Goal: Task Accomplishment & Management: Complete application form

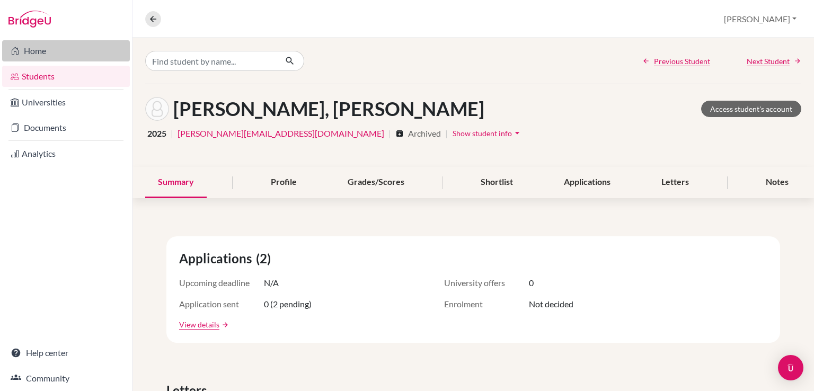
click at [56, 56] on link "Home" at bounding box center [66, 50] width 128 height 21
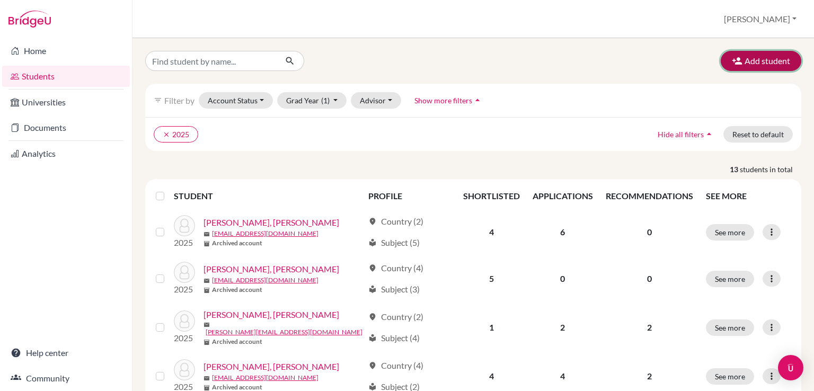
click at [758, 60] on button "Add student" at bounding box center [760, 61] width 81 height 20
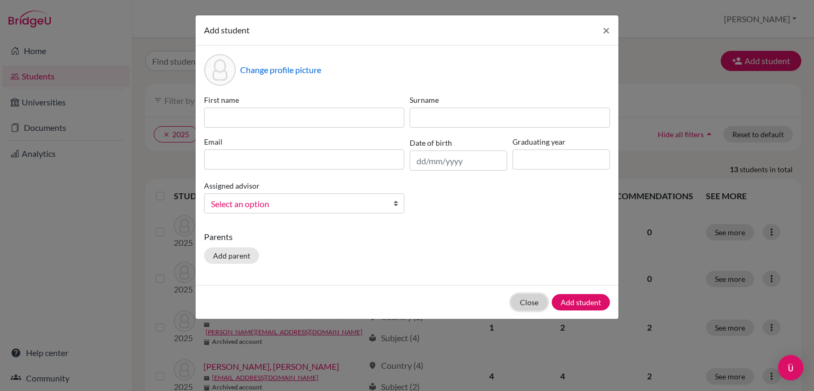
click at [540, 303] on button "Close" at bounding box center [529, 302] width 37 height 16
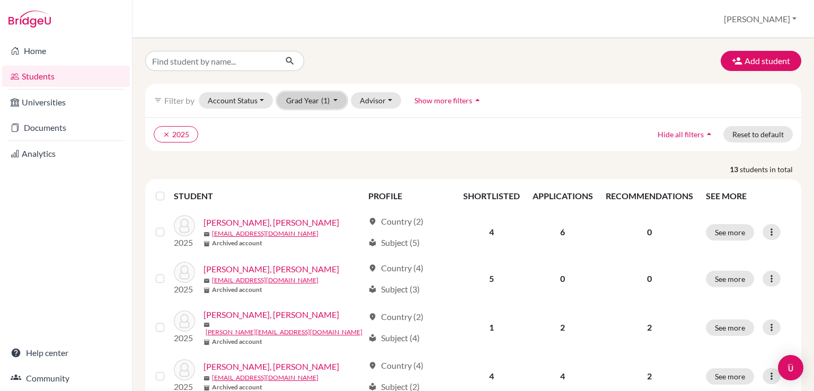
click at [330, 102] on button "Grad Year (1)" at bounding box center [312, 100] width 70 height 16
click at [320, 128] on div "2027" at bounding box center [308, 123] width 37 height 13
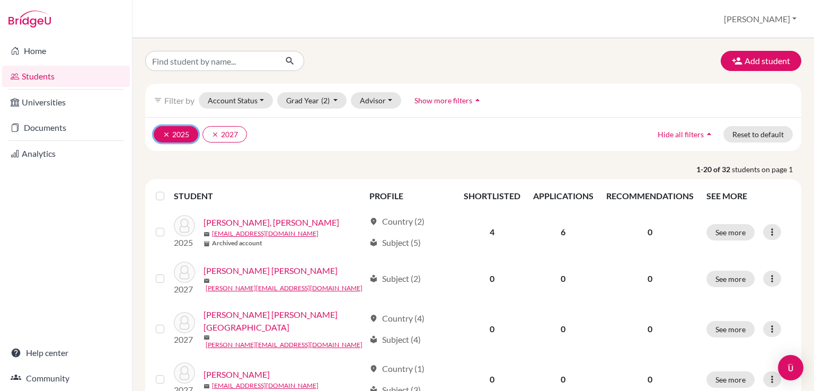
click at [162, 133] on button "clear 2025" at bounding box center [176, 134] width 44 height 16
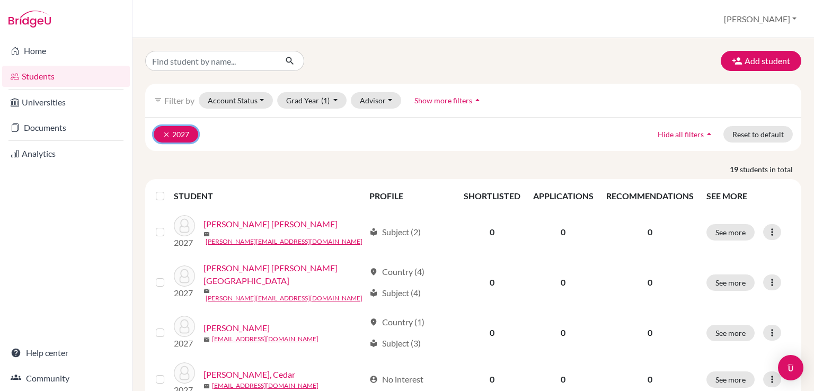
click at [164, 134] on icon "clear" at bounding box center [166, 134] width 7 height 7
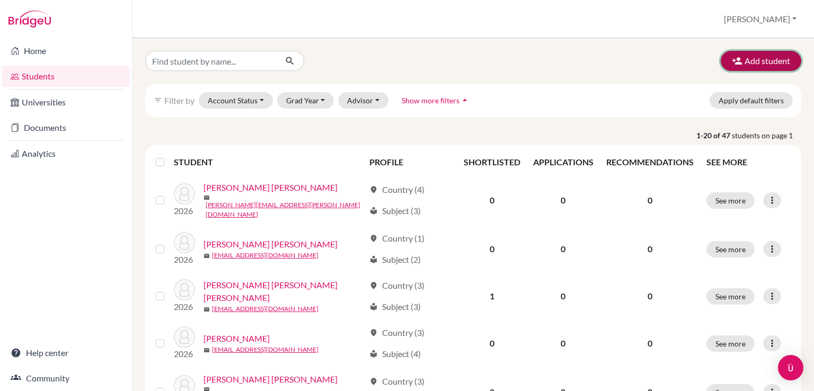
click at [761, 55] on button "Add student" at bounding box center [760, 61] width 81 height 20
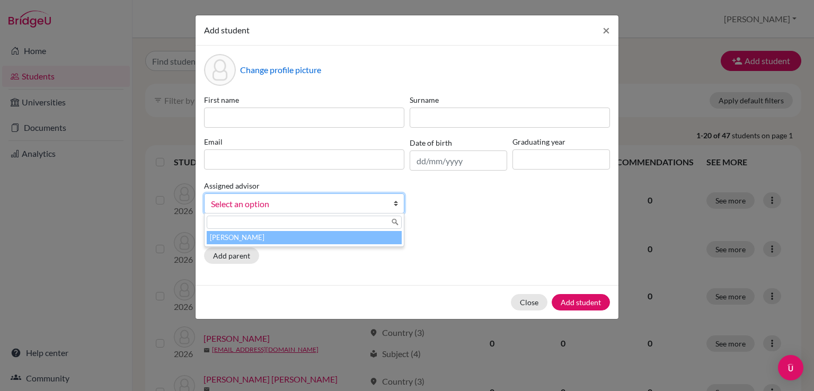
click at [312, 207] on span "Select an option" at bounding box center [297, 204] width 173 height 14
click at [286, 238] on li "[PERSON_NAME]" at bounding box center [304, 237] width 195 height 13
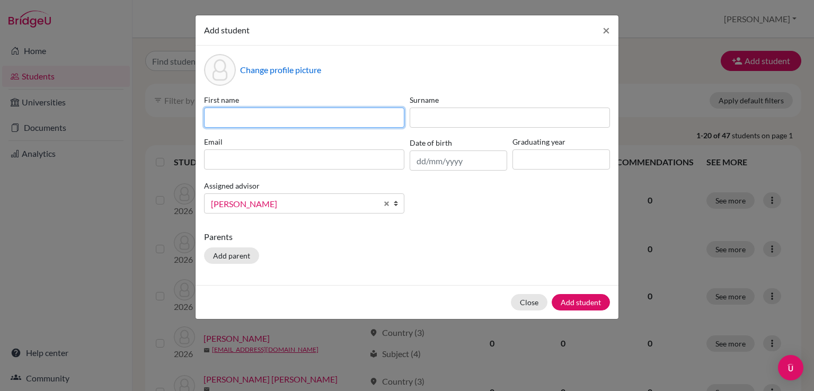
click at [288, 113] on input at bounding box center [304, 118] width 200 height 20
type input "Sofía"
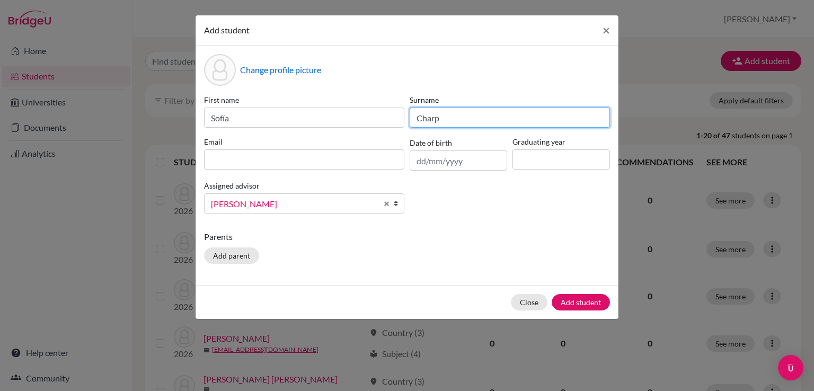
type input "[PERSON_NAME]"
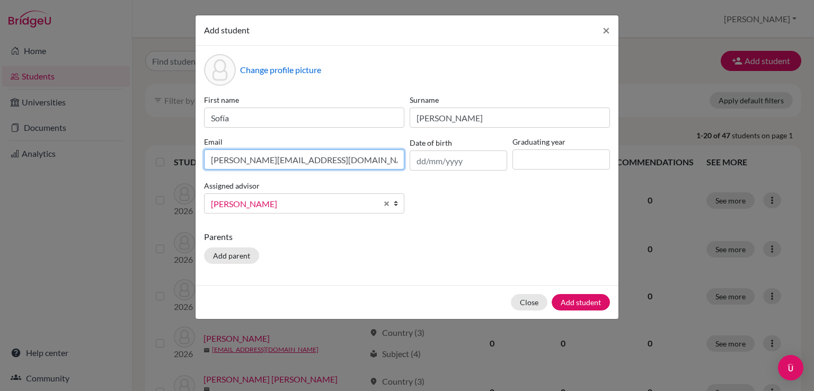
type input "[PERSON_NAME][EMAIL_ADDRESS][DOMAIN_NAME]"
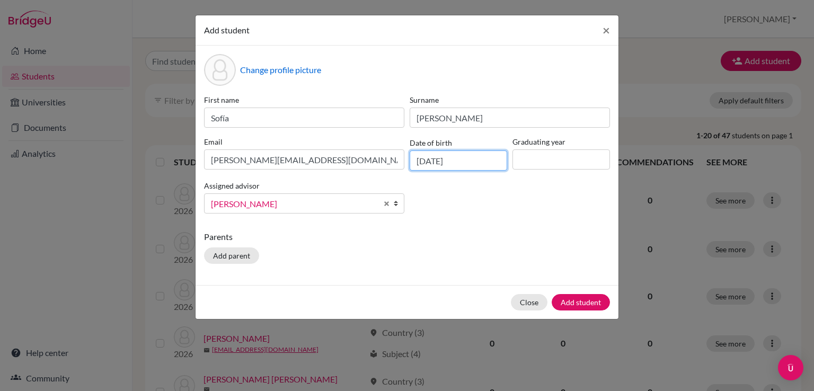
click at [432, 161] on input "[DATE]" at bounding box center [457, 160] width 97 height 20
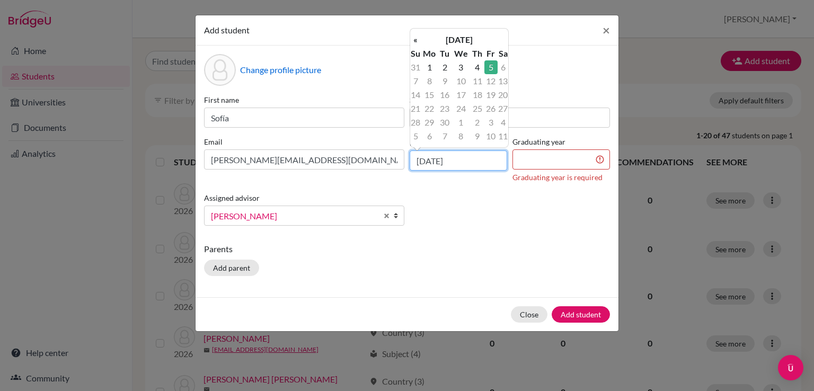
click at [424, 157] on input "[DATE]" at bounding box center [457, 160] width 97 height 20
click at [439, 160] on input "[DATE]" at bounding box center [457, 160] width 97 height 20
click at [457, 160] on input "[DATE]" at bounding box center [457, 160] width 97 height 20
type input "[DATE]"
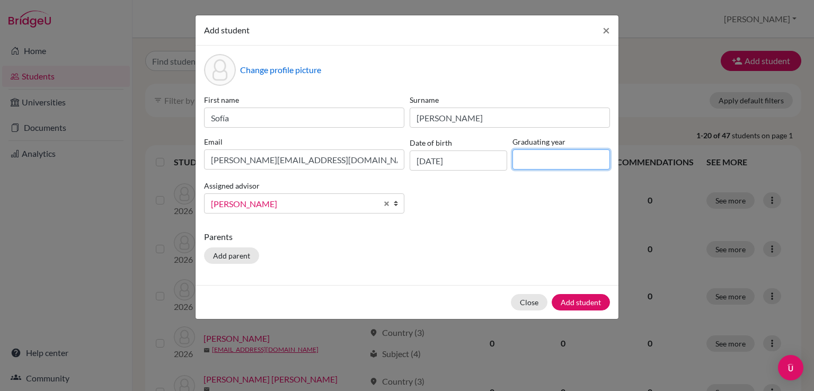
click at [548, 165] on input at bounding box center [560, 159] width 97 height 20
click at [530, 301] on div "Close Add student" at bounding box center [406, 302] width 423 height 34
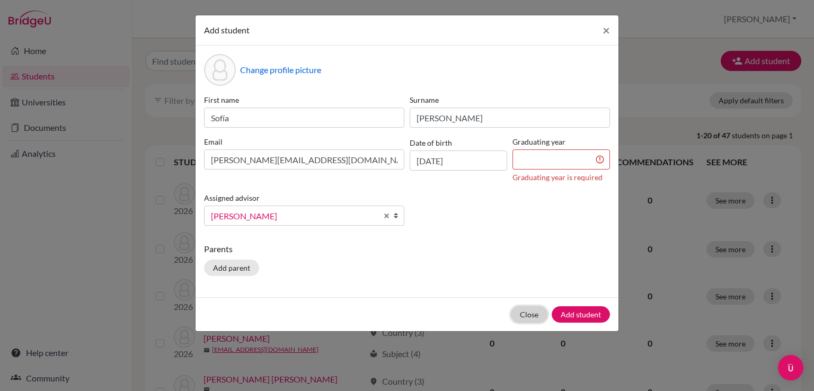
click at [524, 313] on button "Close" at bounding box center [529, 314] width 37 height 16
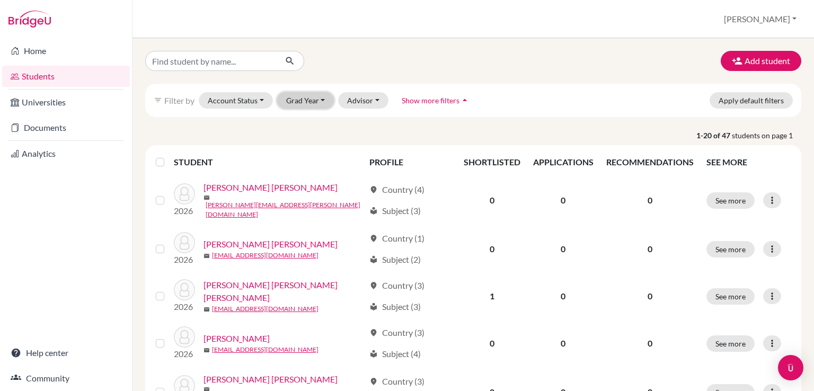
click at [310, 94] on button "Grad Year" at bounding box center [305, 100] width 57 height 16
click at [310, 118] on div "2027" at bounding box center [308, 123] width 37 height 13
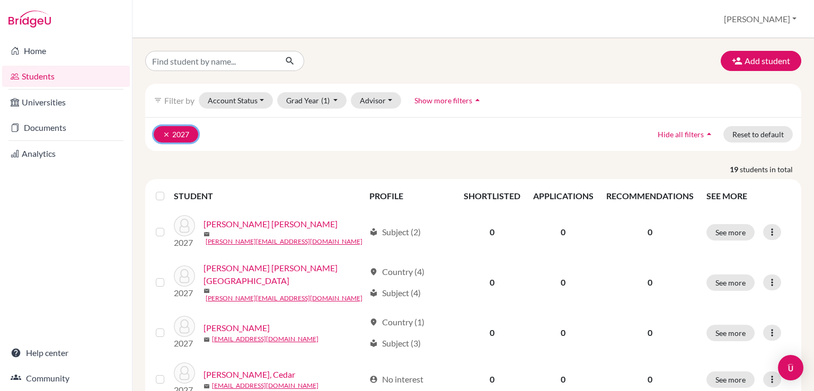
click at [161, 135] on button "clear 2027" at bounding box center [176, 134] width 44 height 16
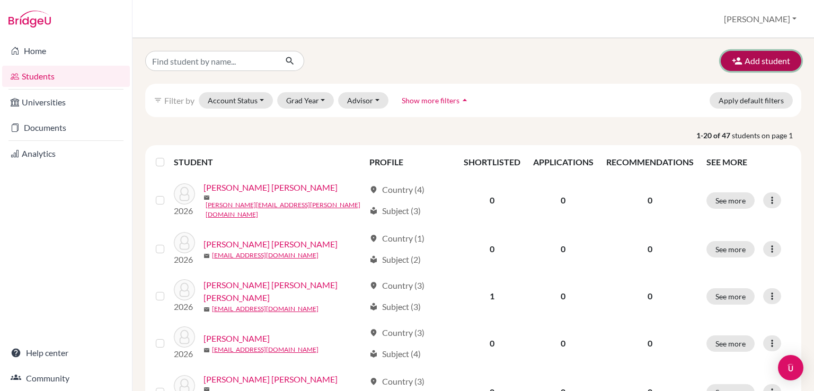
click at [731, 66] on icon "button" at bounding box center [736, 61] width 11 height 11
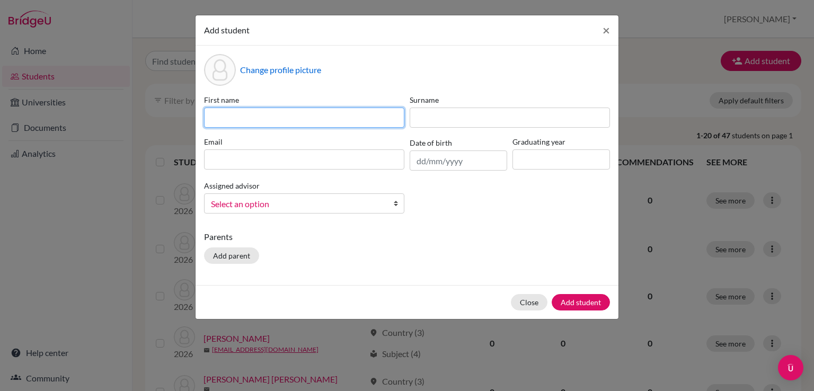
click at [240, 126] on input at bounding box center [304, 118] width 200 height 20
type input "[PERSON_NAME]"
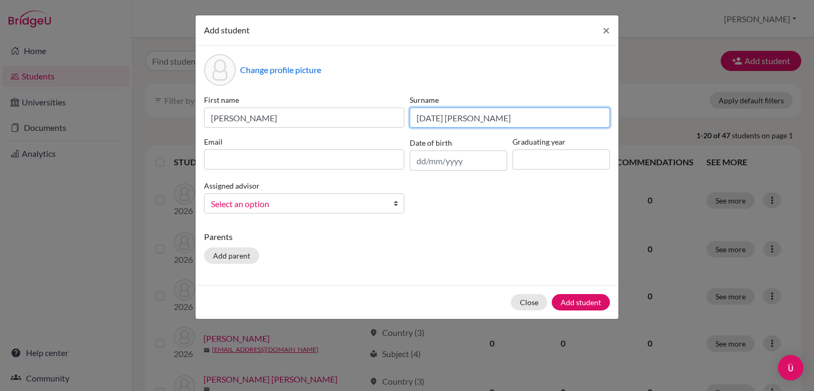
type input "[DATE] [PERSON_NAME]"
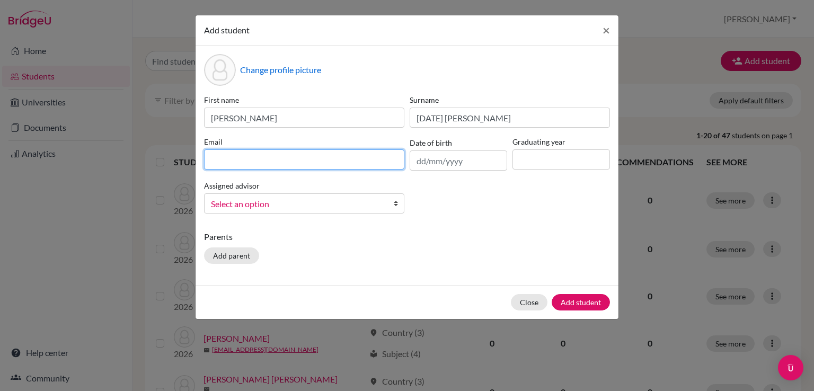
click at [221, 160] on input at bounding box center [304, 159] width 200 height 20
type input "[PERSON_NAME][EMAIL_ADDRESS][DATE][DOMAIN_NAME]"
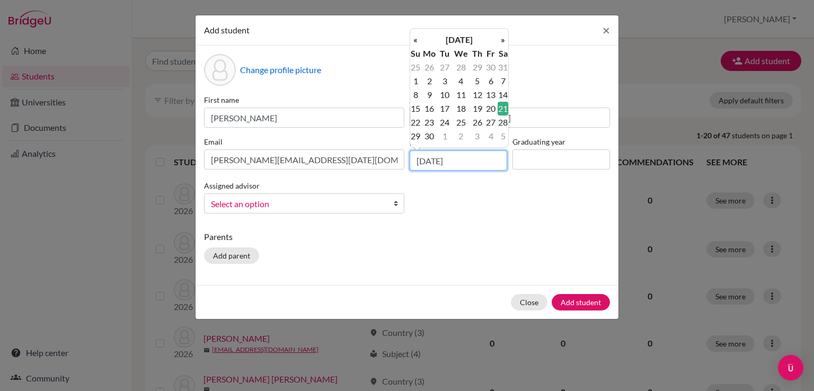
type input "[DATE]"
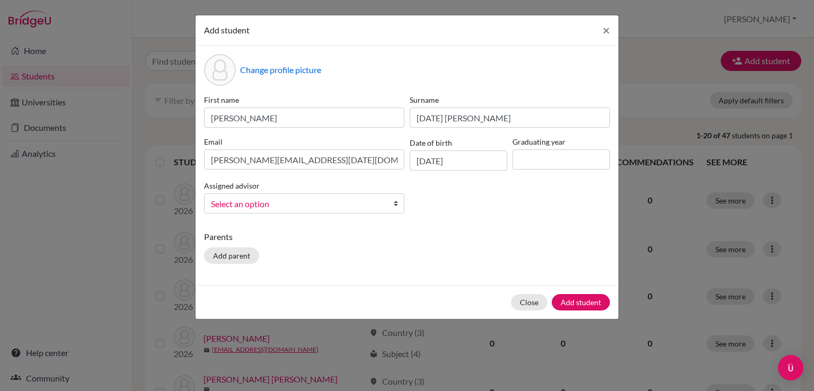
click at [463, 220] on div "First name [PERSON_NAME] [PERSON_NAME] [PERSON_NAME] Email [PERSON_NAME][EMAIL_…" at bounding box center [406, 158] width 411 height 128
click at [542, 157] on input at bounding box center [560, 159] width 97 height 20
type input "2028"
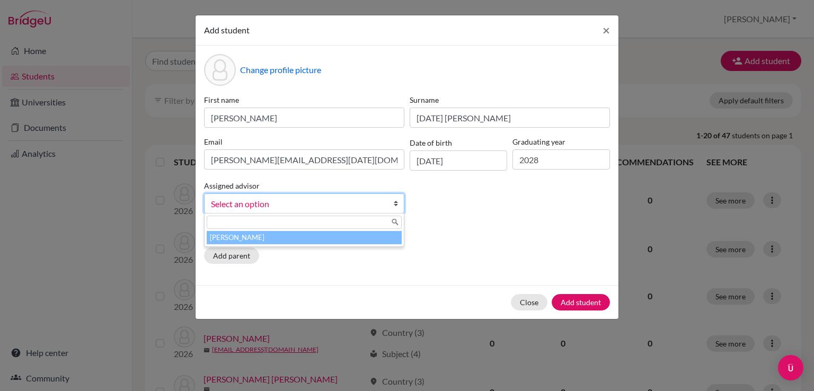
click at [282, 206] on span "Select an option" at bounding box center [297, 204] width 173 height 14
click at [271, 240] on li "[PERSON_NAME]" at bounding box center [304, 237] width 195 height 13
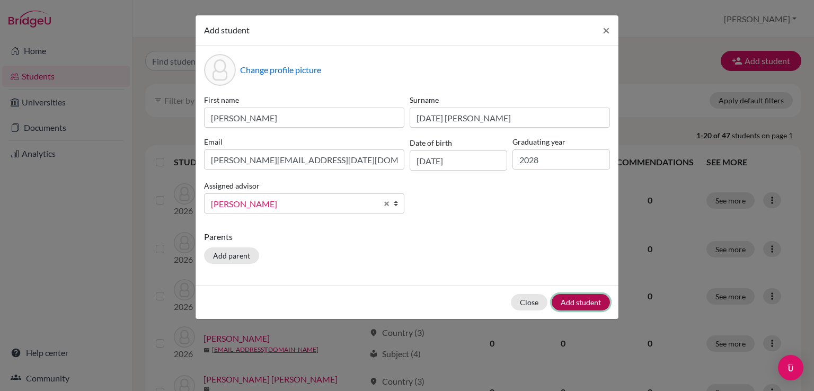
click at [574, 300] on button "Add student" at bounding box center [580, 302] width 58 height 16
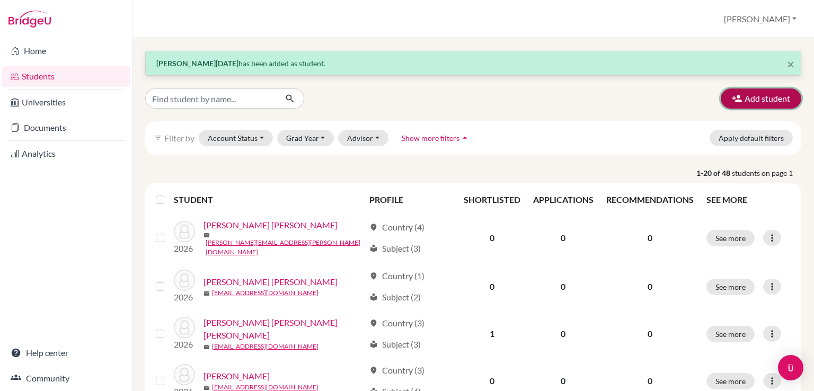
click at [754, 97] on button "Add student" at bounding box center [760, 98] width 81 height 20
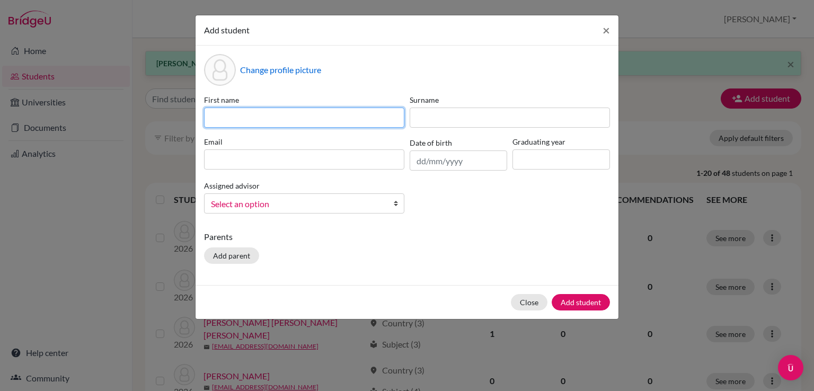
click at [316, 112] on input at bounding box center [304, 118] width 200 height 20
type input "[PERSON_NAME]"
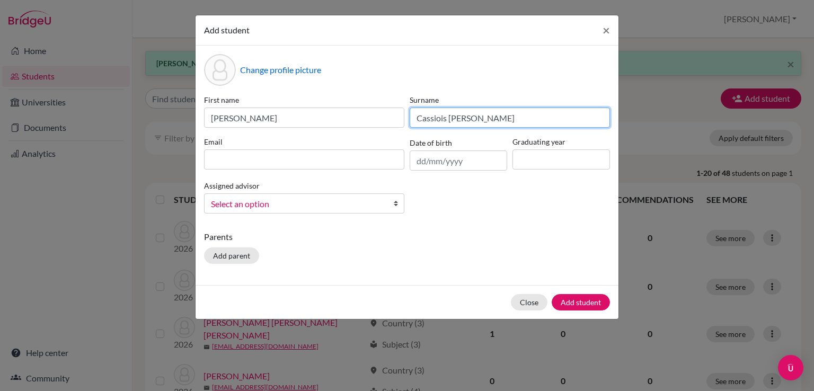
type input "Cassiois [PERSON_NAME]"
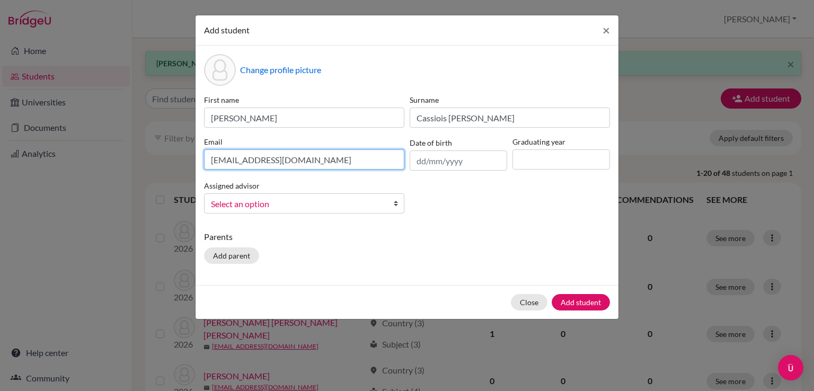
type input "[EMAIL_ADDRESS][DOMAIN_NAME]"
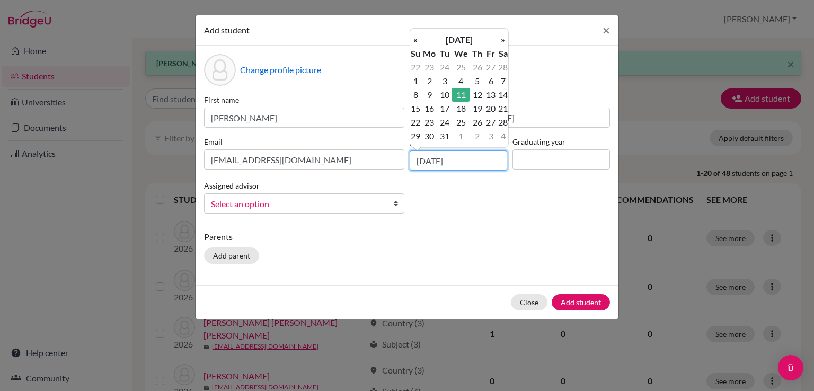
type input "[DATE]"
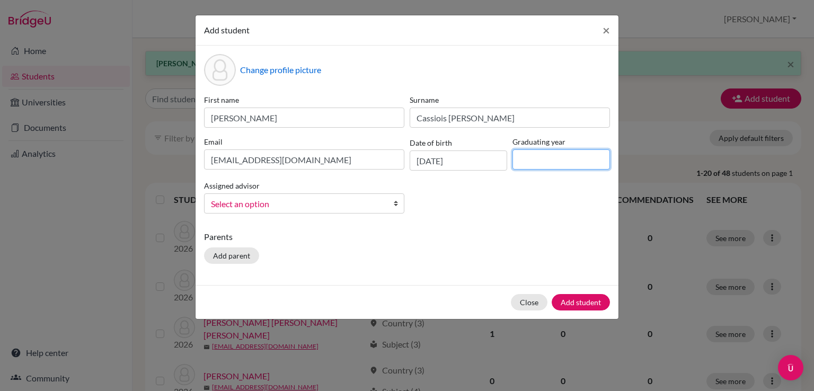
click at [557, 162] on input at bounding box center [560, 159] width 97 height 20
type input "2028"
click at [323, 196] on link "Select an option" at bounding box center [304, 203] width 200 height 20
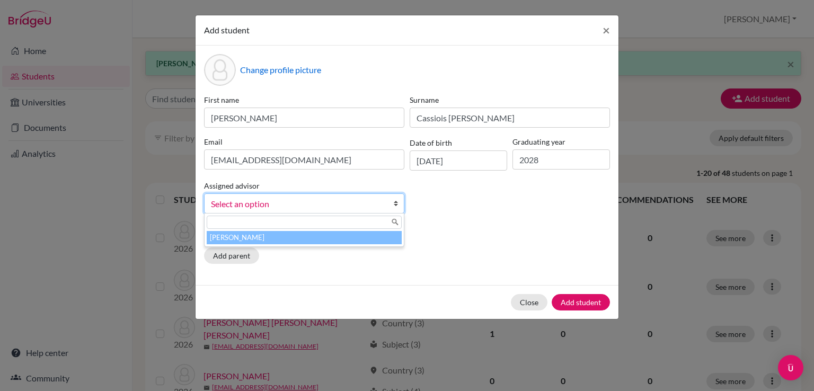
click at [307, 238] on li "[PERSON_NAME]" at bounding box center [304, 237] width 195 height 13
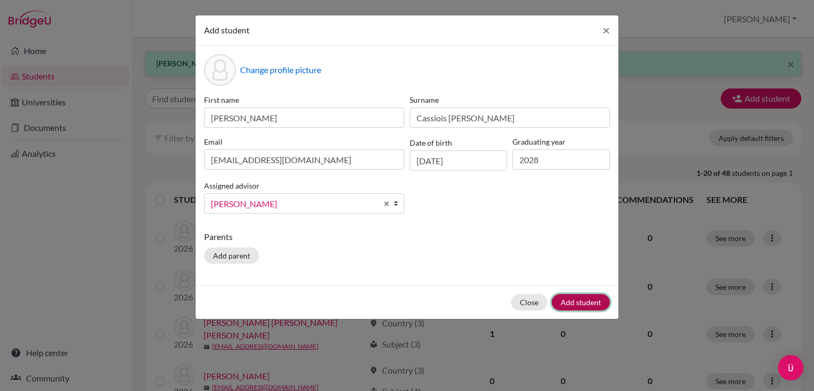
click at [572, 300] on button "Add student" at bounding box center [580, 302] width 58 height 16
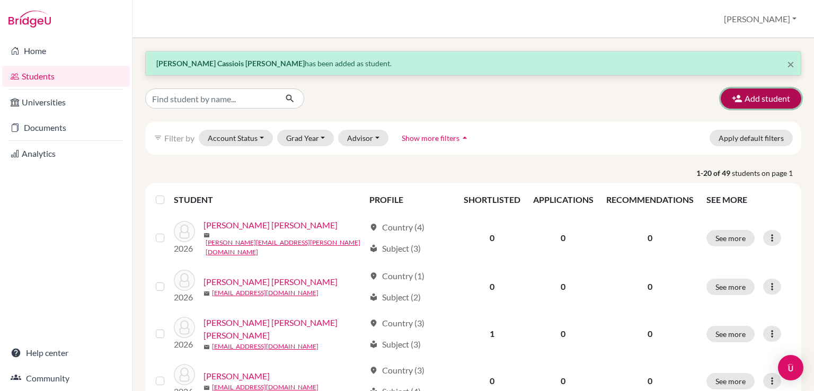
click at [744, 102] on button "Add student" at bounding box center [760, 98] width 81 height 20
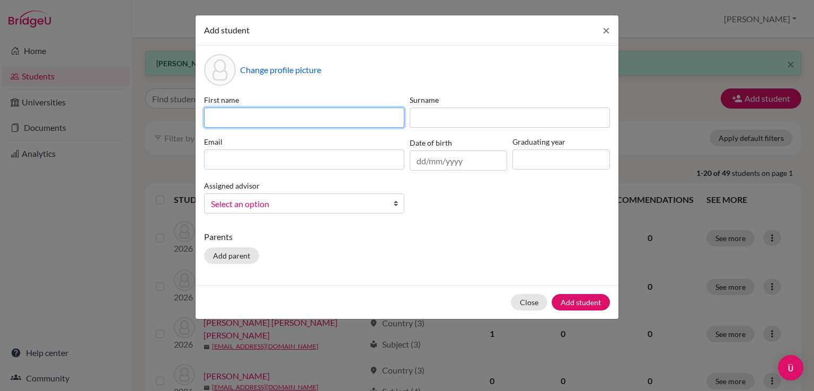
click at [358, 118] on input at bounding box center [304, 118] width 200 height 20
type input "[PERSON_NAME]"
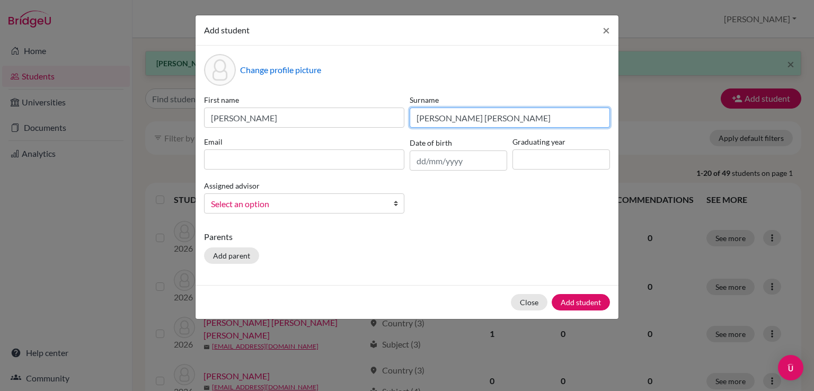
type input "[PERSON_NAME] [PERSON_NAME]"
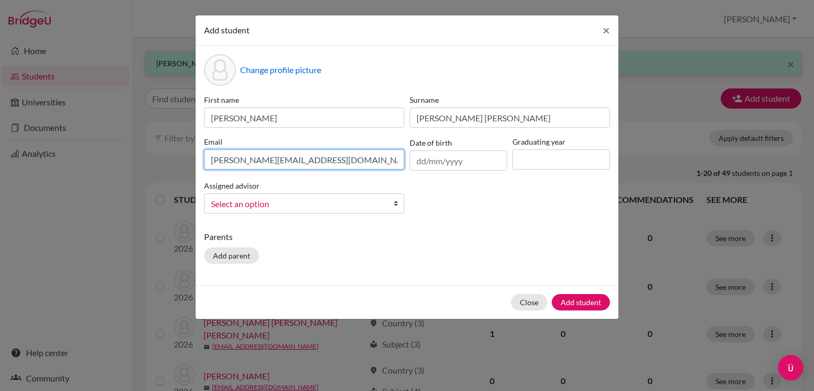
type input "[PERSON_NAME][EMAIL_ADDRESS][DOMAIN_NAME]"
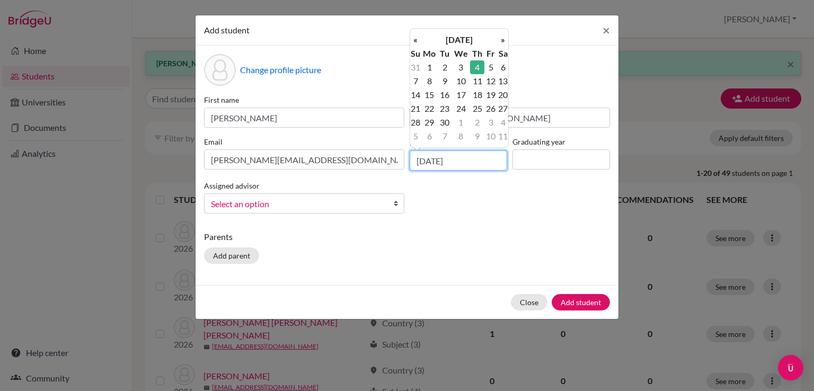
type input "[DATE]"
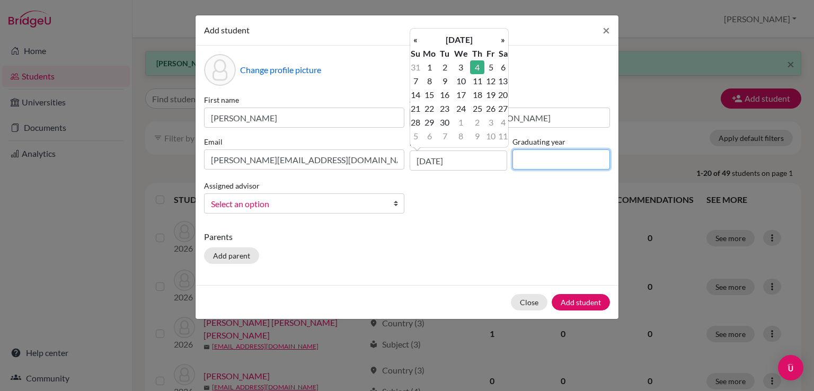
click at [559, 158] on input at bounding box center [560, 159] width 97 height 20
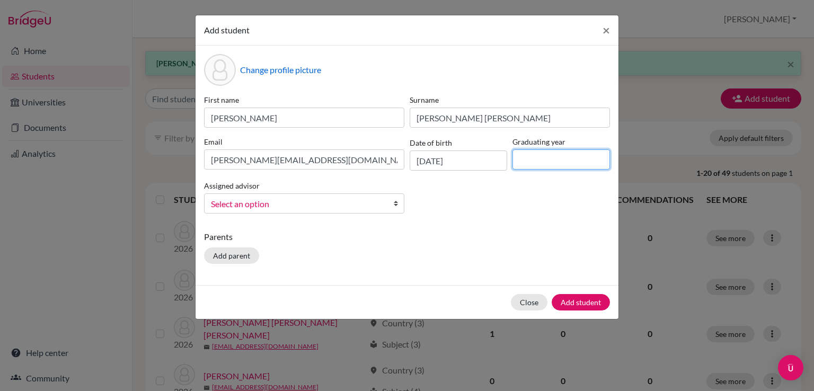
type input "2028"
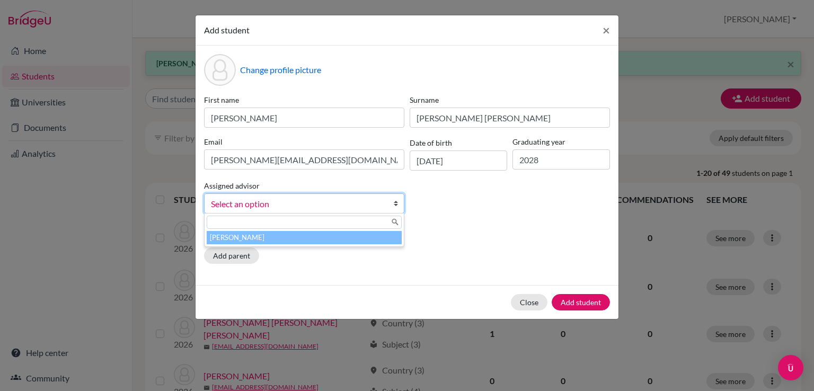
click at [254, 209] on span "Select an option" at bounding box center [297, 204] width 173 height 14
click at [258, 237] on li "[PERSON_NAME]" at bounding box center [304, 237] width 195 height 13
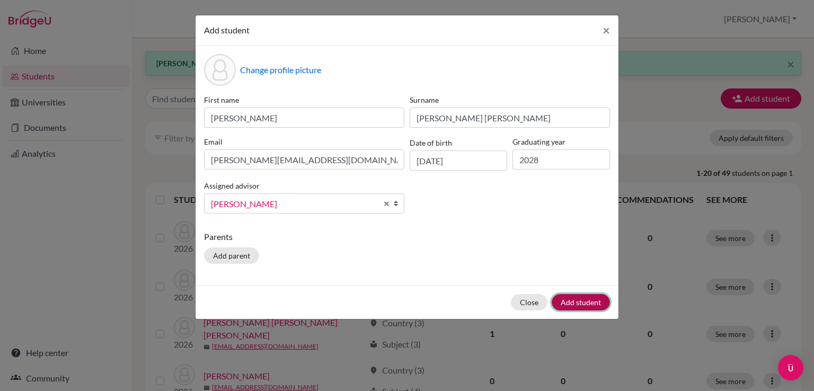
click at [570, 299] on button "Add student" at bounding box center [580, 302] width 58 height 16
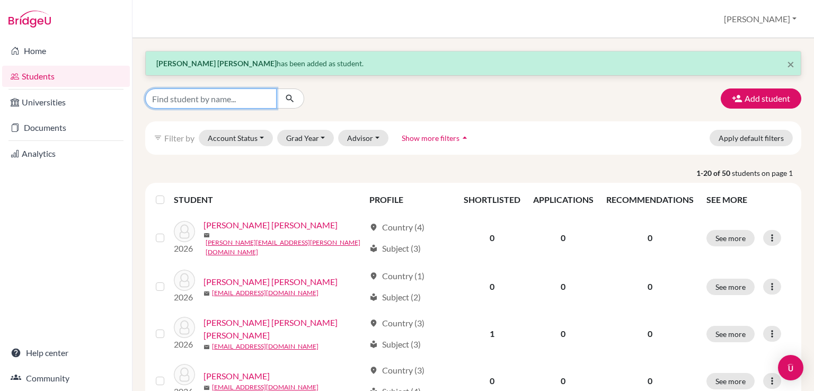
click at [237, 99] on input "Find student by name..." at bounding box center [210, 98] width 131 height 20
type input "k"
click at [748, 99] on button "Add student" at bounding box center [760, 98] width 81 height 20
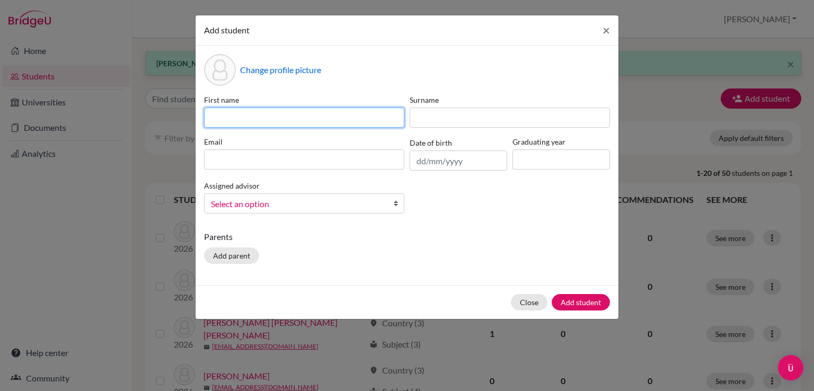
click at [309, 117] on input at bounding box center [304, 118] width 200 height 20
type input "[PERSON_NAME]"
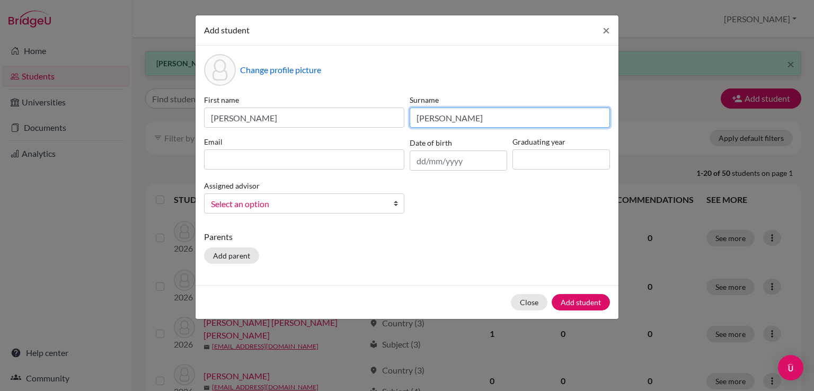
type input "[PERSON_NAME]"
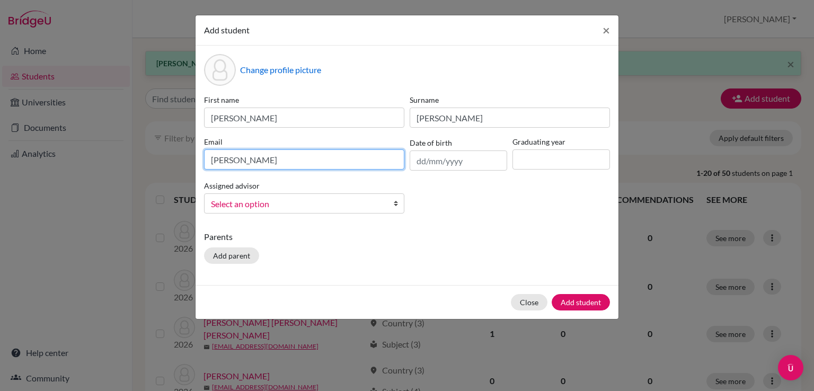
type input "[PERSON_NAME]"
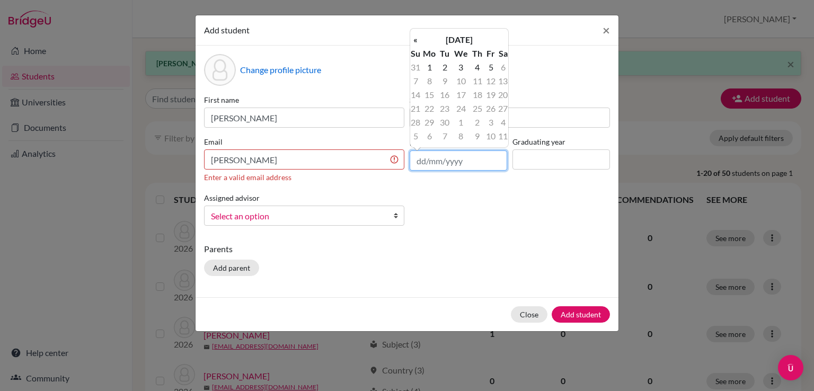
click at [424, 160] on input "text" at bounding box center [457, 160] width 97 height 20
type input "[DATE]"
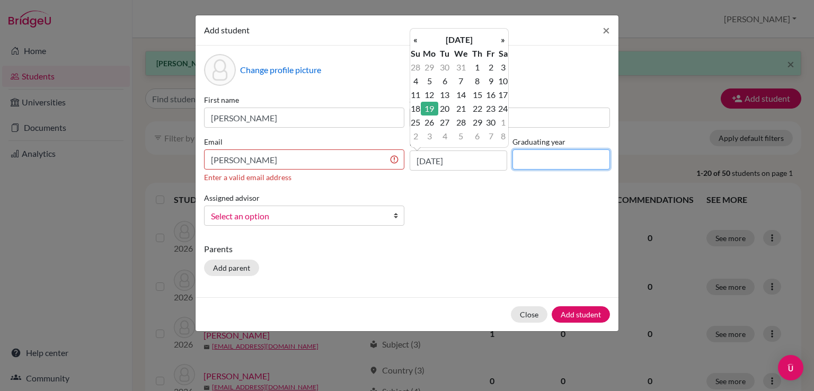
click at [589, 162] on input at bounding box center [560, 159] width 97 height 20
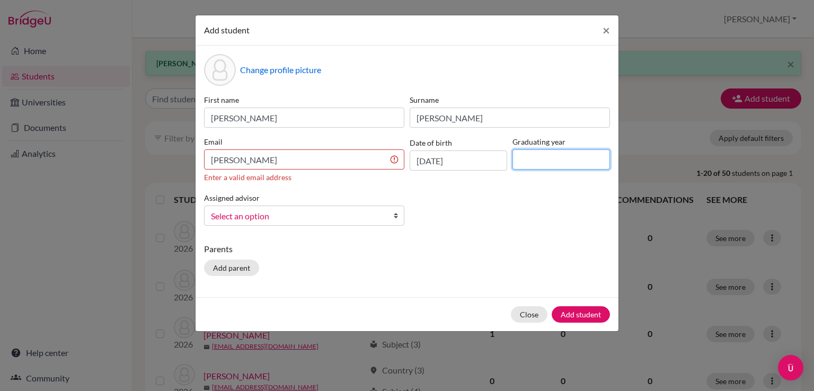
type input "2028"
click at [280, 211] on span "Select an option" at bounding box center [297, 216] width 173 height 14
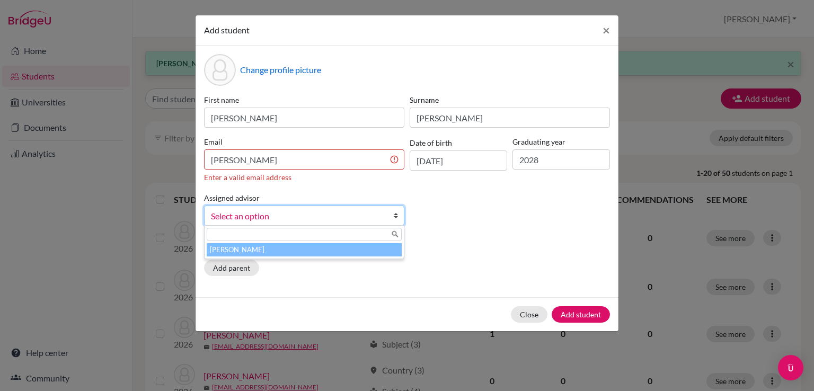
click at [256, 251] on li "[PERSON_NAME]" at bounding box center [304, 249] width 195 height 13
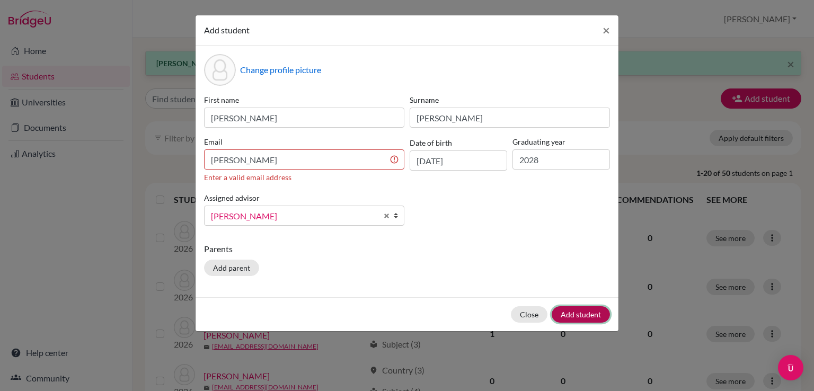
click at [596, 317] on button "Add student" at bounding box center [580, 314] width 58 height 16
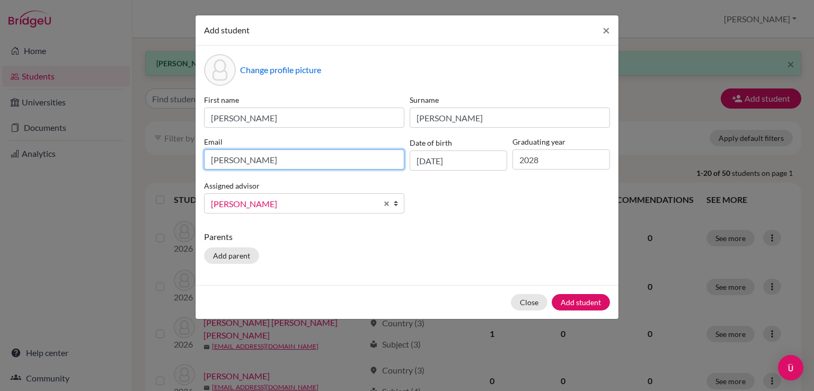
click at [280, 152] on input "[PERSON_NAME]" at bounding box center [304, 159] width 200 height 20
type input "[PERSON_NAME][EMAIL_ADDRESS][DOMAIN_NAME]"
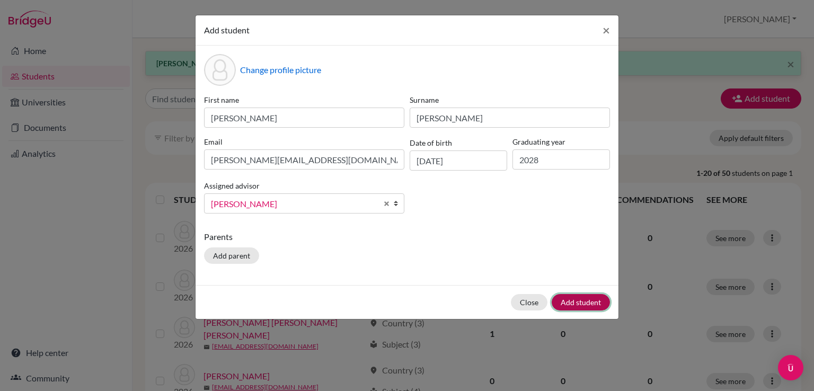
click at [585, 300] on button "Add student" at bounding box center [580, 302] width 58 height 16
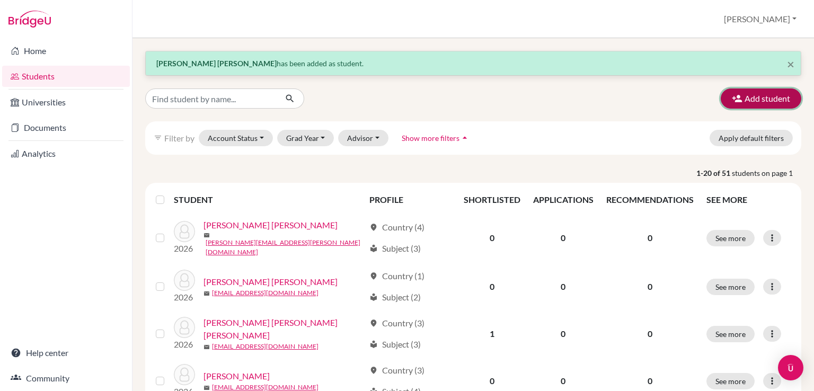
click at [737, 96] on button "Add student" at bounding box center [760, 98] width 81 height 20
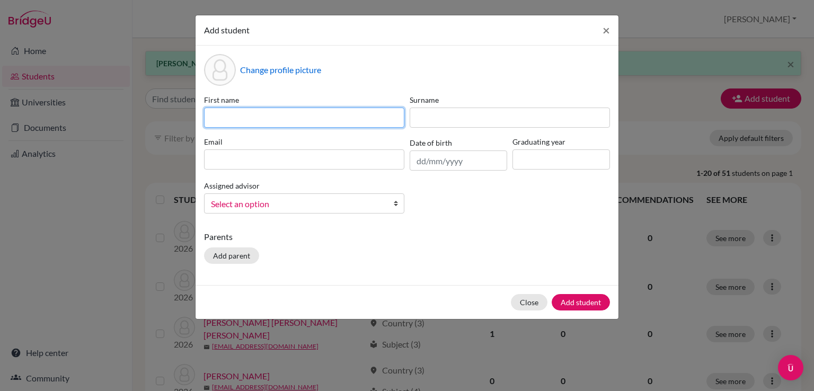
click at [374, 116] on input at bounding box center [304, 118] width 200 height 20
type input "[PERSON_NAME]"
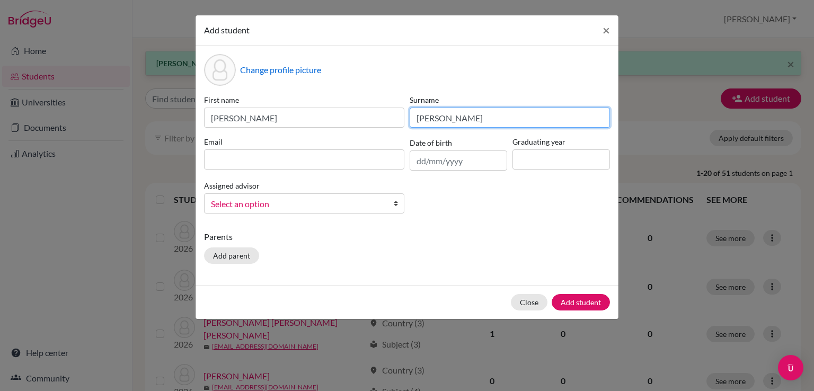
type input "[PERSON_NAME]"
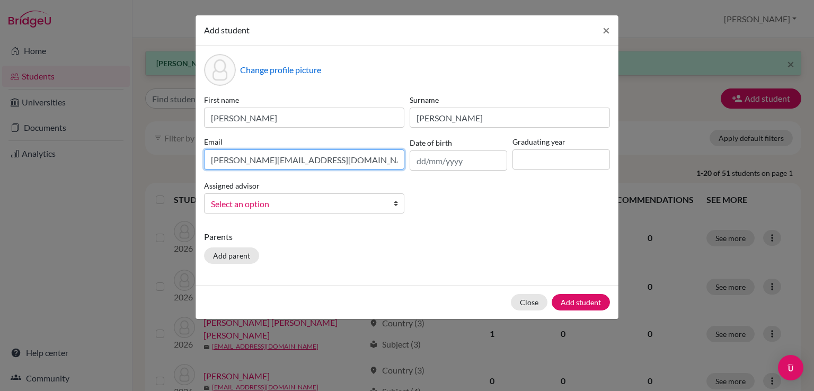
type input "[PERSON_NAME][EMAIL_ADDRESS][DOMAIN_NAME]"
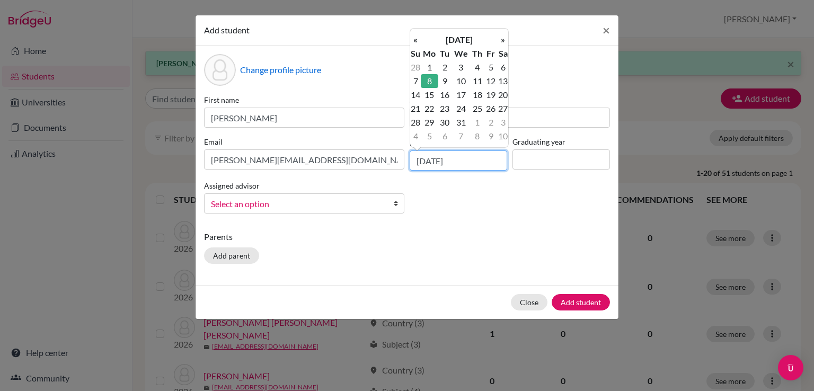
type input "[DATE]"
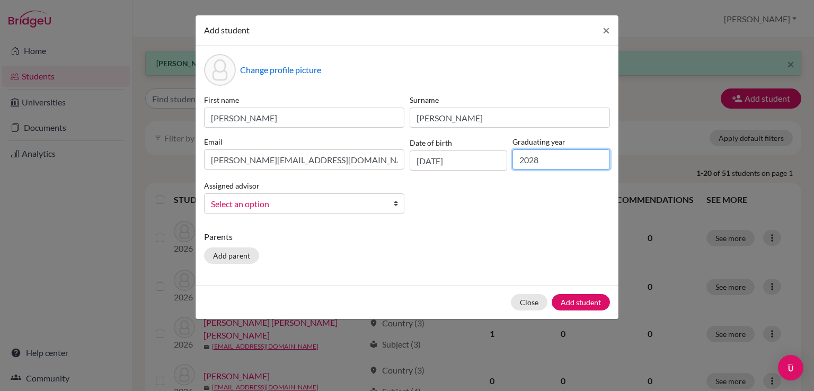
type input "2028"
click at [230, 203] on span "Select an option" at bounding box center [297, 204] width 173 height 14
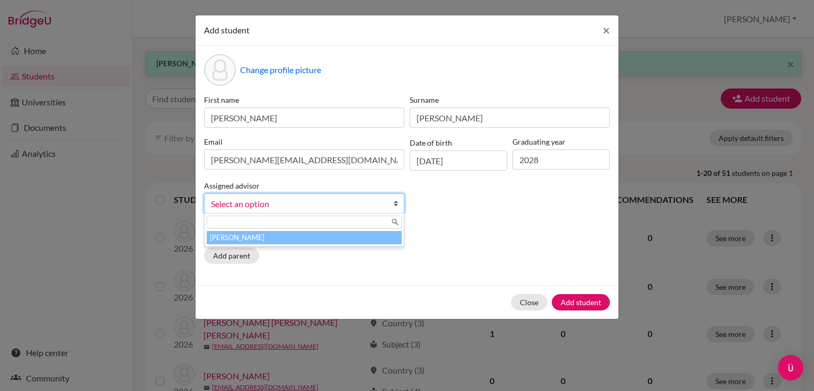
click at [246, 242] on li "[PERSON_NAME]" at bounding box center [304, 237] width 195 height 13
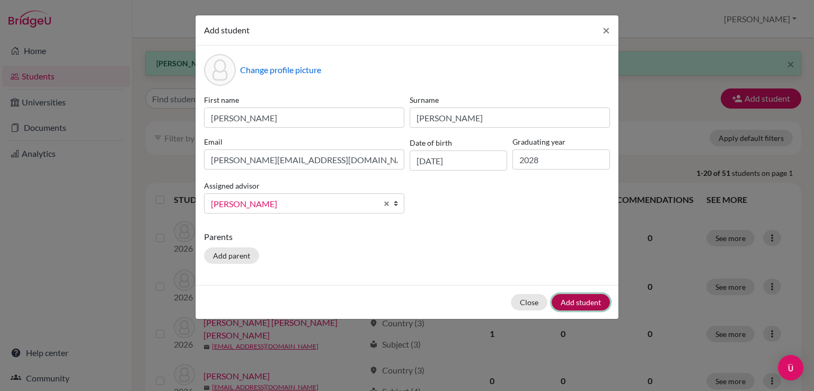
click at [578, 301] on button "Add student" at bounding box center [580, 302] width 58 height 16
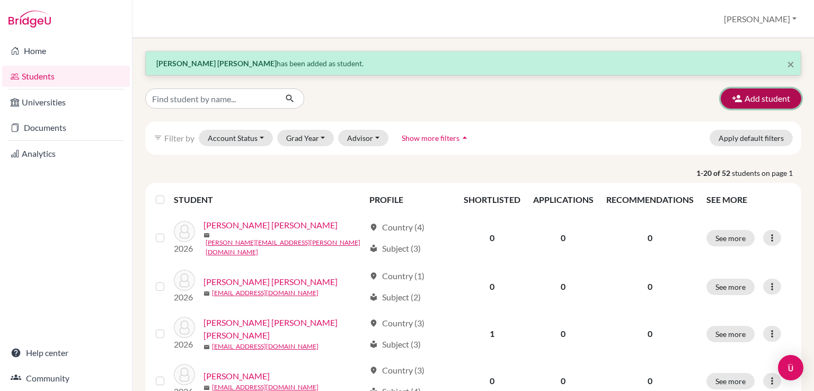
click at [748, 96] on button "Add student" at bounding box center [760, 98] width 81 height 20
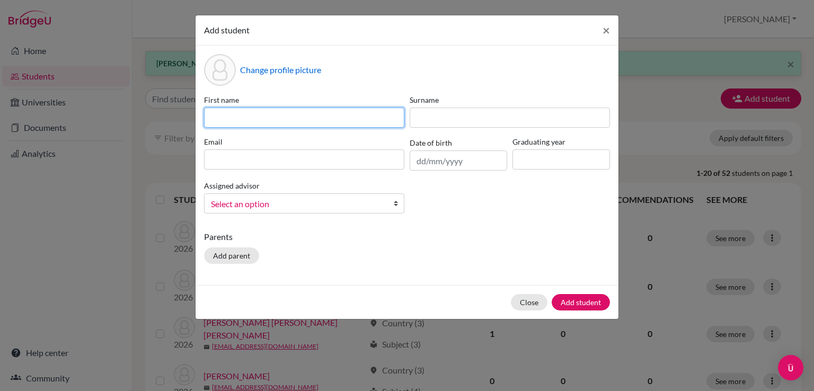
click at [273, 114] on input at bounding box center [304, 118] width 200 height 20
type input "[PERSON_NAME] de [PERSON_NAME]"
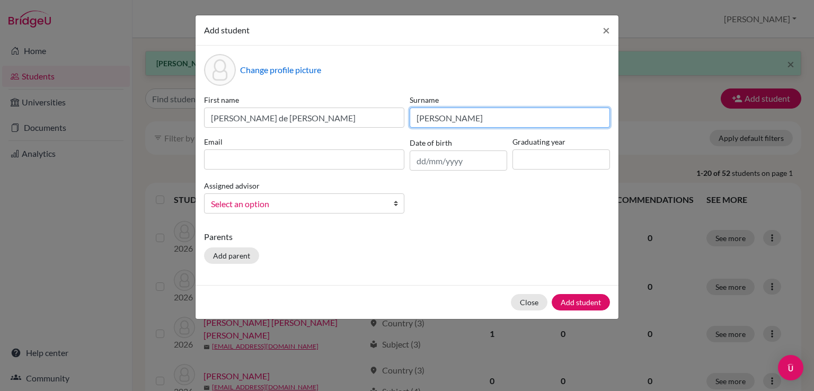
type input "[PERSON_NAME]"
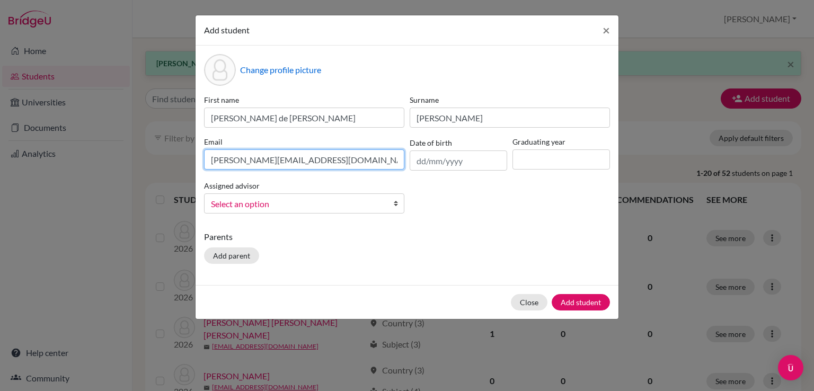
type input "[PERSON_NAME][EMAIL_ADDRESS][DOMAIN_NAME]"
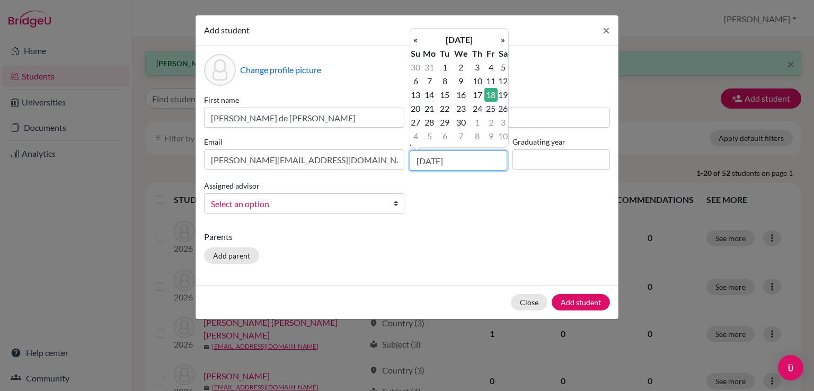
type input "[DATE]"
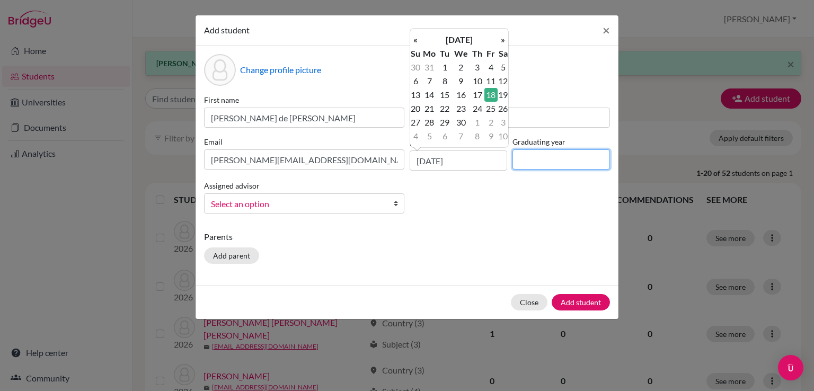
click at [536, 162] on input at bounding box center [560, 159] width 97 height 20
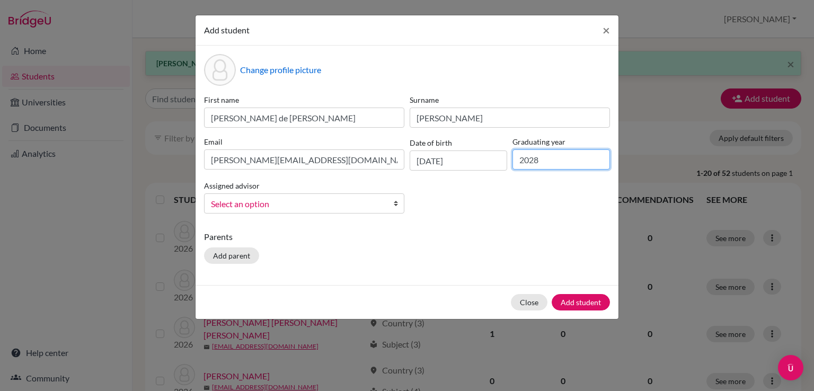
type input "2028"
click at [370, 210] on span "Select an option" at bounding box center [297, 204] width 173 height 14
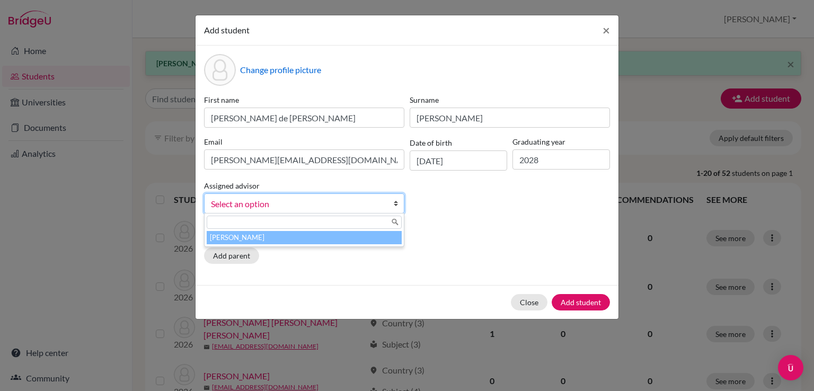
click at [338, 242] on li "[PERSON_NAME]" at bounding box center [304, 237] width 195 height 13
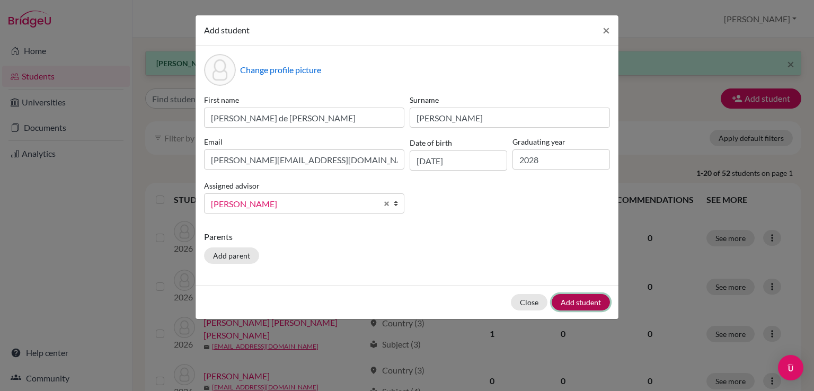
click at [567, 301] on button "Add student" at bounding box center [580, 302] width 58 height 16
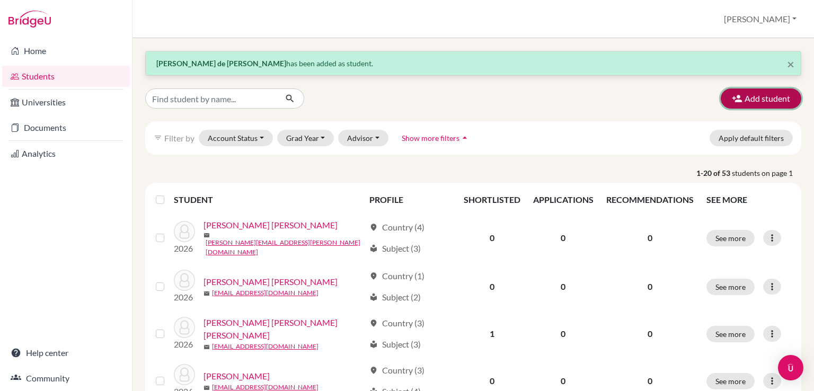
click at [748, 92] on button "Add student" at bounding box center [760, 98] width 81 height 20
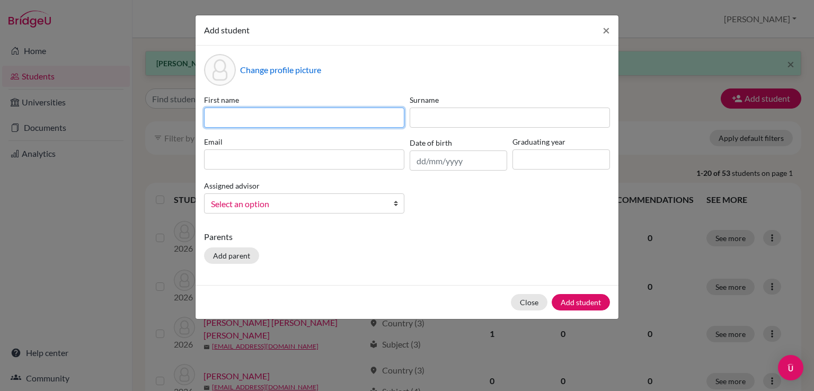
click at [381, 117] on input at bounding box center [304, 118] width 200 height 20
type input "[PERSON_NAME]"
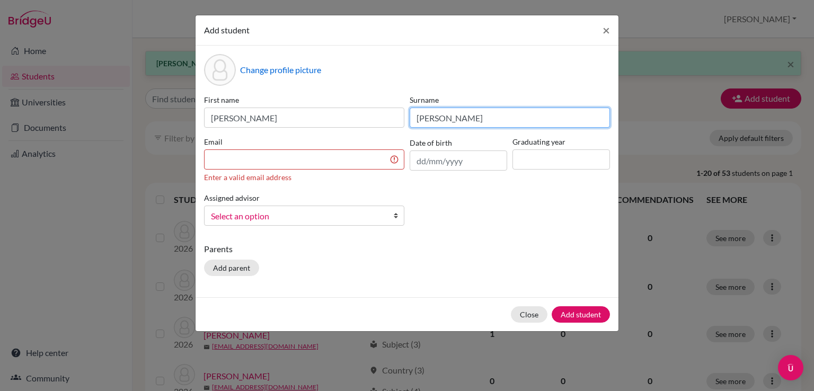
click at [468, 119] on input "[PERSON_NAME]" at bounding box center [509, 118] width 200 height 20
type input "[PERSON_NAME]"
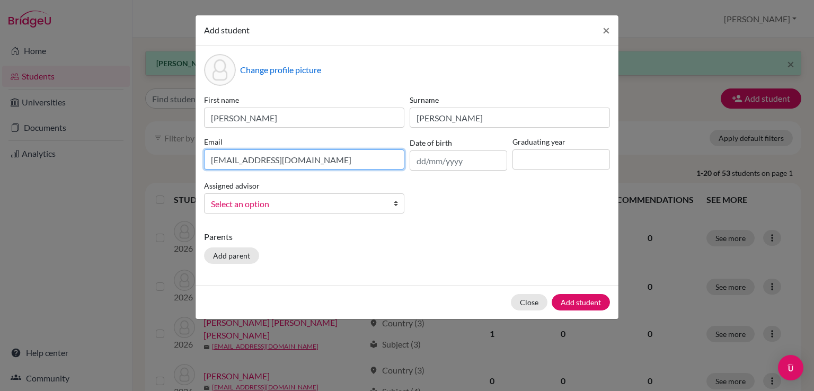
type input "[EMAIL_ADDRESS][DOMAIN_NAME]"
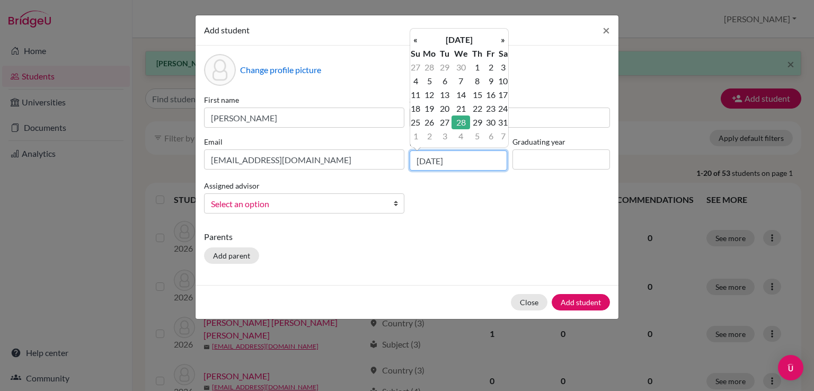
type input "[DATE]"
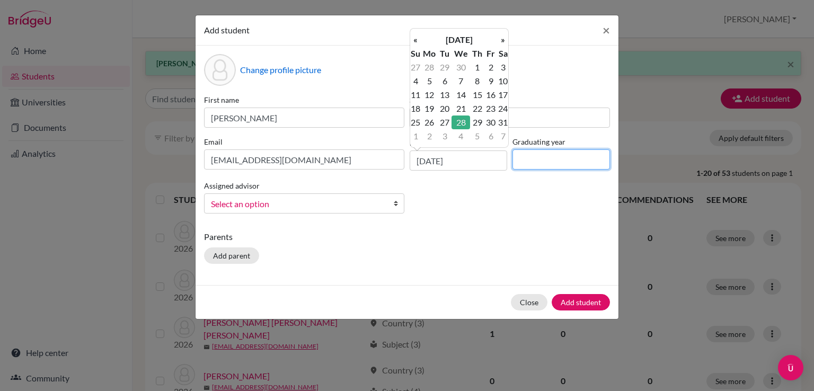
click at [559, 157] on input at bounding box center [560, 159] width 97 height 20
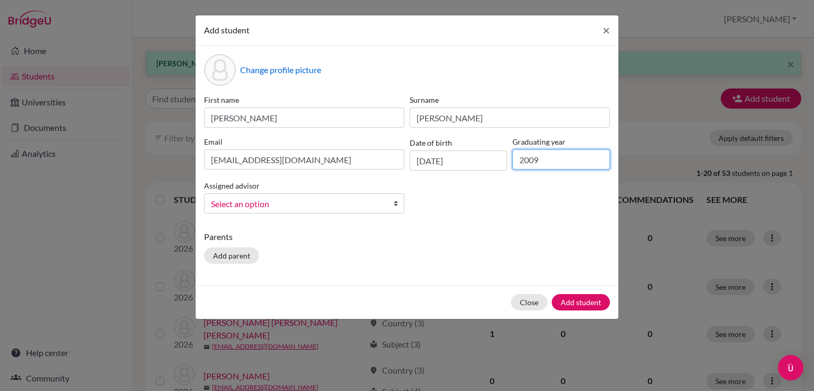
type input "2009"
click at [295, 208] on span "Select an option" at bounding box center [297, 204] width 173 height 14
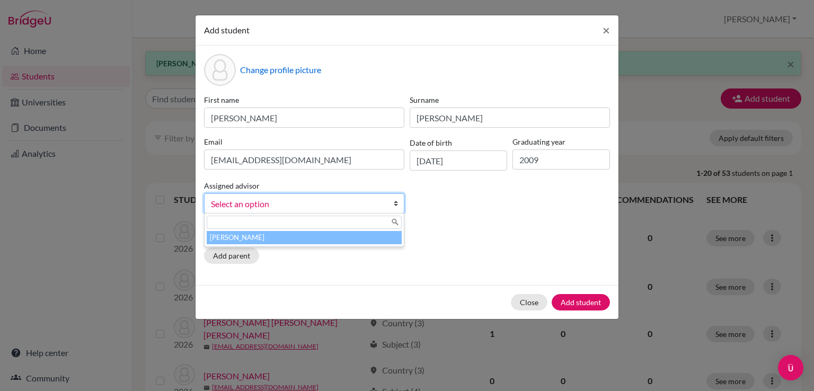
click at [294, 240] on li "[PERSON_NAME]" at bounding box center [304, 237] width 195 height 13
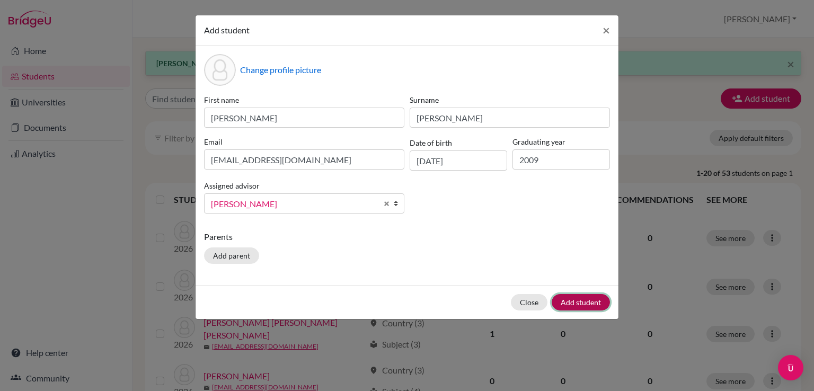
click at [579, 299] on button "Add student" at bounding box center [580, 302] width 58 height 16
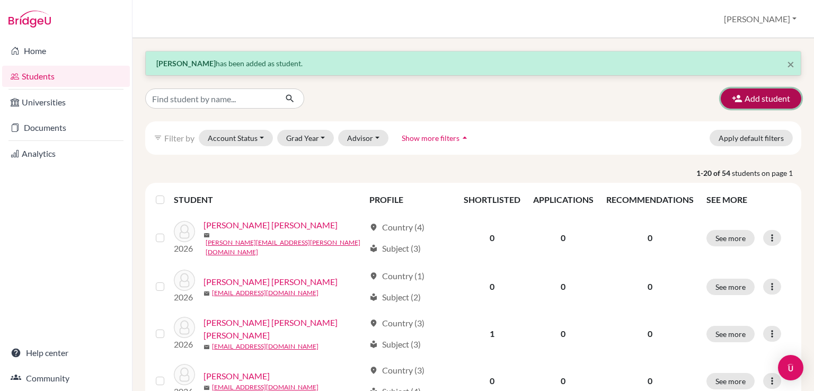
click at [780, 98] on button "Add student" at bounding box center [760, 98] width 81 height 20
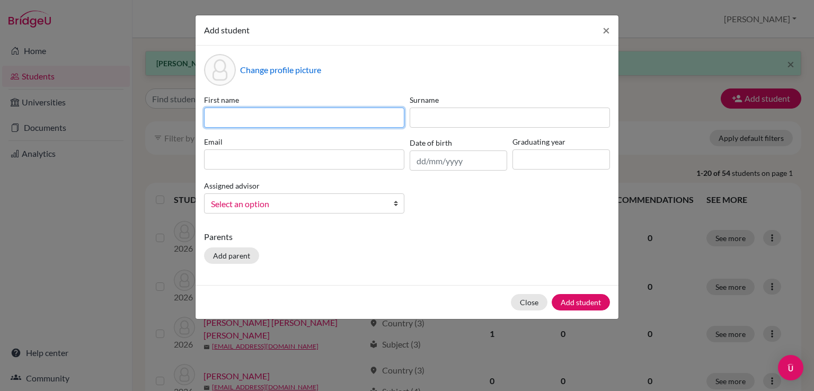
click at [268, 116] on input at bounding box center [304, 118] width 200 height 20
type input "[PERSON_NAME]"
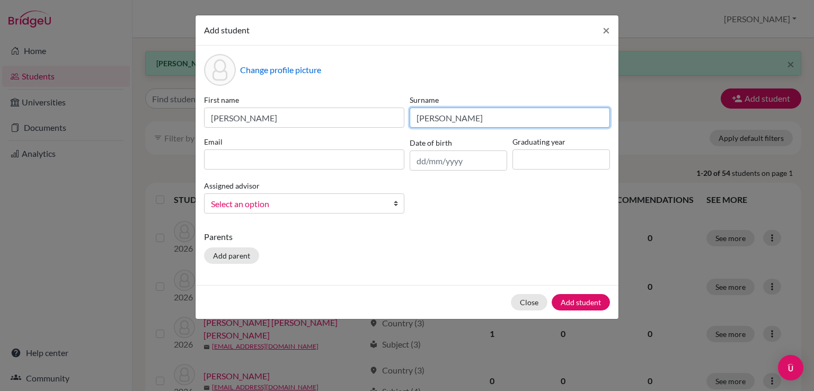
click at [444, 115] on input "[PERSON_NAME]" at bounding box center [509, 118] width 200 height 20
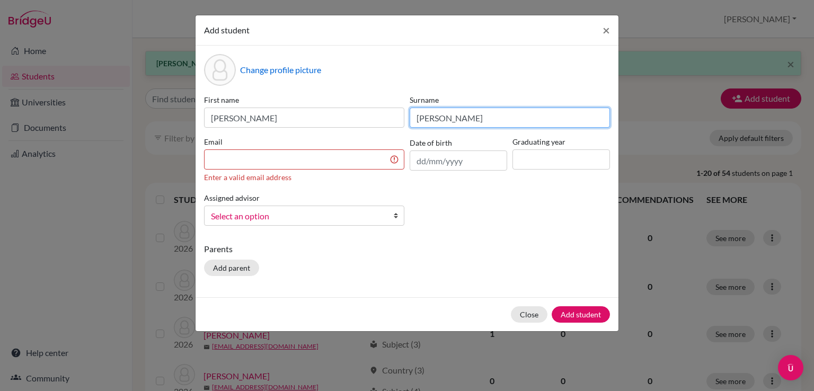
type input "[PERSON_NAME]"
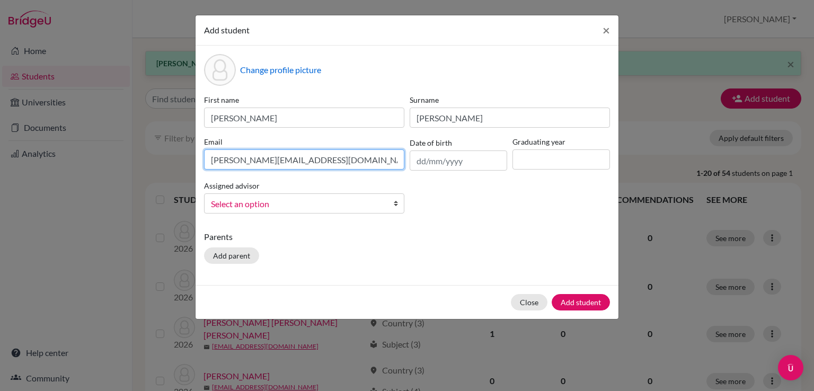
type input "[PERSON_NAME][EMAIL_ADDRESS][DOMAIN_NAME]"
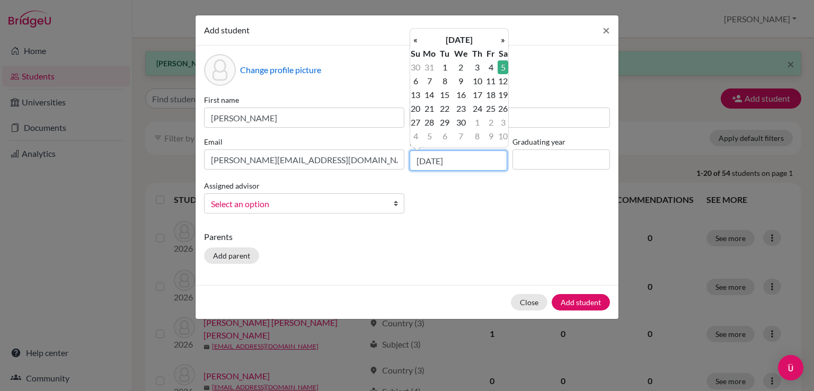
type input "[DATE]"
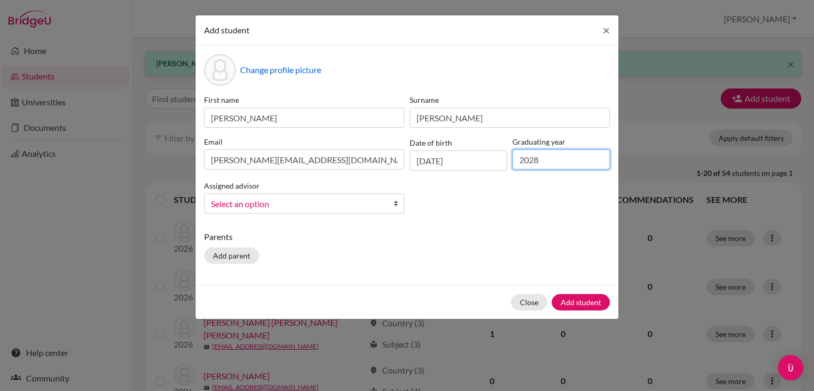
type input "2028"
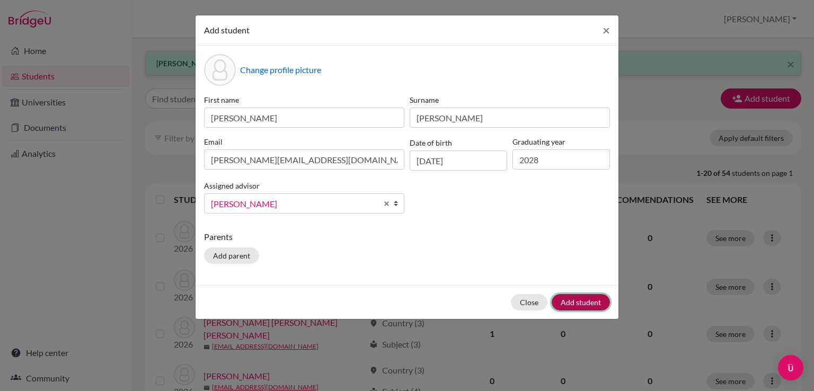
click at [601, 295] on button "Add student" at bounding box center [580, 302] width 58 height 16
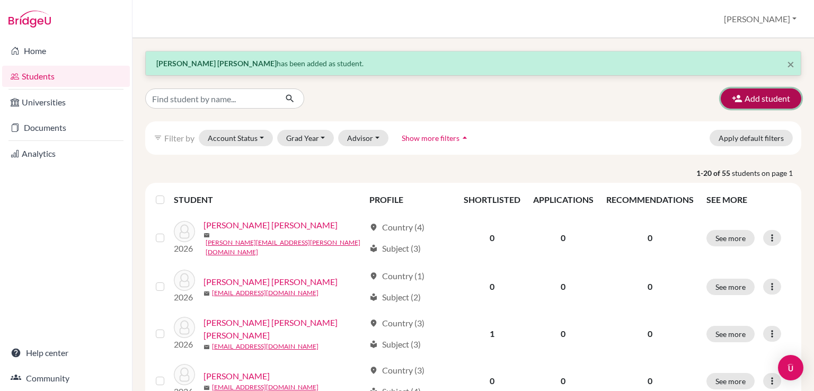
click at [731, 99] on icon "button" at bounding box center [736, 98] width 11 height 11
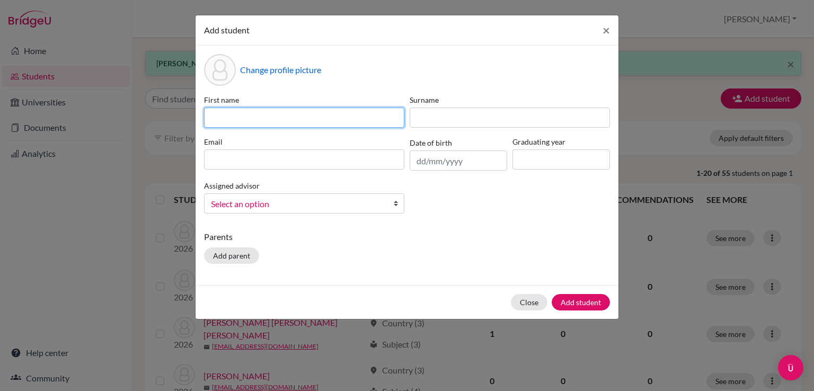
click at [278, 114] on input at bounding box center [304, 118] width 200 height 20
type input "[PERSON_NAME]"
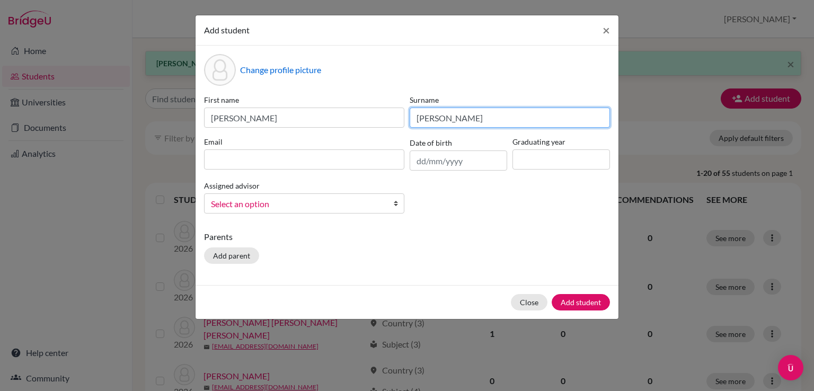
type input "[PERSON_NAME]"
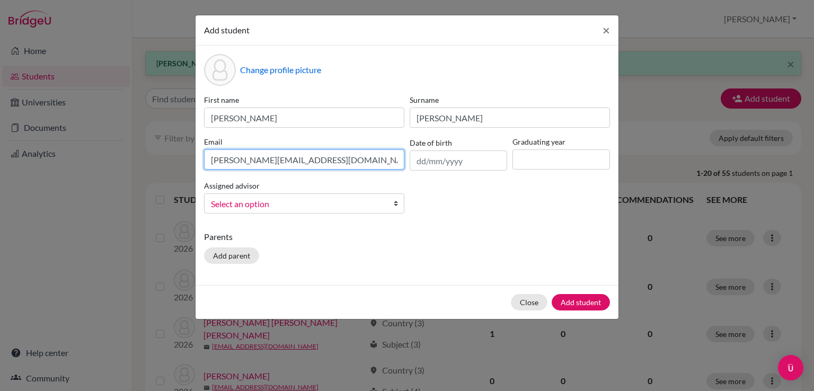
type input "[PERSON_NAME][EMAIL_ADDRESS][DOMAIN_NAME]"
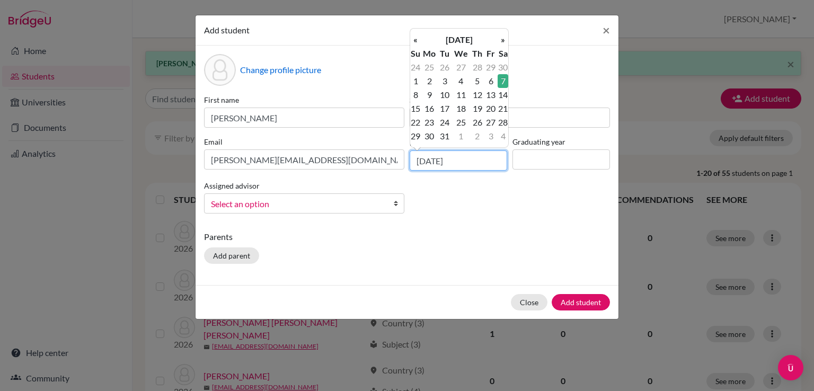
type input "[DATE]"
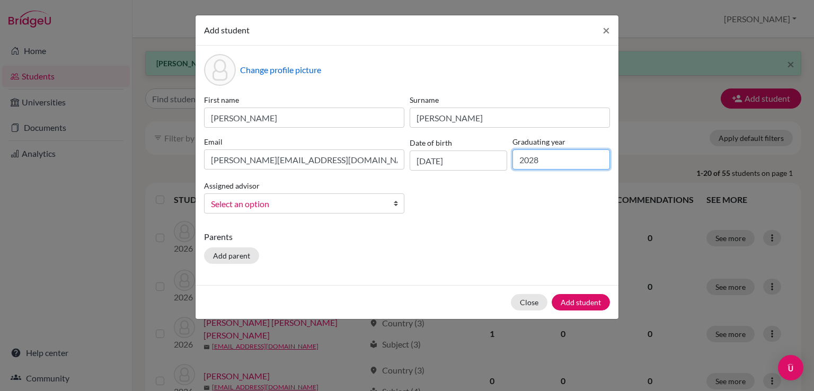
type input "2028"
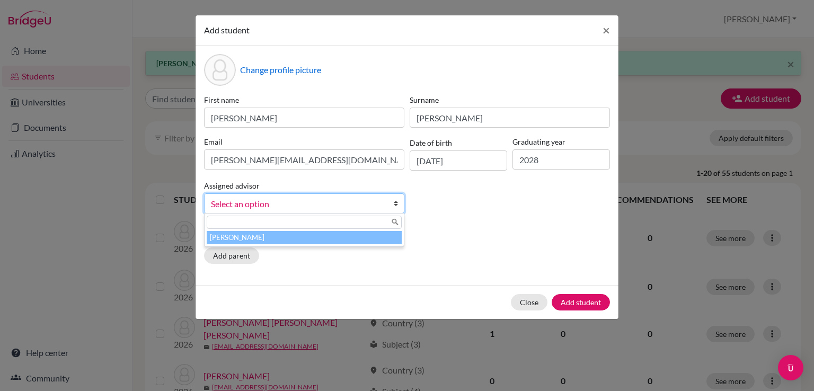
click at [344, 208] on span "Select an option" at bounding box center [297, 204] width 173 height 14
click at [278, 235] on li "[PERSON_NAME]" at bounding box center [304, 237] width 195 height 13
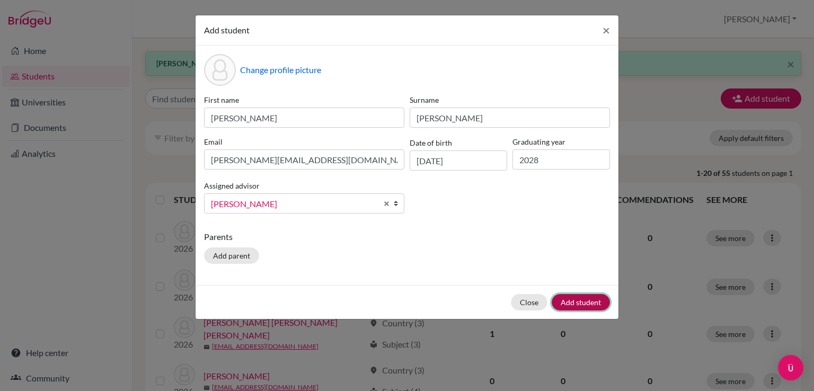
click at [580, 301] on button "Add student" at bounding box center [580, 302] width 58 height 16
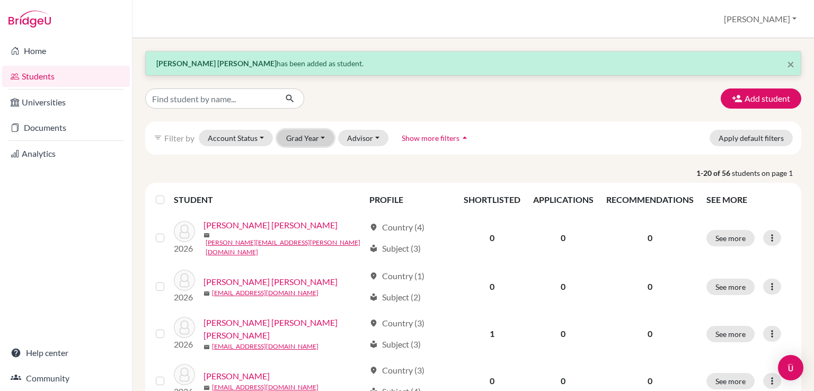
click at [324, 134] on button "Grad Year" at bounding box center [305, 138] width 57 height 16
click at [383, 168] on p "1-20 of 56 students on page 1" at bounding box center [473, 172] width 672 height 11
click at [205, 97] on input "Find student by name..." at bounding box center [210, 98] width 131 height 20
type input "[PERSON_NAME]"
click button "submit" at bounding box center [290, 98] width 28 height 20
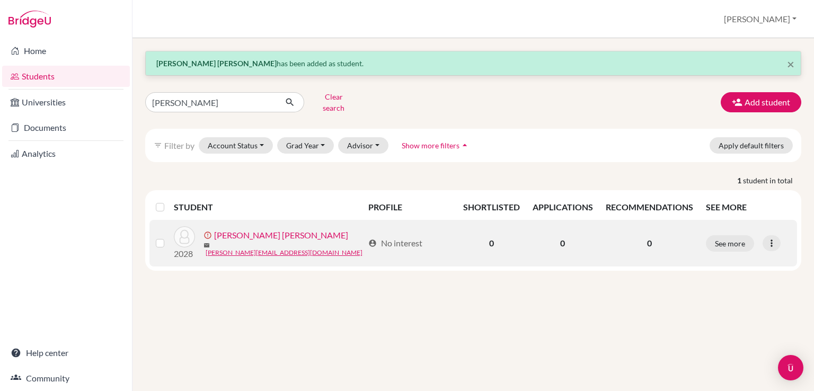
click at [168, 237] on label at bounding box center [168, 237] width 0 height 0
click at [0, 0] on input "checkbox" at bounding box center [0, 0] width 0 height 0
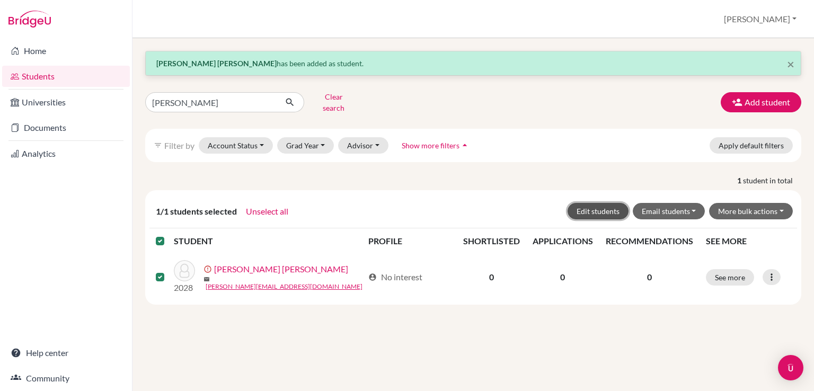
click at [606, 203] on button "Edit students" at bounding box center [597, 211] width 61 height 16
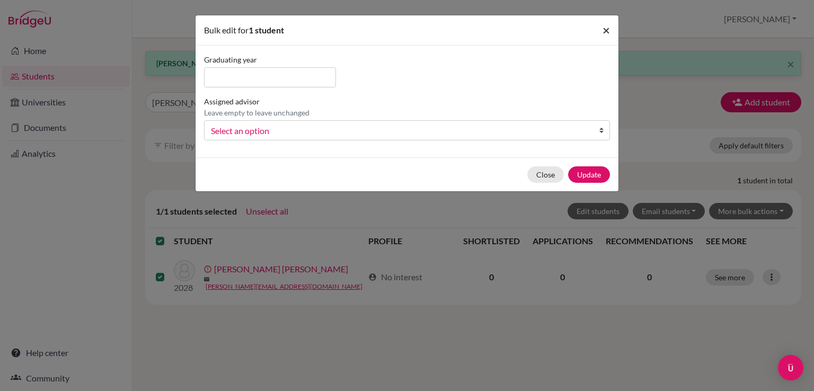
click at [610, 29] on button "×" at bounding box center [606, 30] width 24 height 30
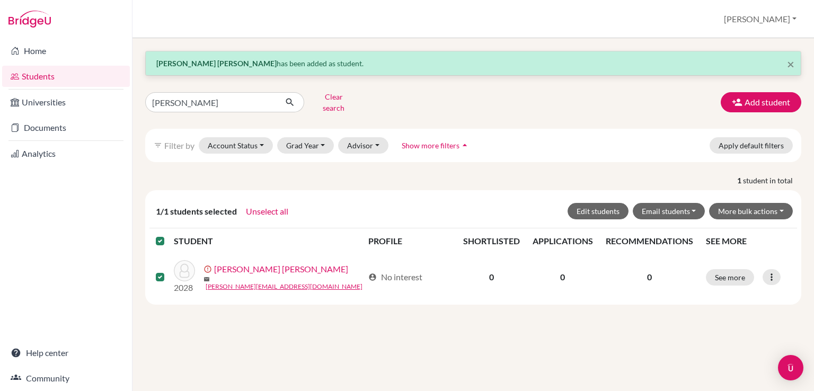
click at [168, 235] on label at bounding box center [168, 235] width 0 height 0
click at [0, 0] on input "checkbox" at bounding box center [0, 0] width 0 height 0
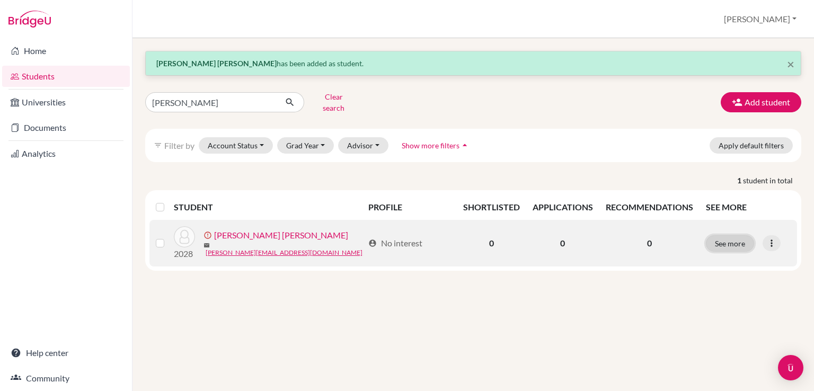
click at [735, 235] on button "See more" at bounding box center [729, 243] width 48 height 16
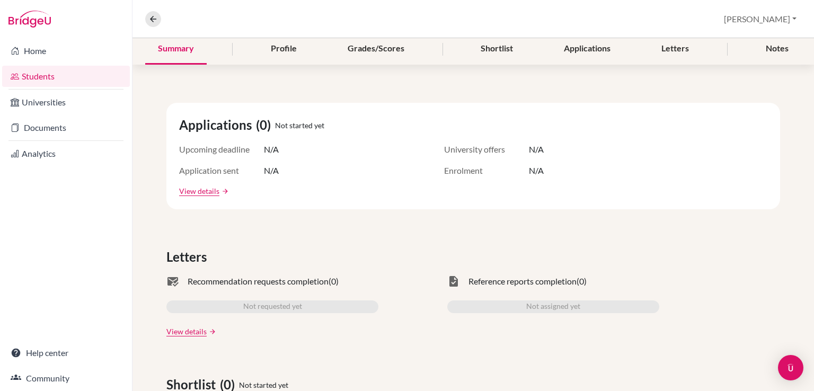
scroll to position [53, 0]
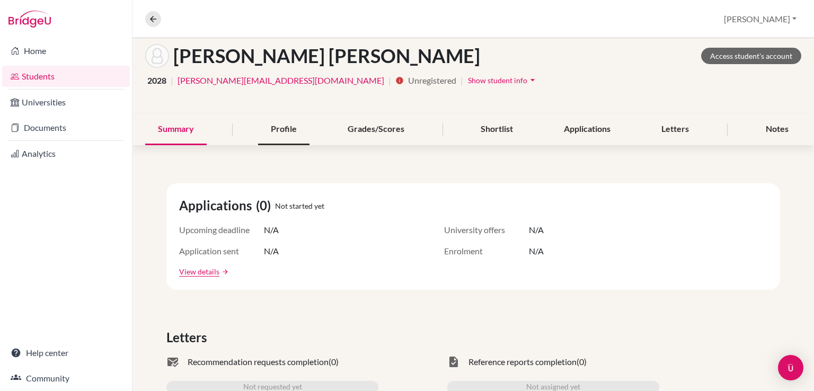
click at [298, 124] on div "Profile" at bounding box center [283, 129] width 51 height 31
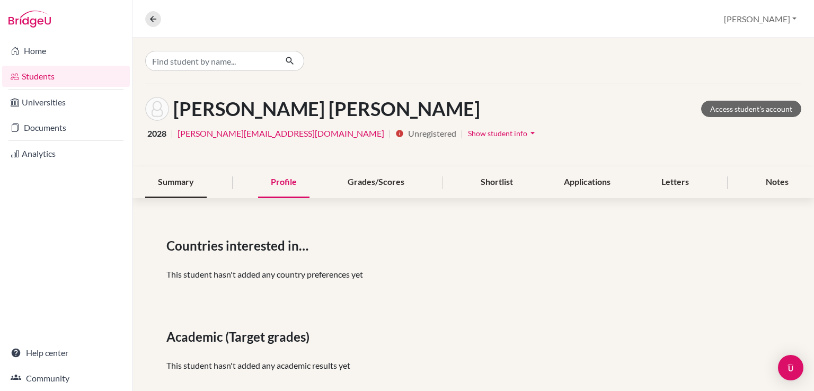
click at [165, 180] on div "Summary" at bounding box center [175, 182] width 61 height 31
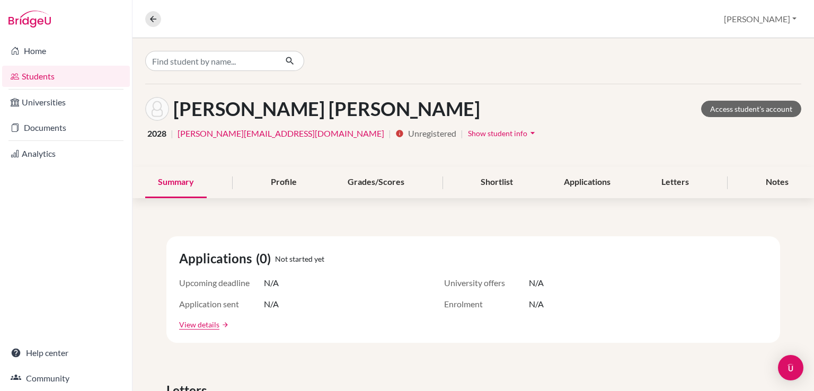
click at [468, 129] on span "Show student info" at bounding box center [497, 133] width 59 height 9
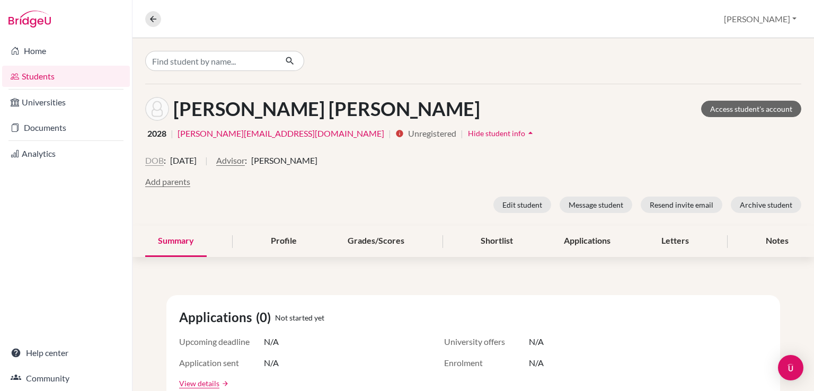
click at [150, 157] on button "DOB" at bounding box center [154, 160] width 19 height 13
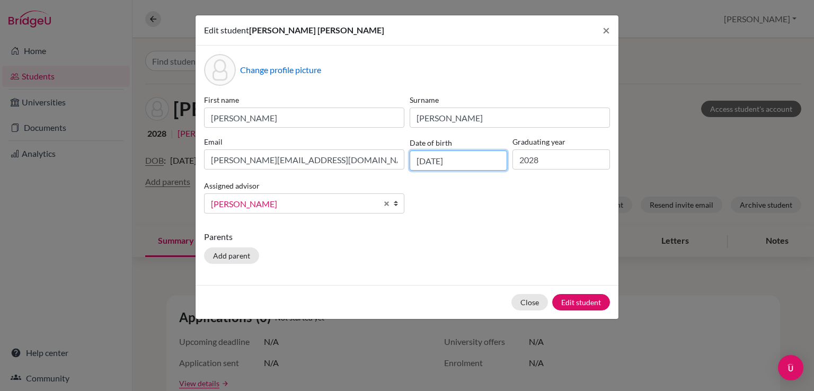
click at [461, 161] on input "[DATE]" at bounding box center [457, 160] width 97 height 20
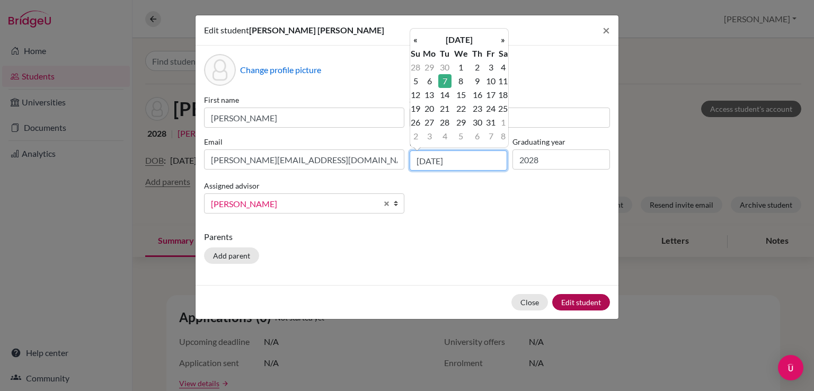
type input "[DATE]"
click at [564, 306] on button "Edit student" at bounding box center [581, 302] width 58 height 16
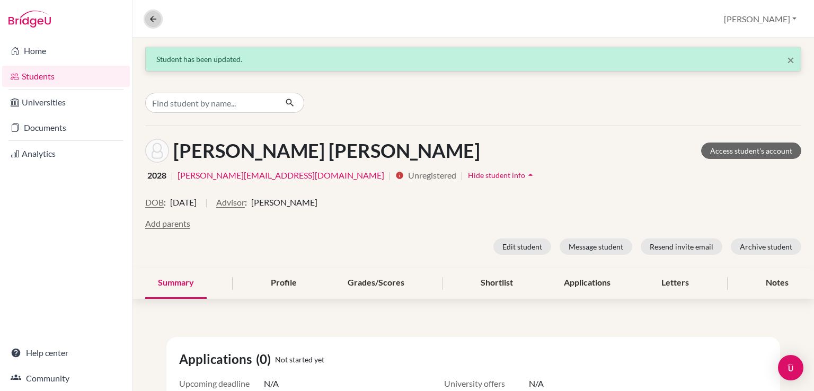
click at [148, 17] on icon at bounding box center [153, 19] width 10 height 10
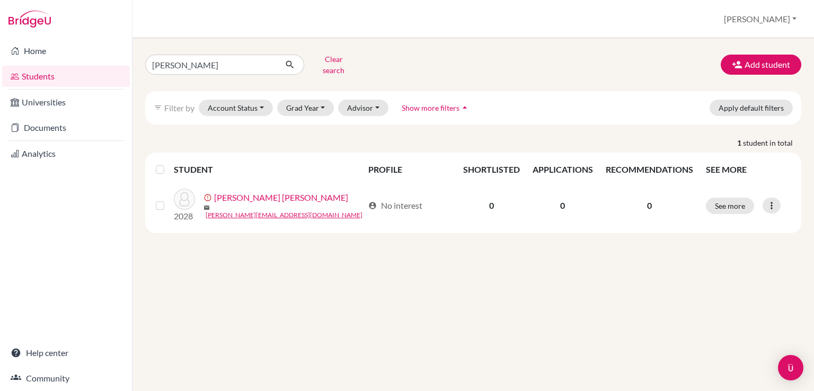
click at [51, 75] on link "Students" at bounding box center [66, 76] width 128 height 21
drag, startPoint x: 231, startPoint y: 60, endPoint x: 83, endPoint y: 66, distance: 148.4
click at [83, 66] on div "Home Students Universities Documents Analytics Help center Community Students o…" at bounding box center [407, 195] width 814 height 391
click at [326, 62] on button "Clear search" at bounding box center [333, 65] width 59 height 28
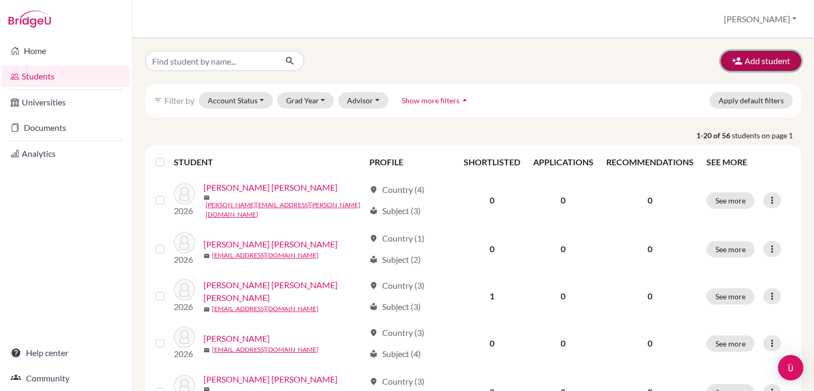
click at [761, 60] on button "Add student" at bounding box center [760, 61] width 81 height 20
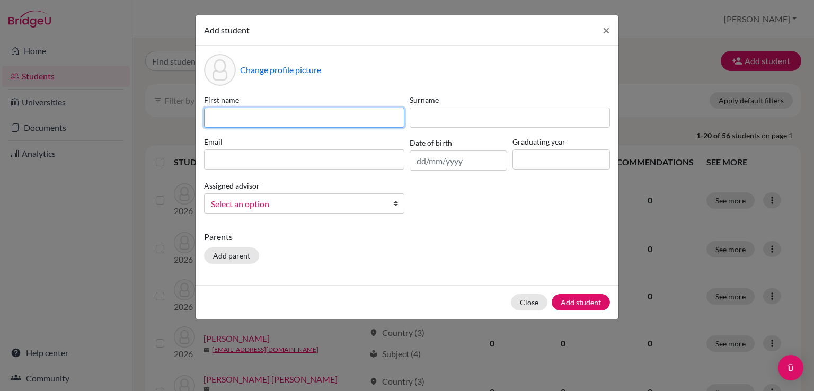
click at [243, 111] on input at bounding box center [304, 118] width 200 height 20
type input "Verónica"
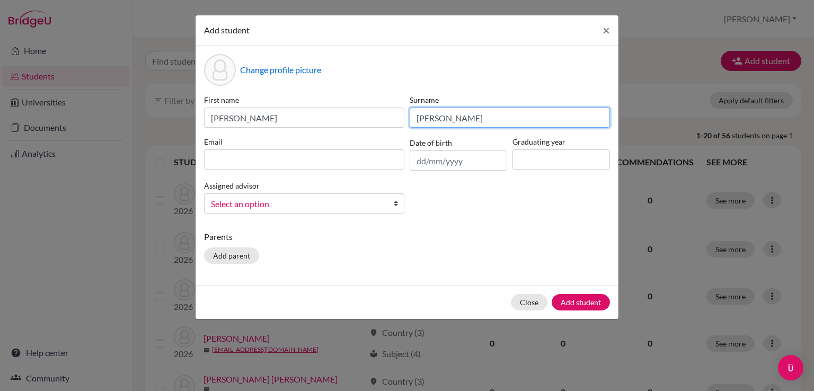
type input "Hernández Viera"
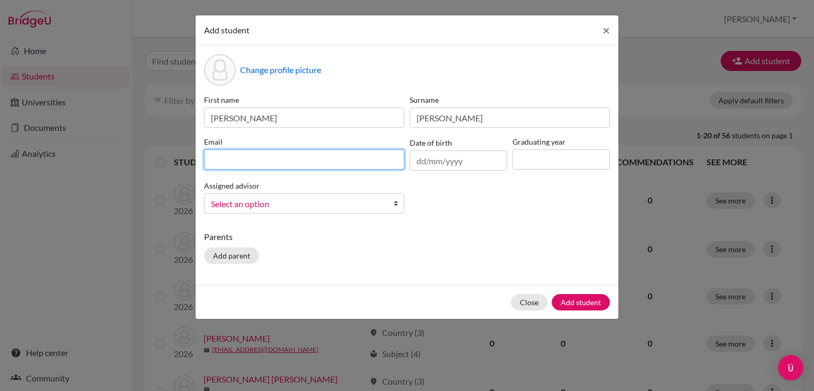
paste input "v.her@aiscr.org"
type input "v.her@aiscr.org"
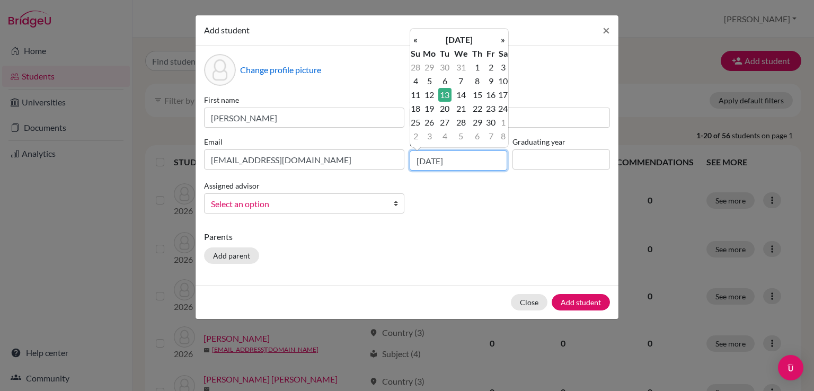
type input "13/04/2010"
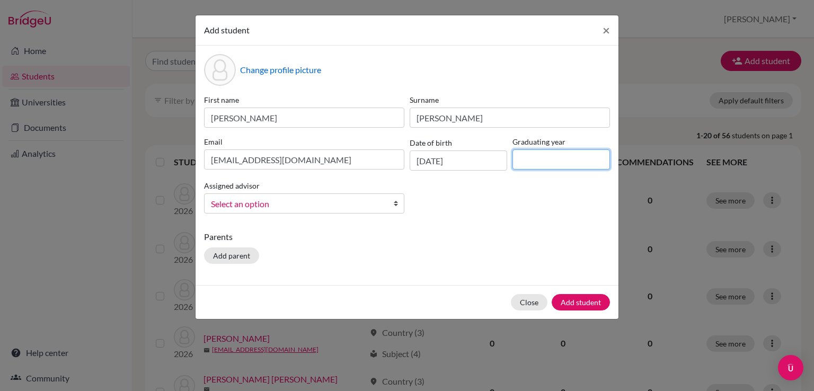
click at [550, 162] on input at bounding box center [560, 159] width 97 height 20
type input "2028"
click at [382, 200] on span "Select an option" at bounding box center [297, 204] width 173 height 14
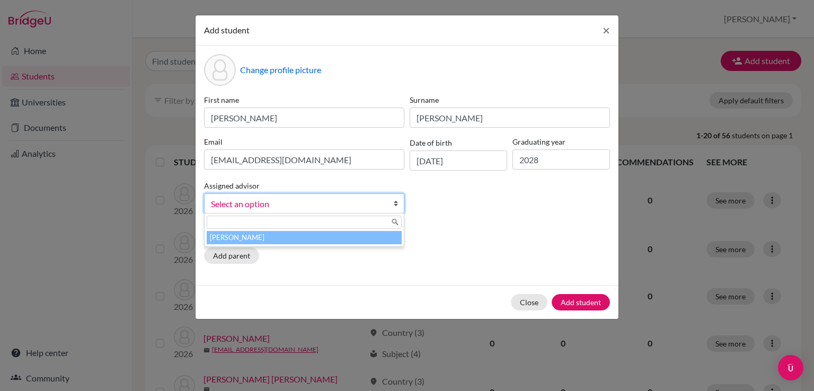
click at [299, 239] on li "[PERSON_NAME]" at bounding box center [304, 237] width 195 height 13
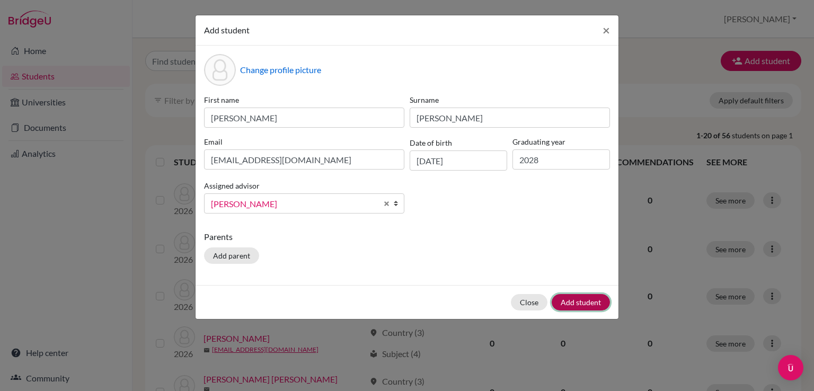
click at [575, 306] on button "Add student" at bounding box center [580, 302] width 58 height 16
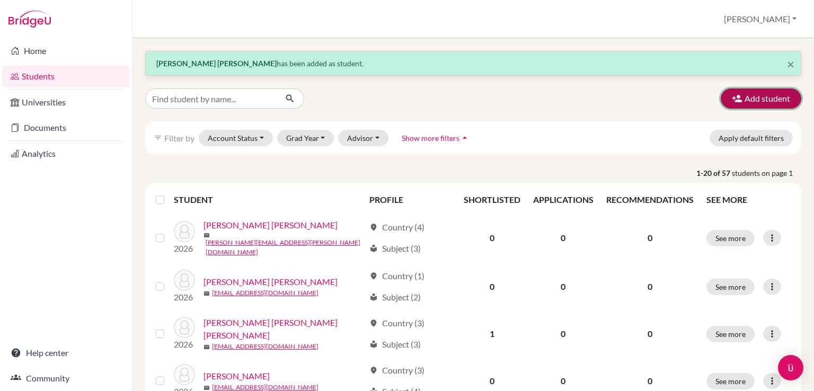
click at [771, 103] on button "Add student" at bounding box center [760, 98] width 81 height 20
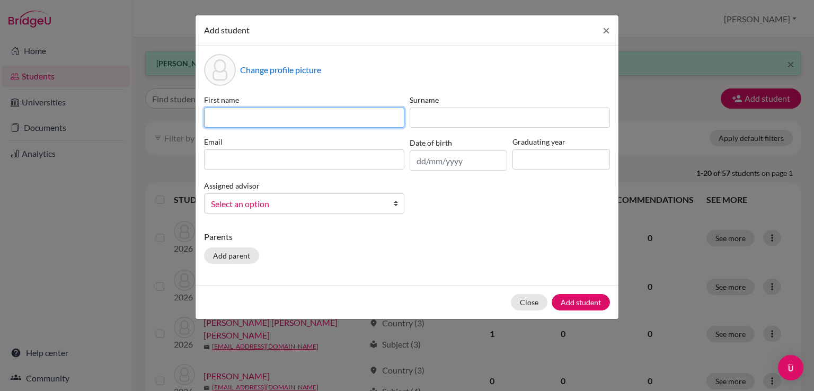
click at [390, 120] on input at bounding box center [304, 118] width 200 height 20
type input "Ava Maripaz"
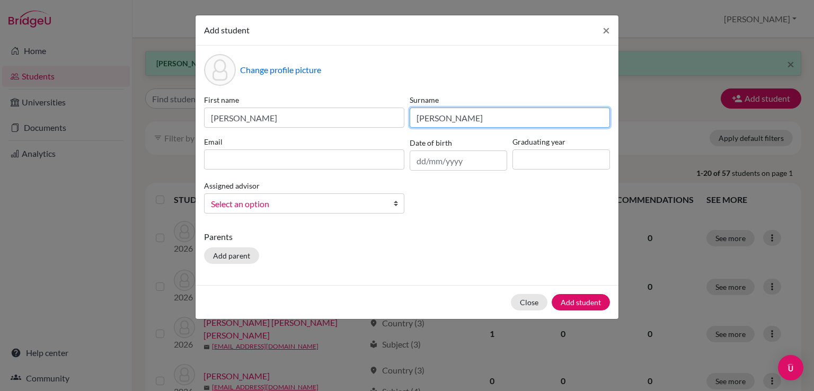
type input "Thomas"
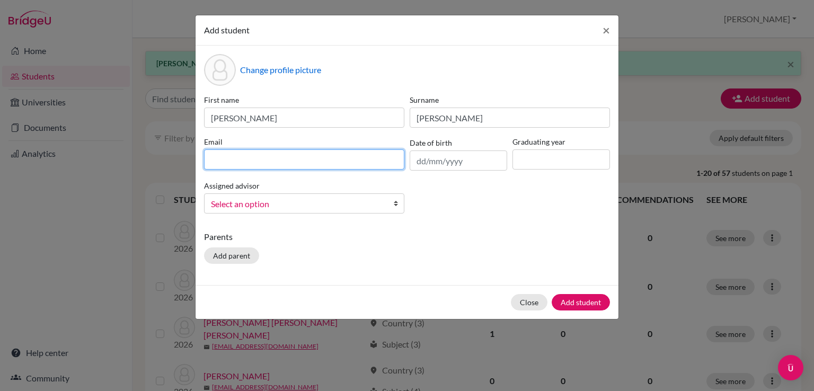
click at [277, 160] on input at bounding box center [304, 159] width 200 height 20
paste input "av.tho@aiscr.org"
type input "av.tho@aiscr.org"
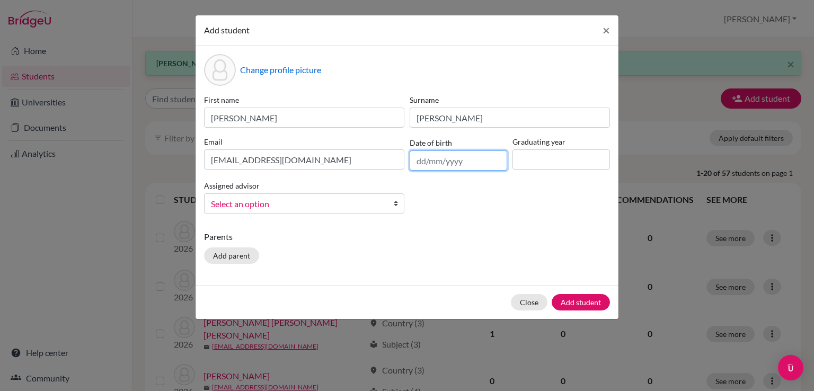
click at [419, 164] on input "text" at bounding box center [457, 160] width 97 height 20
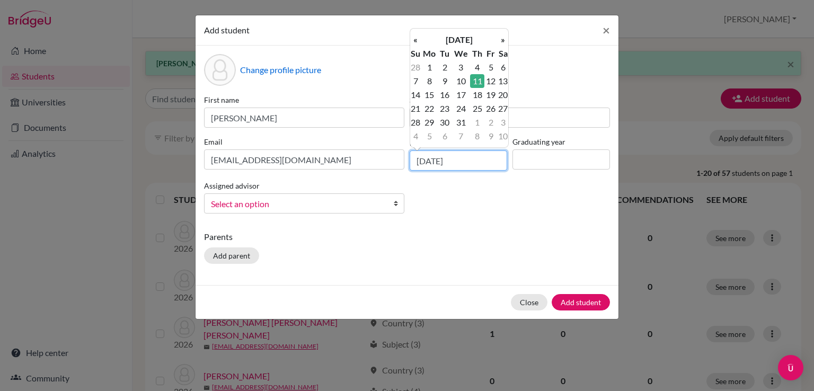
type input "11/03/2010"
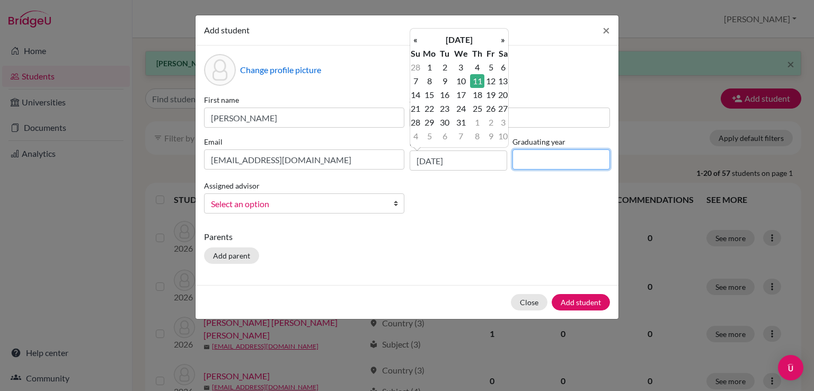
click at [560, 162] on input at bounding box center [560, 159] width 97 height 20
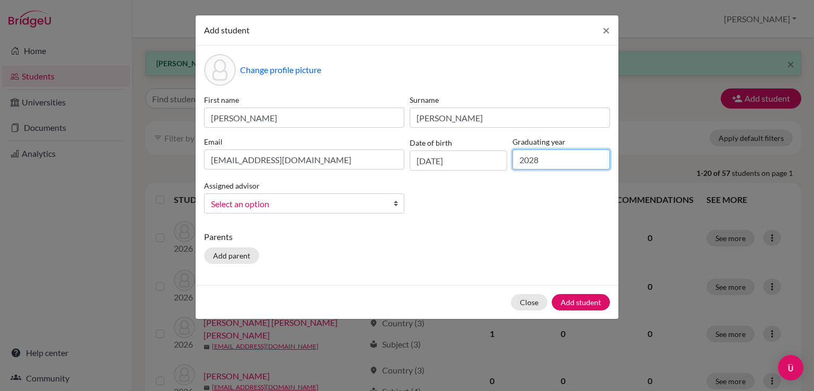
type input "2028"
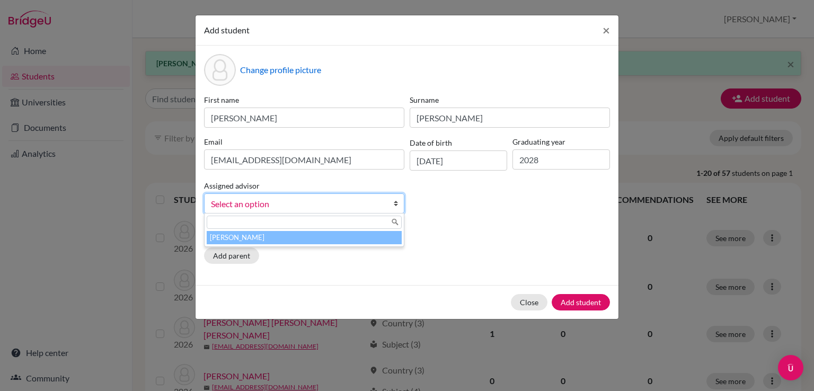
click at [275, 204] on span "Select an option" at bounding box center [297, 204] width 173 height 14
click at [272, 240] on li "[PERSON_NAME]" at bounding box center [304, 237] width 195 height 13
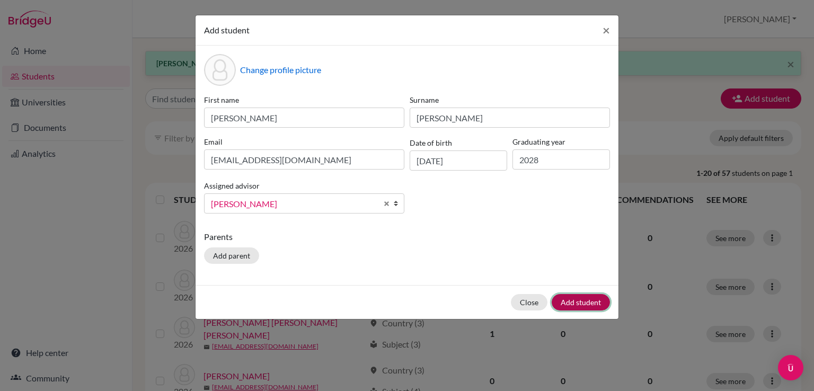
click at [579, 302] on button "Add student" at bounding box center [580, 302] width 58 height 16
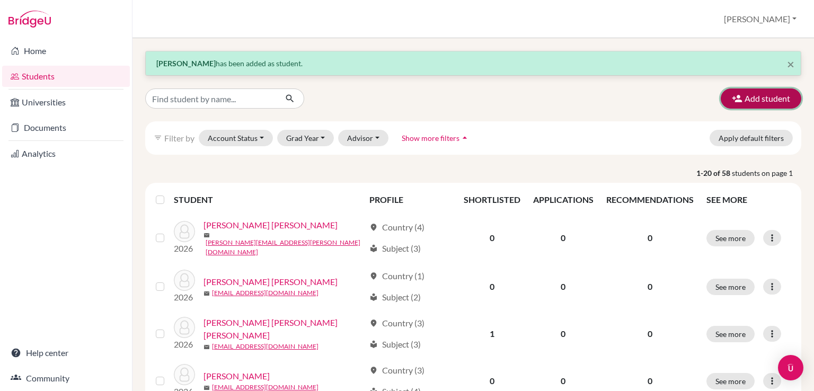
click at [775, 103] on button "Add student" at bounding box center [760, 98] width 81 height 20
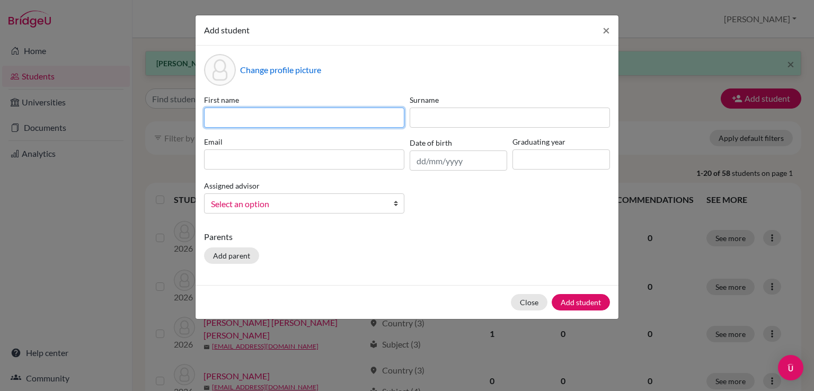
click at [316, 113] on input at bounding box center [304, 118] width 200 height 20
type input "Jun Young"
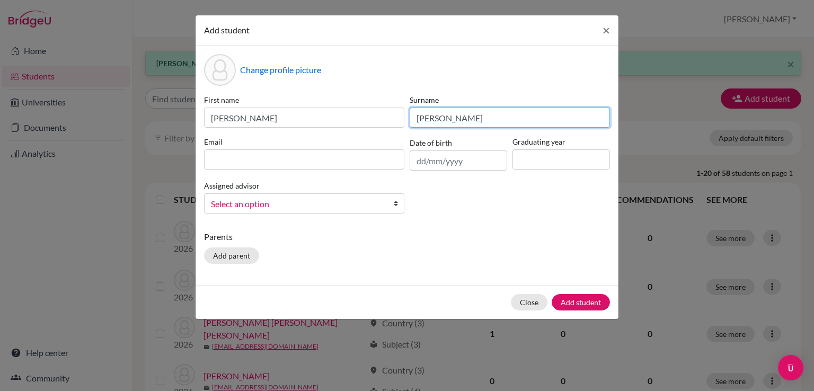
type input "Park Lee"
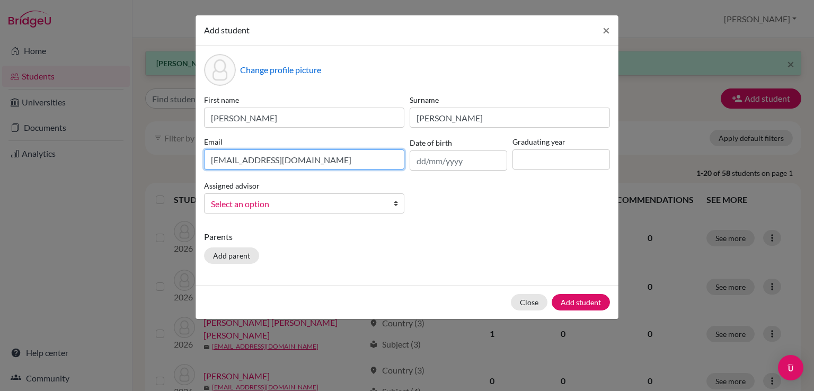
type input "j.park@aiscr.org"
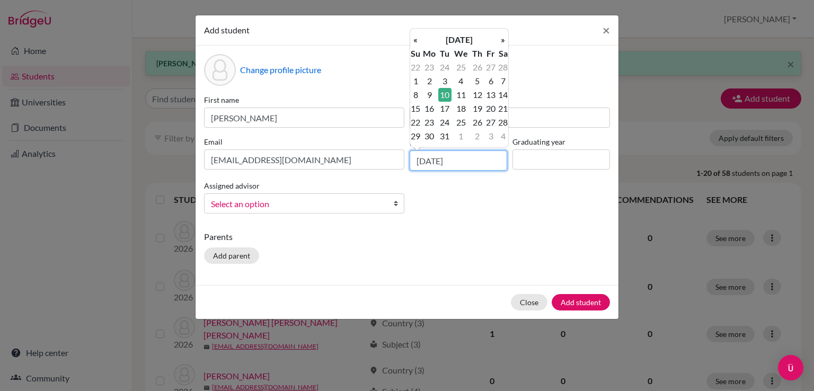
type input "10/03/2009"
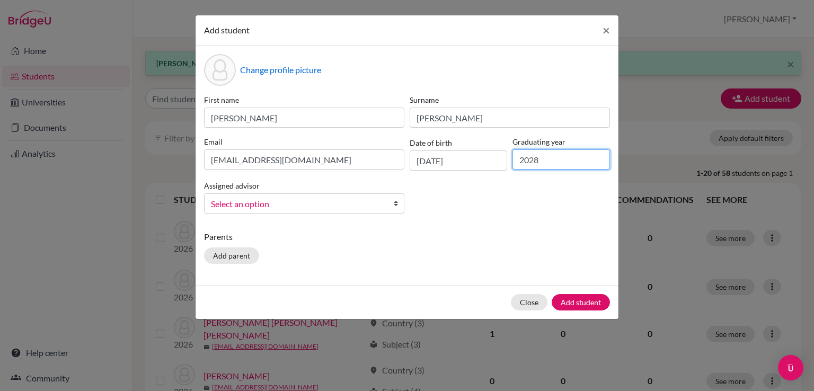
type input "2028"
click at [243, 205] on span "Select an option" at bounding box center [297, 204] width 173 height 14
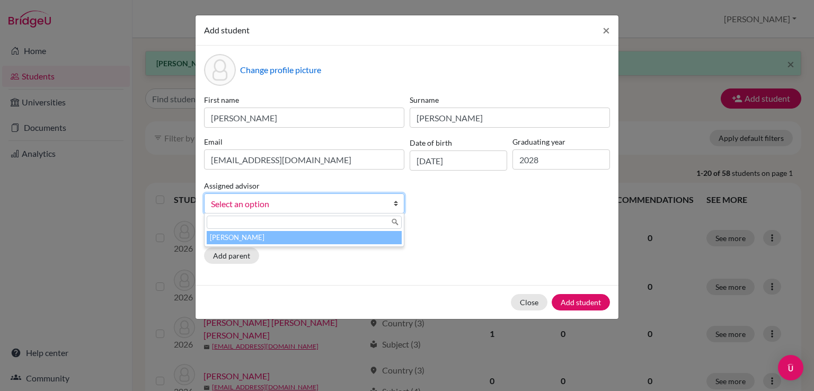
click at [246, 240] on li "[PERSON_NAME]" at bounding box center [304, 237] width 195 height 13
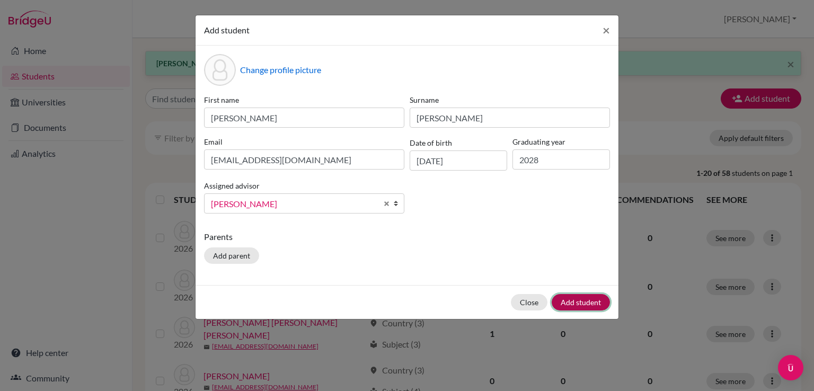
click at [572, 301] on button "Add student" at bounding box center [580, 302] width 58 height 16
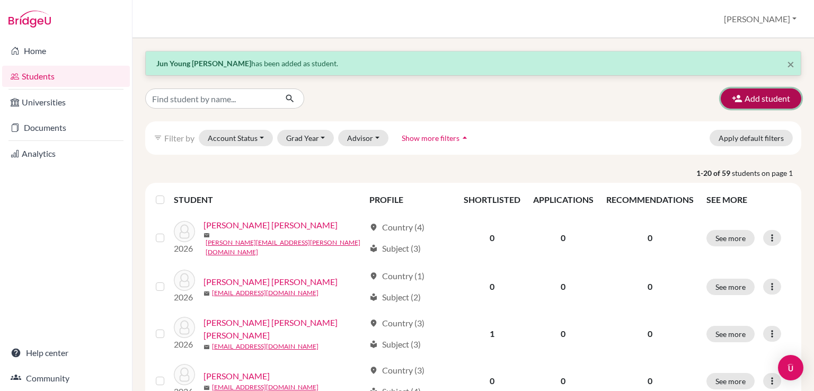
click at [752, 99] on button "Add student" at bounding box center [760, 98] width 81 height 20
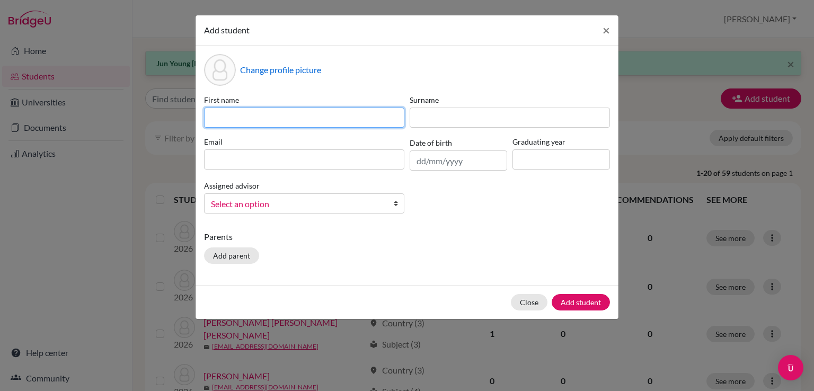
click at [290, 121] on input at bounding box center [304, 118] width 200 height 20
type input "Santiago Moreira"
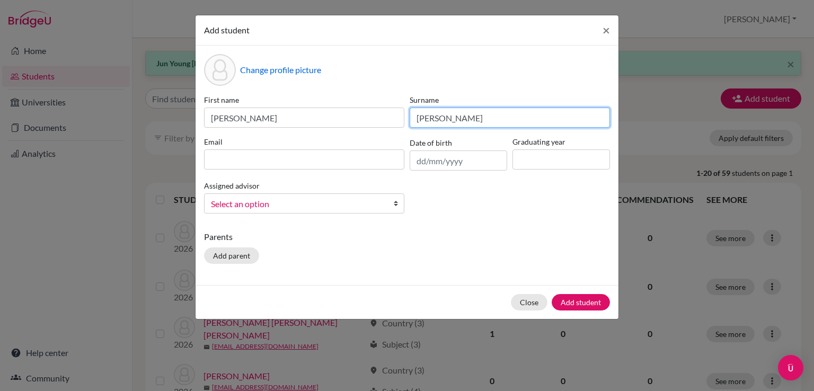
type input "Alfaro Granados"
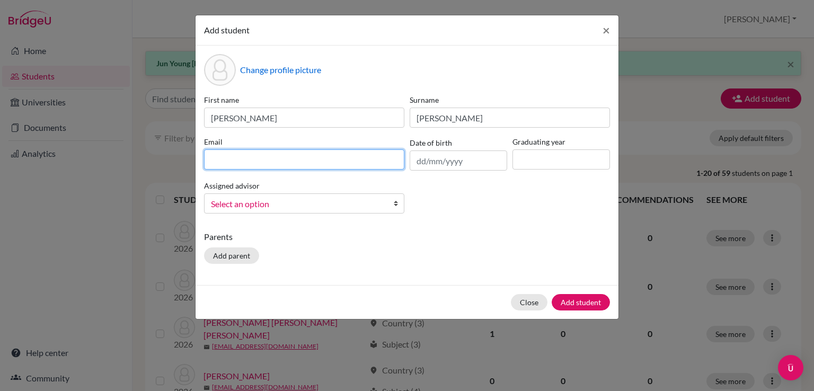
paste input "s.mor@aiscr.org"
type input "s.mor@aiscr.org"
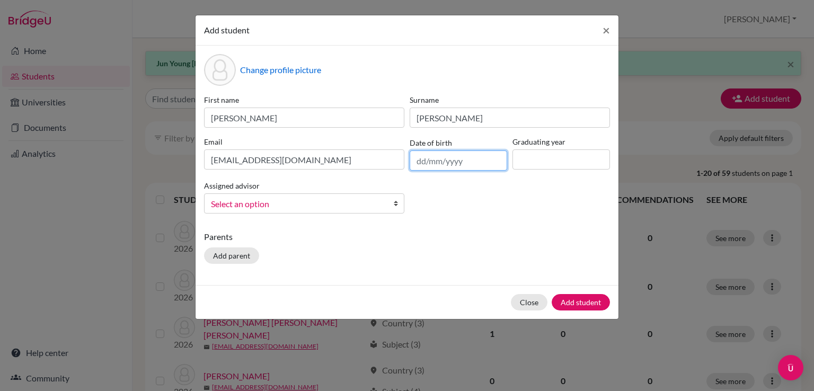
click at [422, 162] on input "text" at bounding box center [457, 160] width 97 height 20
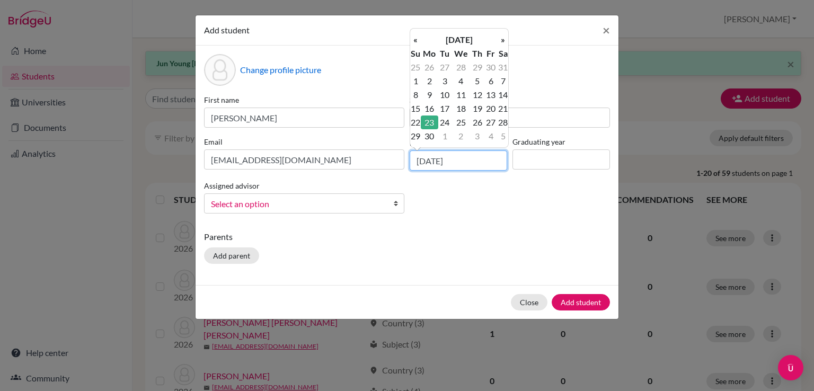
type input "23/11/2009"
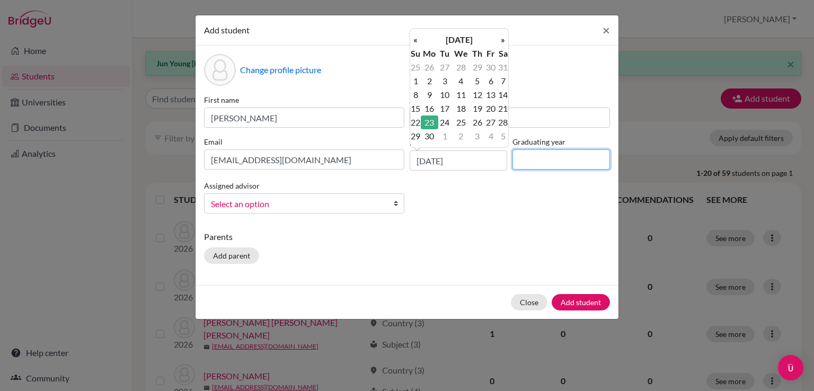
click at [556, 163] on input at bounding box center [560, 159] width 97 height 20
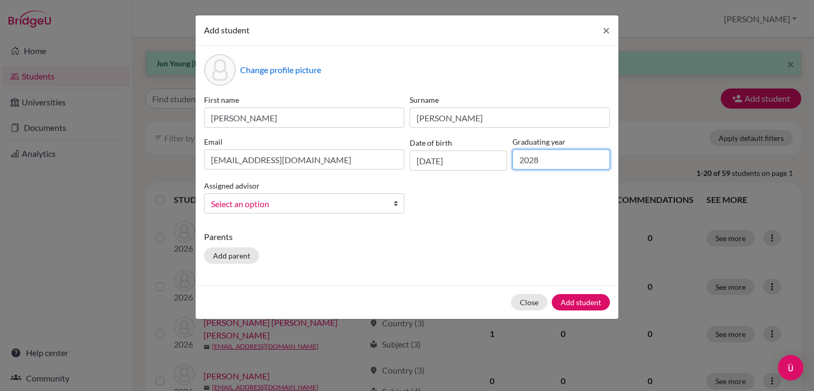
type input "2028"
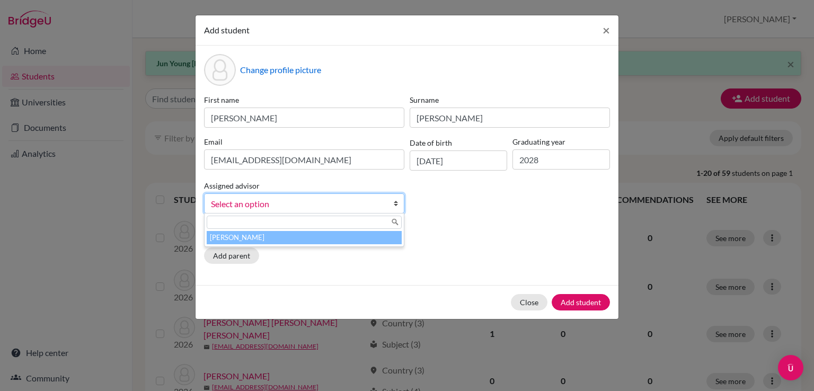
click at [330, 198] on span "Select an option" at bounding box center [297, 204] width 173 height 14
click at [296, 237] on li "[PERSON_NAME]" at bounding box center [304, 237] width 195 height 13
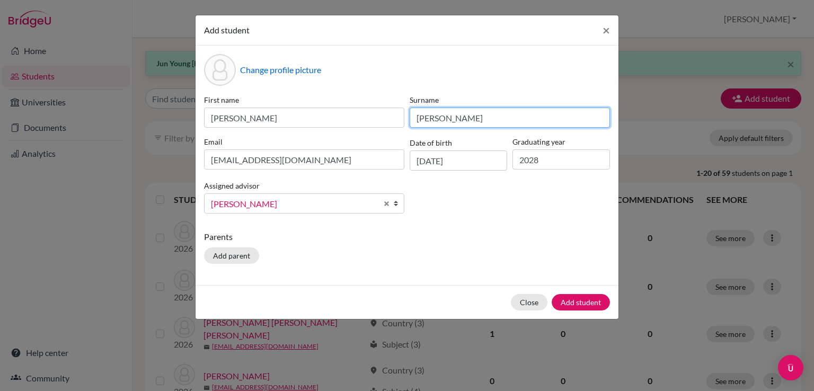
drag, startPoint x: 439, startPoint y: 119, endPoint x: 416, endPoint y: 119, distance: 22.8
click at [416, 119] on input "Alfaro Granados" at bounding box center [509, 118] width 200 height 20
type input "Moreira Granados"
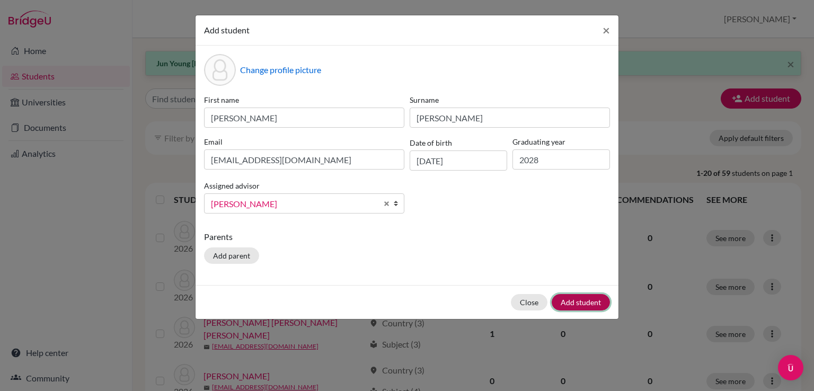
click at [574, 303] on button "Add student" at bounding box center [580, 302] width 58 height 16
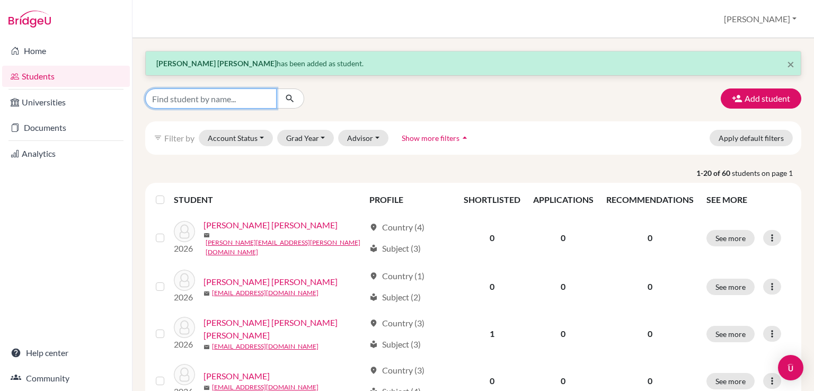
click at [248, 95] on input "Find student by name..." at bounding box center [210, 98] width 131 height 20
type input "N"
click at [729, 90] on button "Add student" at bounding box center [760, 98] width 81 height 20
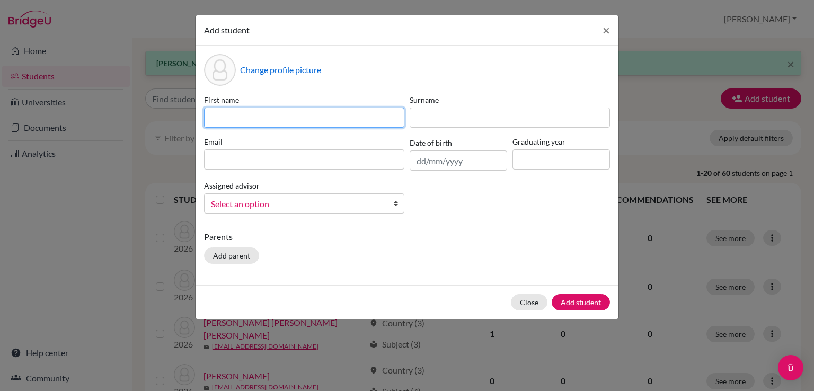
click at [395, 119] on input at bounding box center [304, 118] width 200 height 20
type input "Nicole Priscilla"
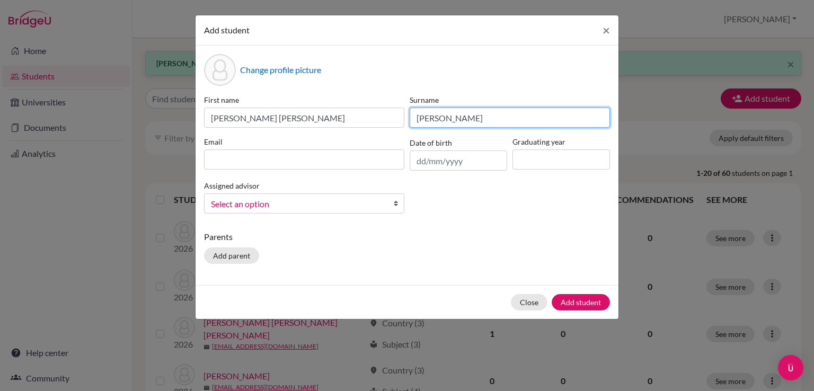
type input "Villalobos Brenes"
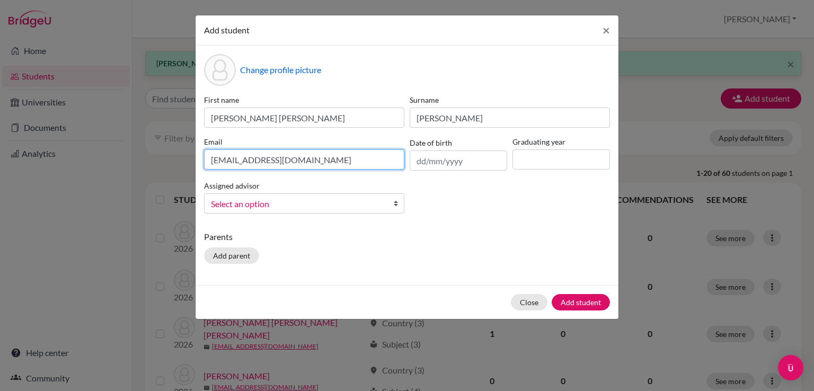
type input "n.vil@aiscr.org"
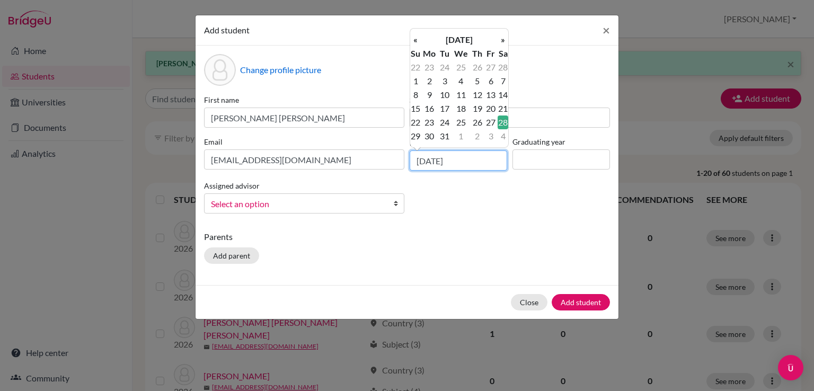
type input "28/03/2009"
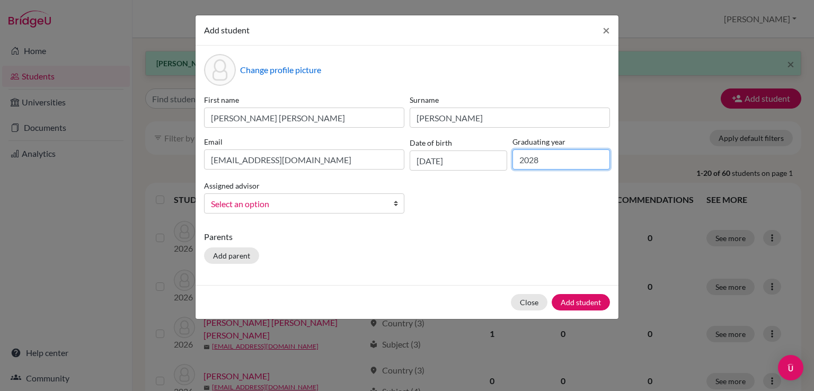
type input "2028"
click at [296, 205] on span "Select an option" at bounding box center [297, 204] width 173 height 14
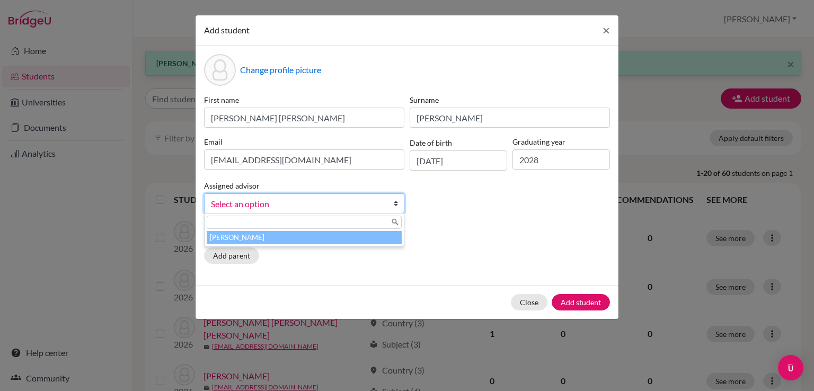
click at [282, 235] on li "[PERSON_NAME]" at bounding box center [304, 237] width 195 height 13
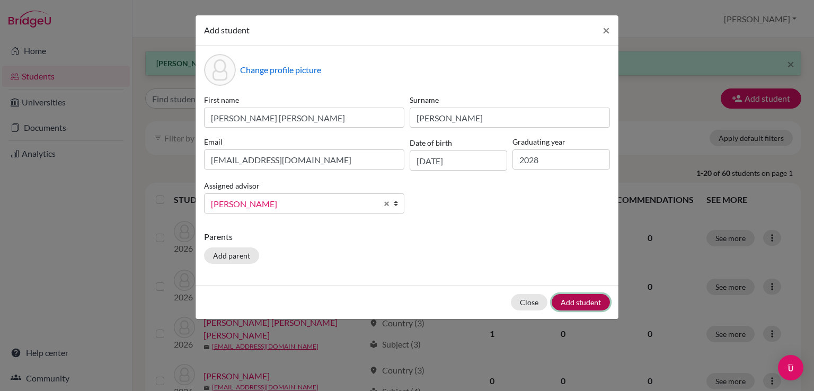
click at [576, 303] on button "Add student" at bounding box center [580, 302] width 58 height 16
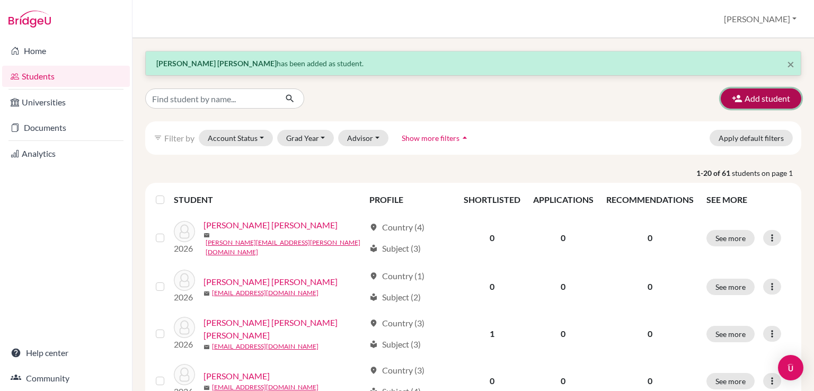
click at [750, 95] on button "Add student" at bounding box center [760, 98] width 81 height 20
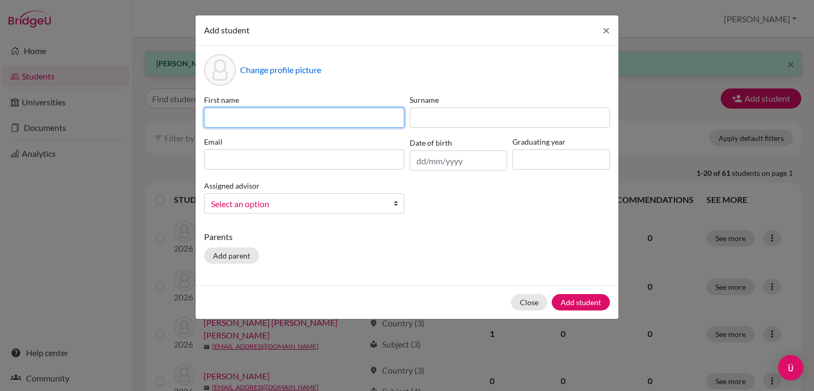
click at [395, 123] on input at bounding box center [304, 118] width 200 height 20
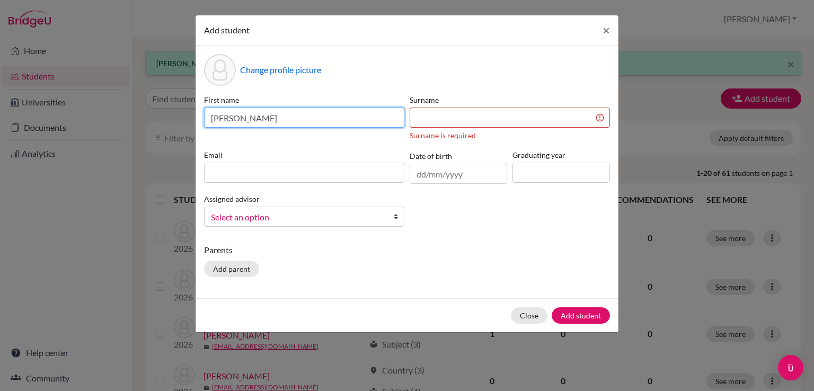
type input "Sophie Melissa"
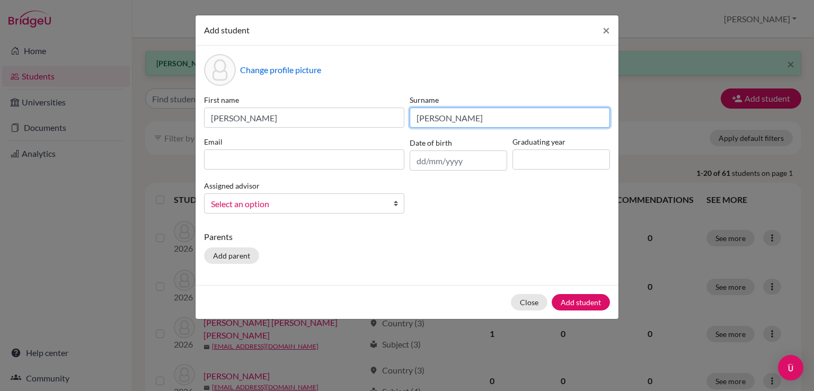
type input "Suazo Zaldivar"
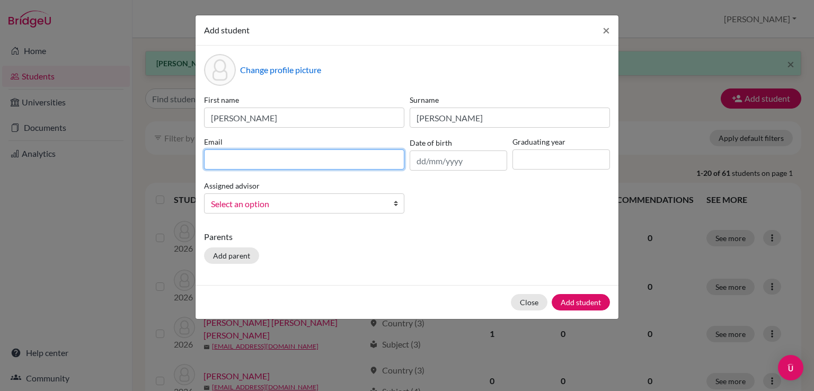
paste input "s.sua@aiscr.org"
type input "s.sua@aiscr.org"
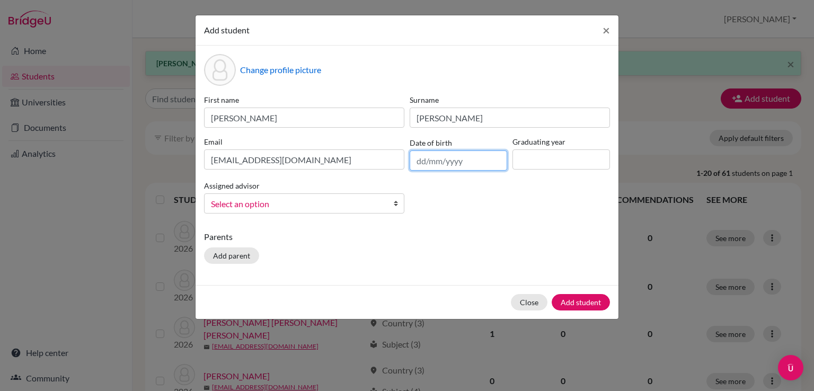
click at [414, 160] on input "text" at bounding box center [457, 160] width 97 height 20
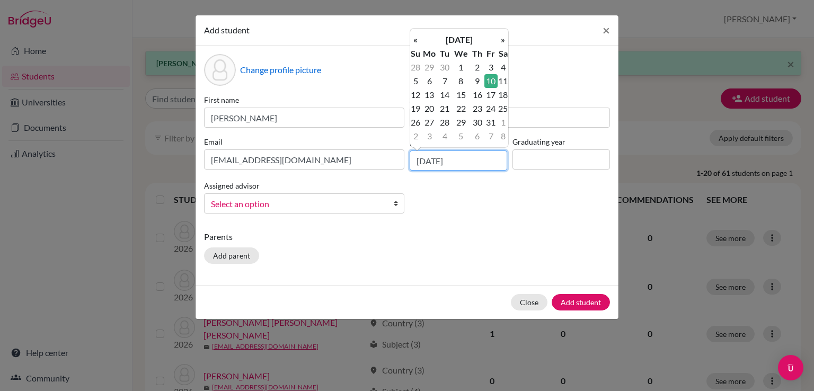
type input "10/07/2009"
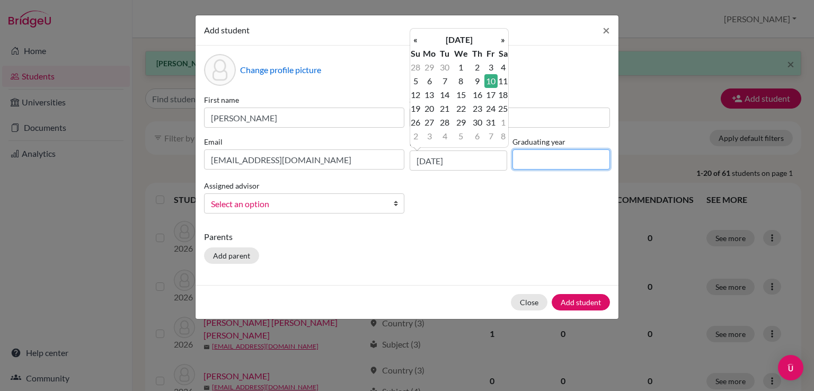
click at [591, 157] on input at bounding box center [560, 159] width 97 height 20
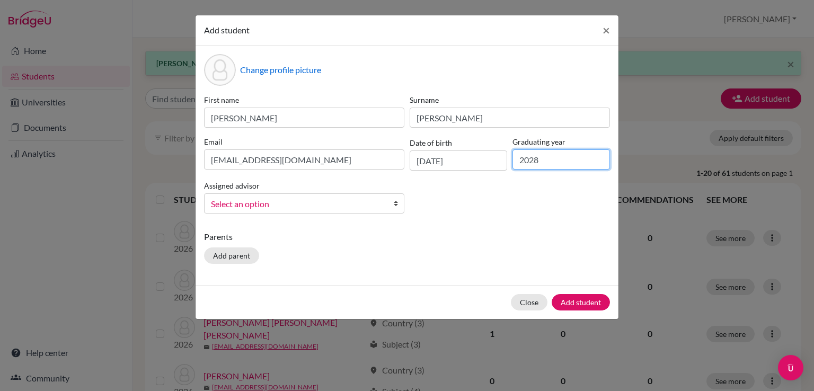
type input "2028"
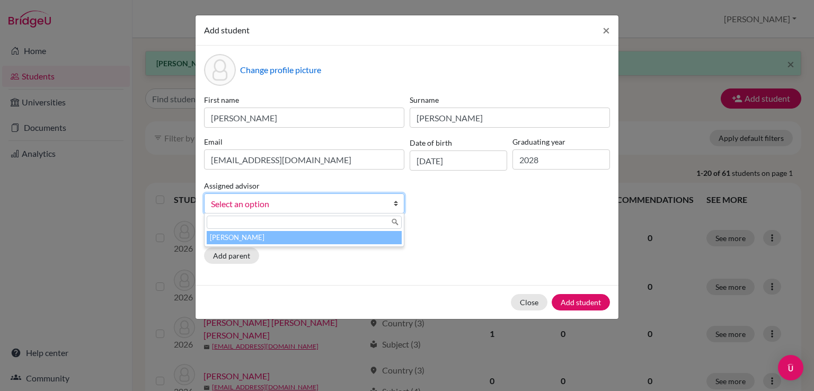
click at [349, 207] on span "Select an option" at bounding box center [297, 204] width 173 height 14
click at [318, 234] on li "[PERSON_NAME]" at bounding box center [304, 237] width 195 height 13
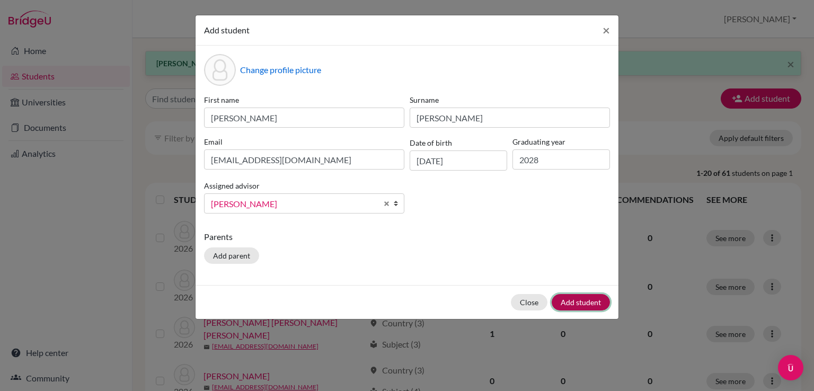
click at [574, 303] on button "Add student" at bounding box center [580, 302] width 58 height 16
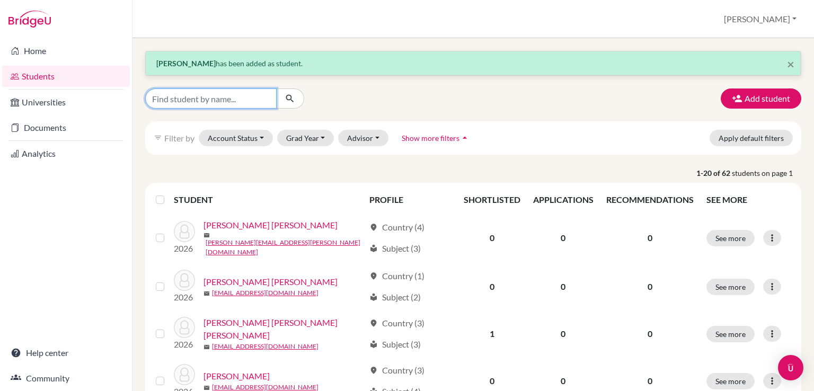
click at [178, 98] on input "Find student by name..." at bounding box center [210, 98] width 131 height 20
click at [740, 98] on button "Add student" at bounding box center [760, 98] width 81 height 20
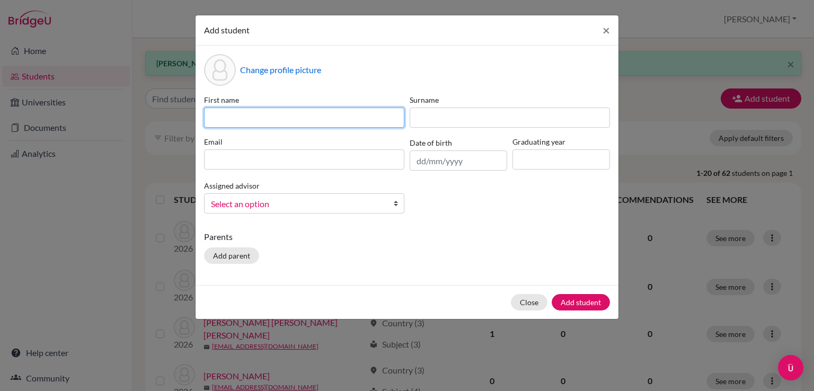
click at [344, 109] on input at bounding box center [304, 118] width 200 height 20
type input "Ethan"
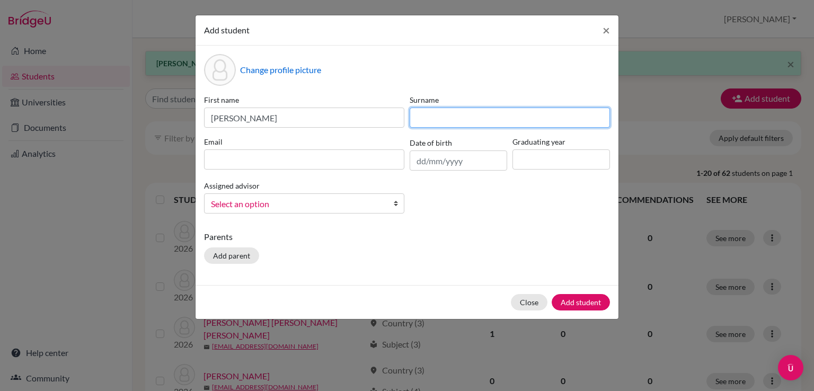
type input "!"
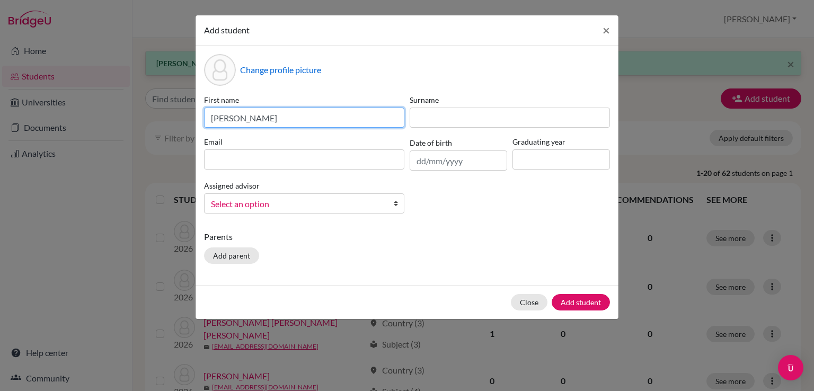
click at [287, 120] on input "Ethan" at bounding box center [304, 118] width 200 height 20
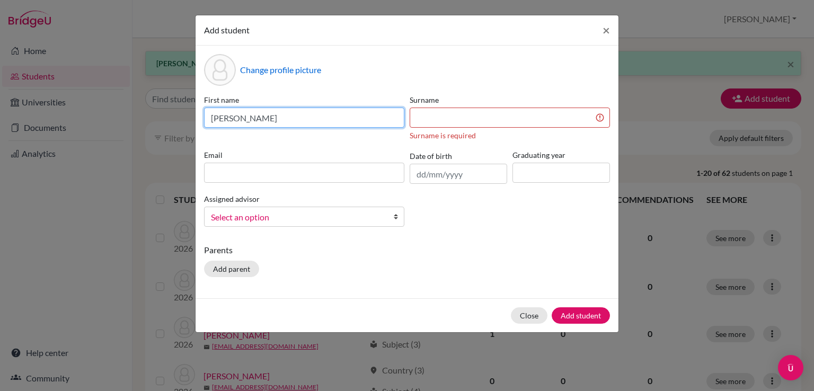
type input "Ethan Leroy"
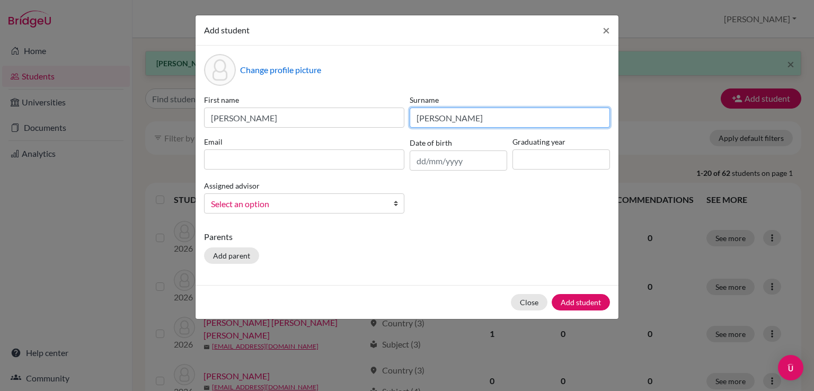
type input "Hard Rodríguez"
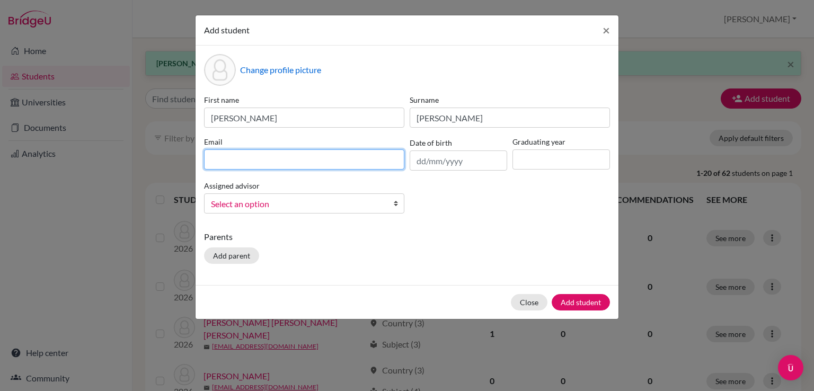
click at [224, 156] on input at bounding box center [304, 159] width 200 height 20
click at [235, 163] on input "e.hard@aiscr.org" at bounding box center [304, 159] width 200 height 20
type input "e.har@aiscr.org"
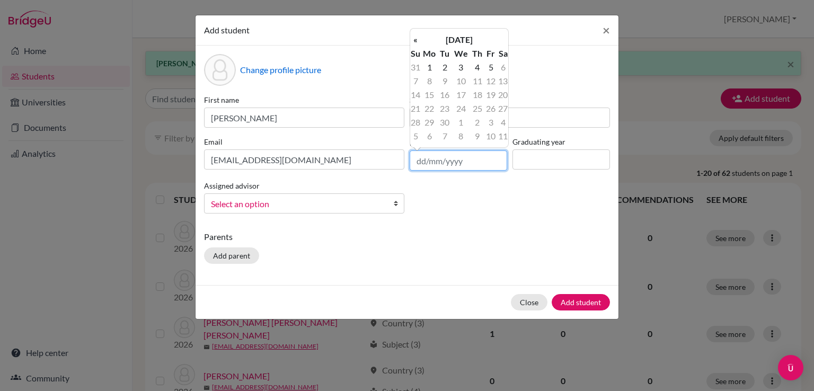
click at [418, 162] on input "text" at bounding box center [457, 160] width 97 height 20
type input "30/07/2009"
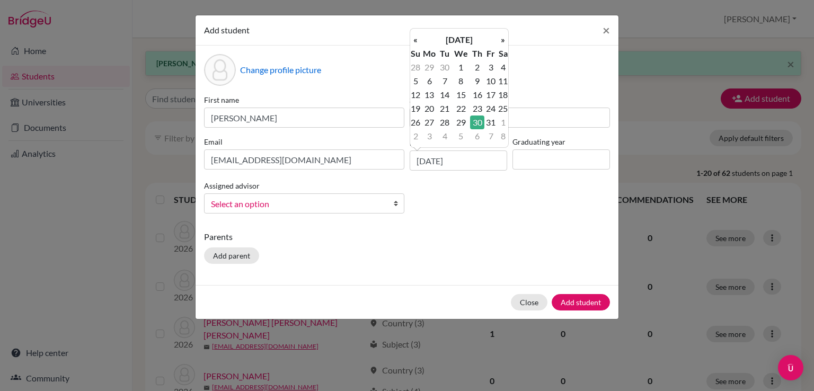
click at [510, 249] on div "Parents Add parent" at bounding box center [407, 249] width 406 height 38
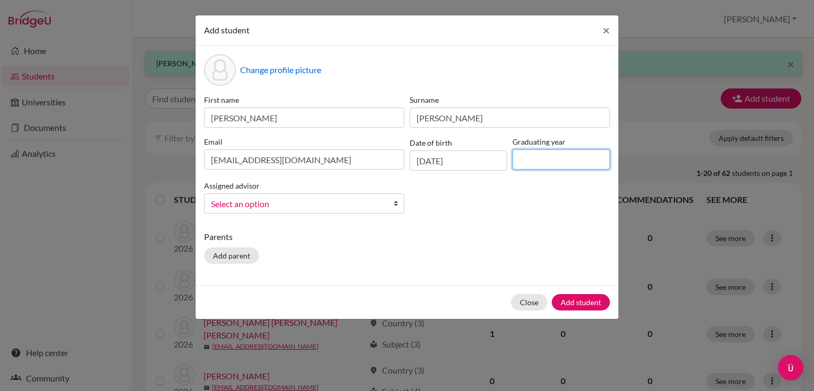
click at [559, 159] on input at bounding box center [560, 159] width 97 height 20
type input "2028"
click at [343, 202] on span "Select an option" at bounding box center [297, 204] width 173 height 14
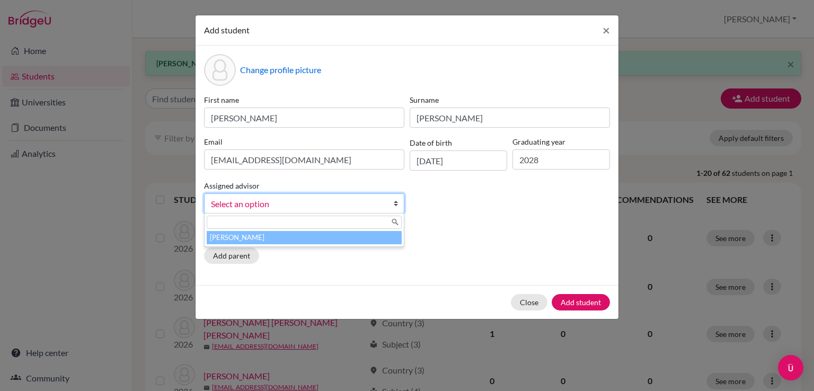
click at [314, 235] on li "[PERSON_NAME]" at bounding box center [304, 237] width 195 height 13
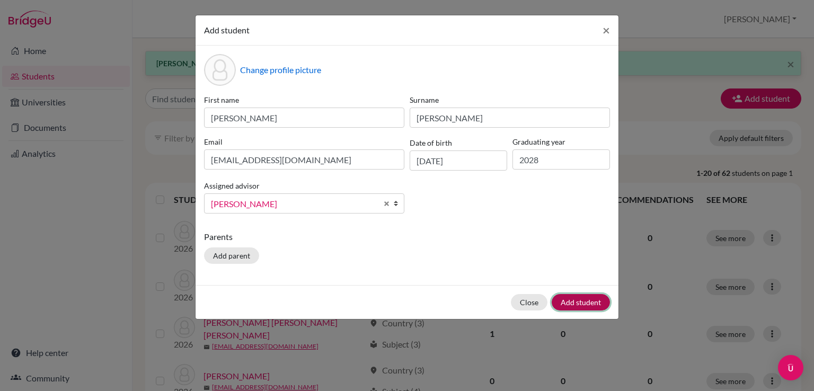
click at [583, 303] on button "Add student" at bounding box center [580, 302] width 58 height 16
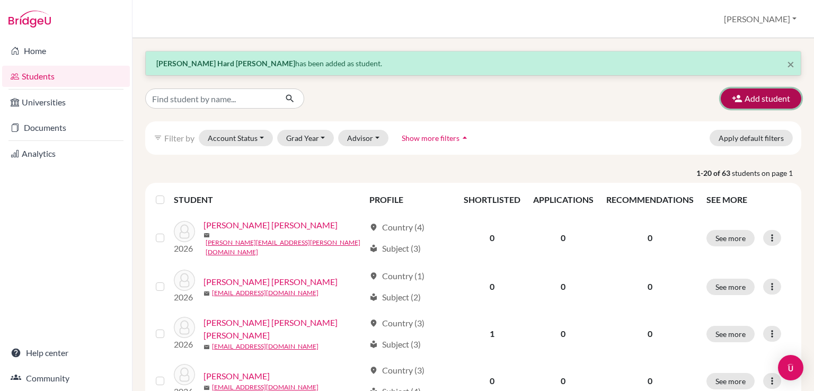
click at [754, 97] on button "Add student" at bounding box center [760, 98] width 81 height 20
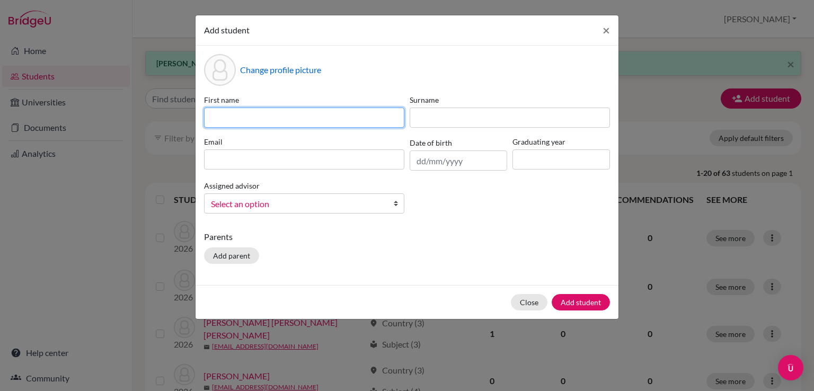
click at [280, 115] on input at bounding box center [304, 118] width 200 height 20
paste input "Honggeun"
type input "Honggeun"
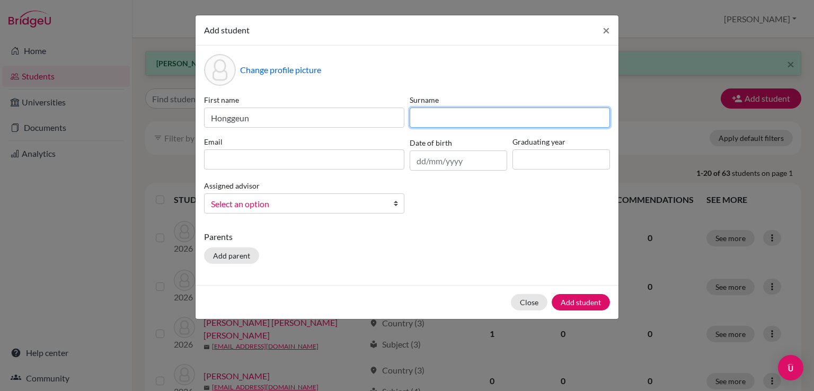
click at [519, 115] on input at bounding box center [509, 118] width 200 height 20
type input "Kim"
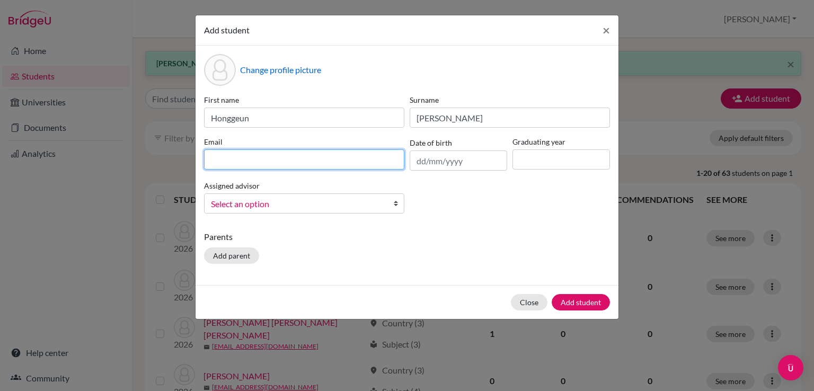
paste input "h.kim@aiscr.org"
type input "h.kim@aiscr.org"
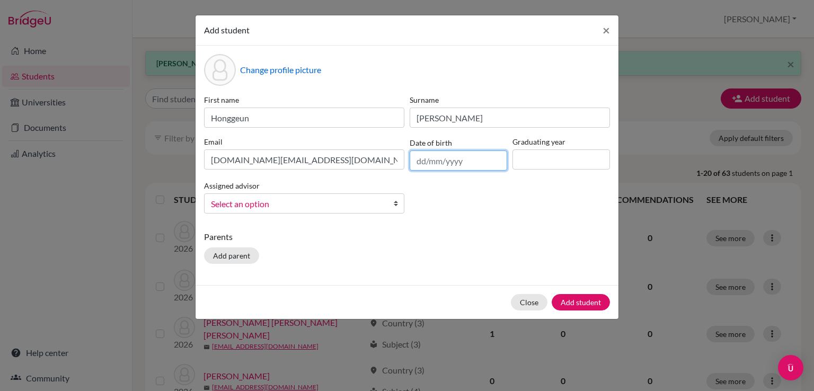
click at [424, 160] on input "text" at bounding box center [457, 160] width 97 height 20
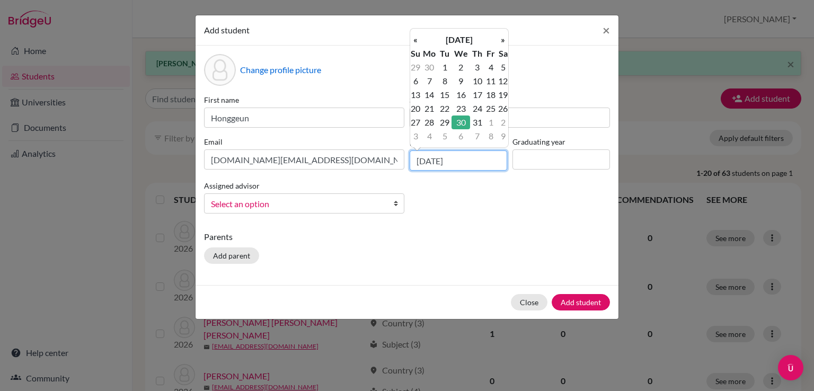
type input "30/07/2008"
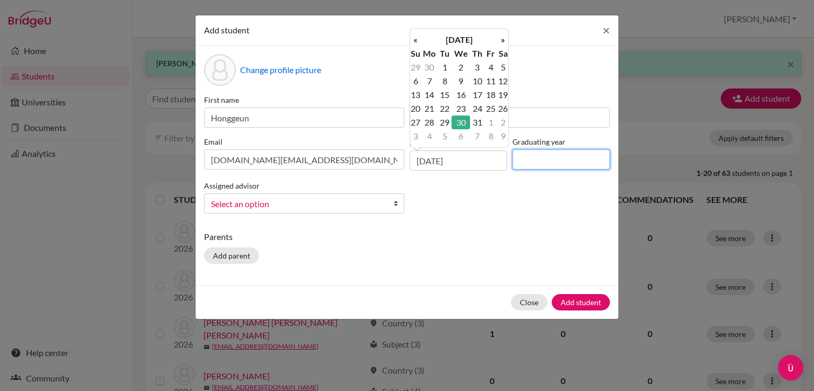
click at [523, 155] on input at bounding box center [560, 159] width 97 height 20
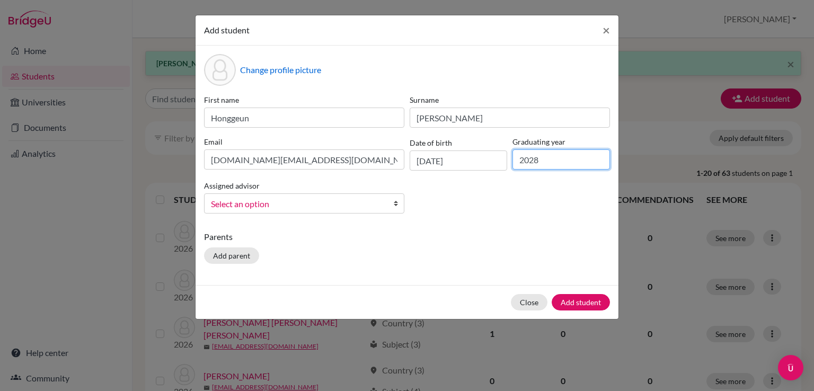
type input "2028"
click at [292, 203] on span "Select an option" at bounding box center [297, 204] width 173 height 14
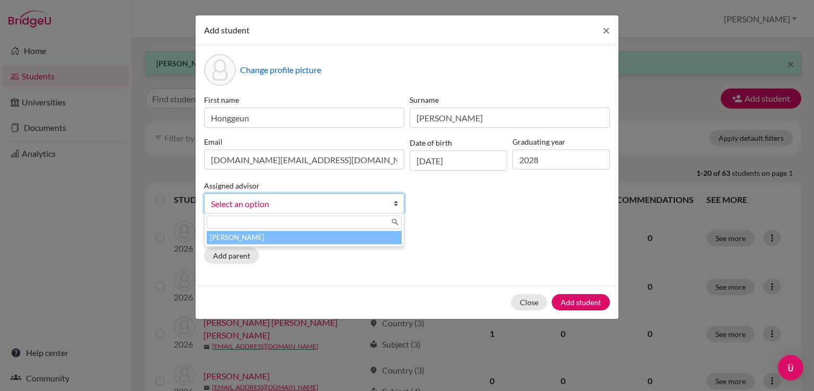
click at [267, 234] on li "[PERSON_NAME]" at bounding box center [304, 237] width 195 height 13
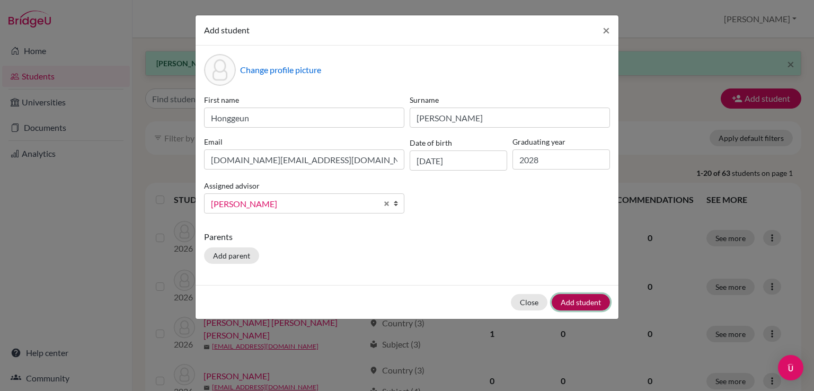
click at [585, 303] on button "Add student" at bounding box center [580, 302] width 58 height 16
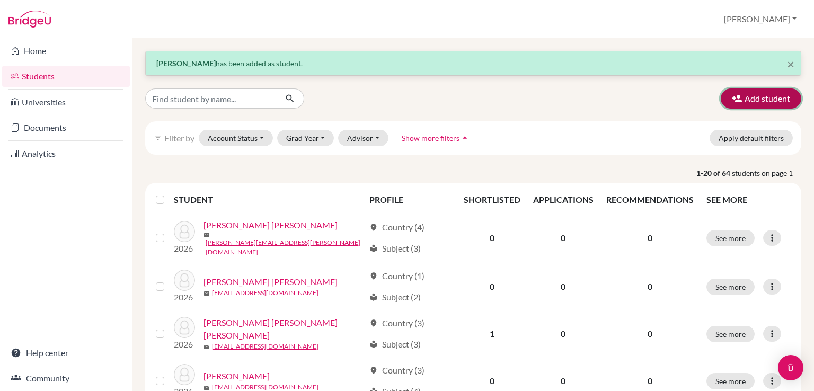
click at [731, 101] on icon "button" at bounding box center [736, 98] width 11 height 11
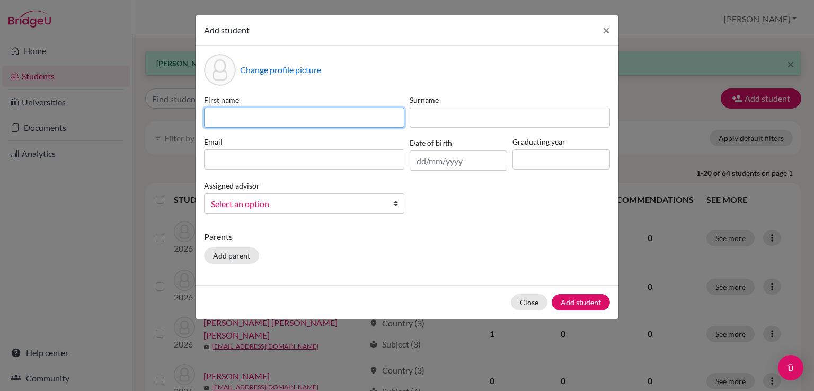
click at [307, 112] on input at bounding box center [304, 118] width 200 height 20
paste input "Mingeun"
type input "Mingeun"
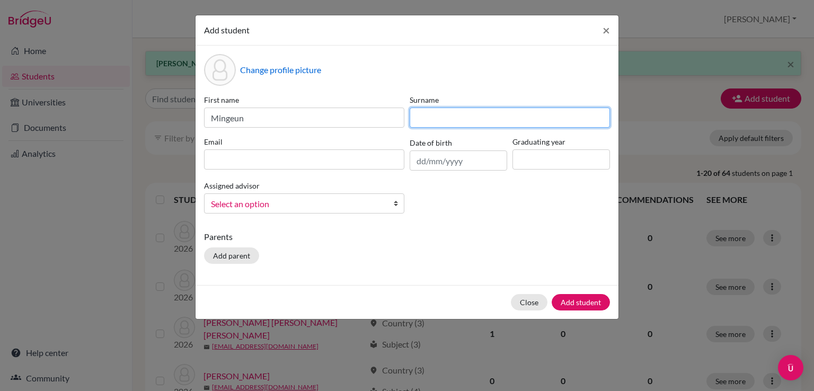
click at [442, 116] on input at bounding box center [509, 118] width 200 height 20
type input "Kim"
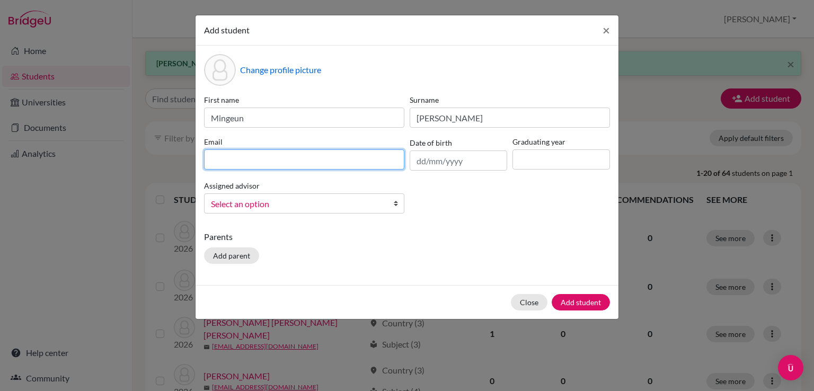
paste input "m.kim@aiscr.org"
type input "m.kim@aiscr.org"
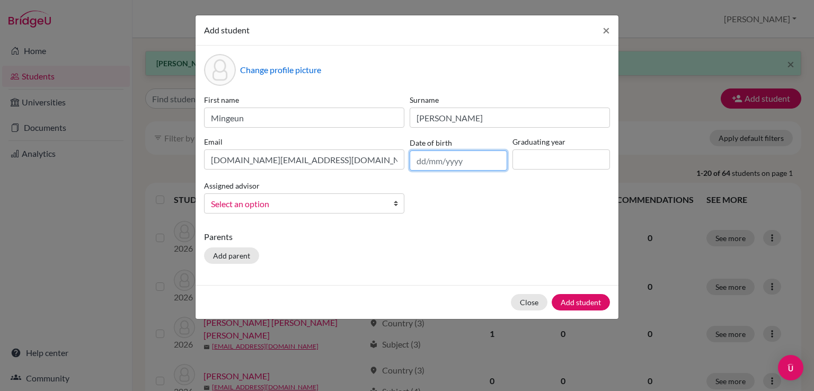
click at [425, 164] on input "text" at bounding box center [457, 160] width 97 height 20
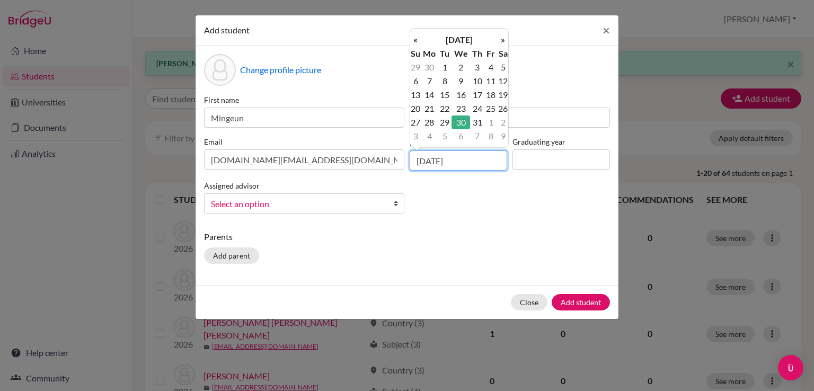
type input "30/07/2008"
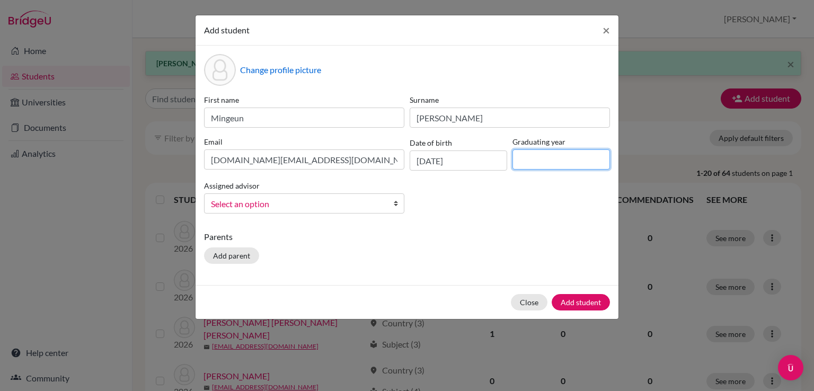
click at [525, 159] on input at bounding box center [560, 159] width 97 height 20
type input "2028"
click at [373, 200] on span "Select an option" at bounding box center [297, 204] width 173 height 14
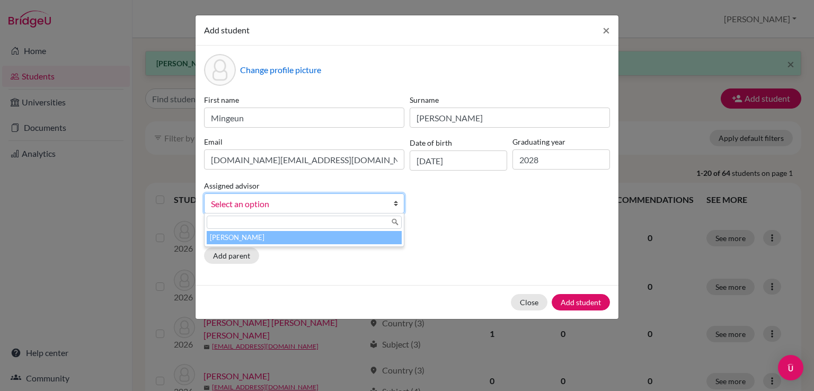
click at [309, 243] on li "[PERSON_NAME]" at bounding box center [304, 237] width 195 height 13
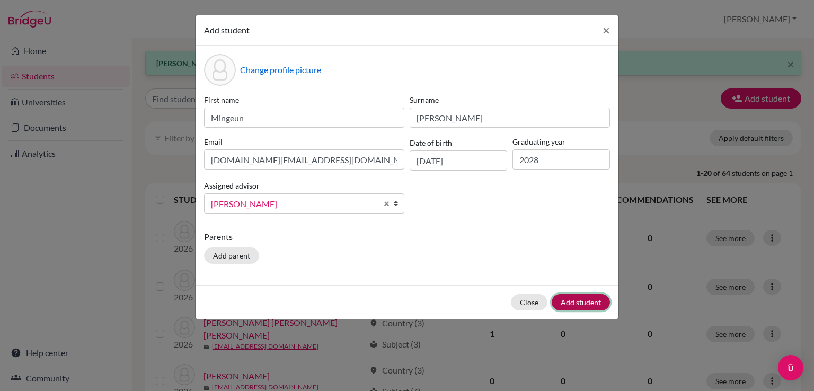
click at [576, 306] on button "Add student" at bounding box center [580, 302] width 58 height 16
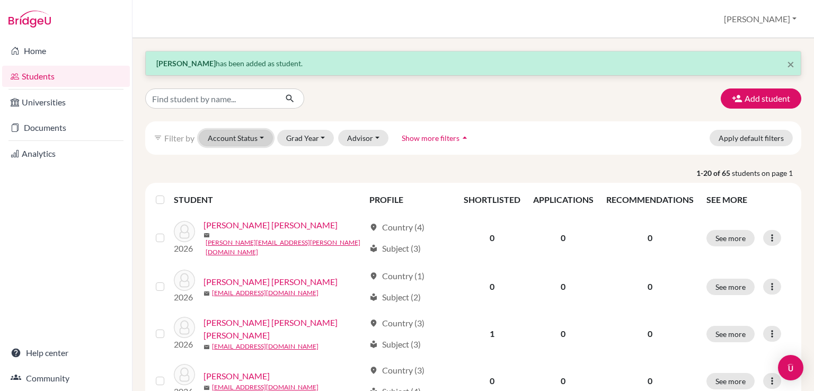
click at [256, 140] on button "Account Status" at bounding box center [236, 138] width 74 height 16
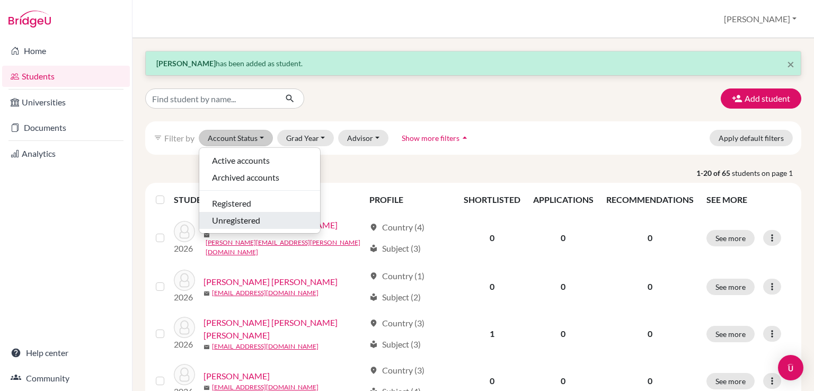
click at [249, 218] on span "Unregistered" at bounding box center [236, 220] width 48 height 13
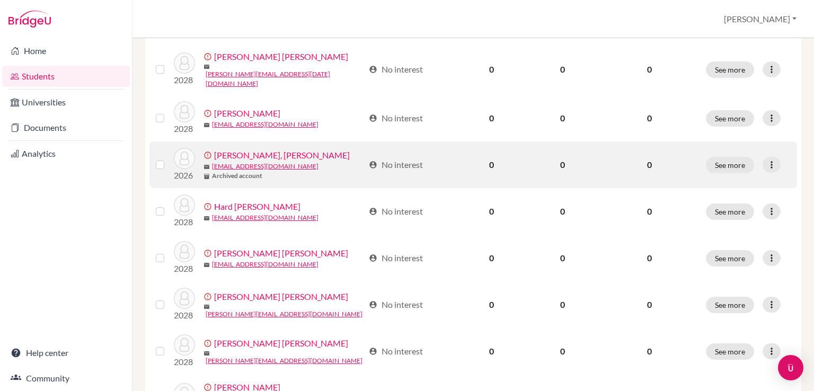
scroll to position [240, 0]
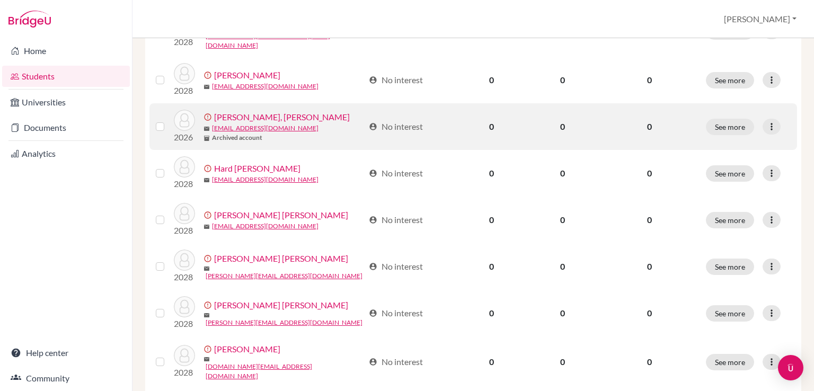
click at [168, 120] on label at bounding box center [168, 120] width 0 height 0
click at [0, 0] on input "checkbox" at bounding box center [0, 0] width 0 height 0
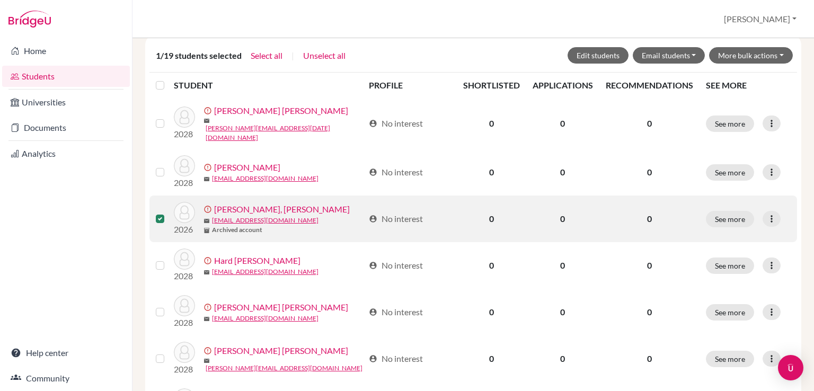
scroll to position [115, 0]
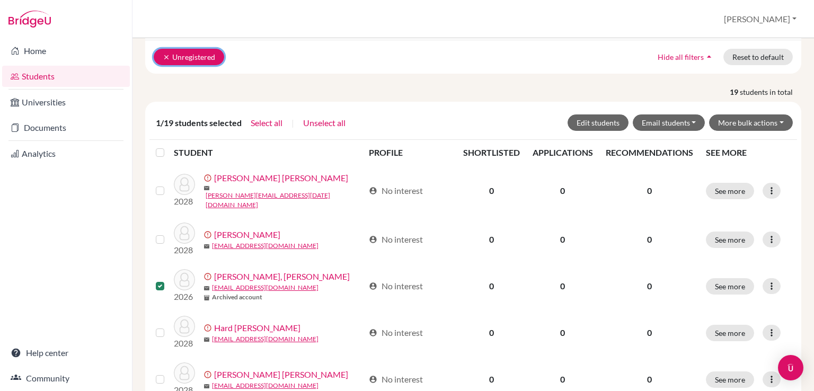
click at [191, 56] on button "clear Unregistered" at bounding box center [189, 57] width 70 height 16
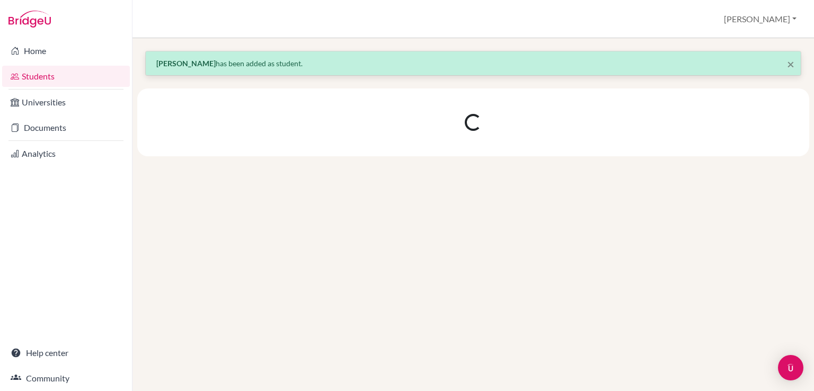
scroll to position [0, 0]
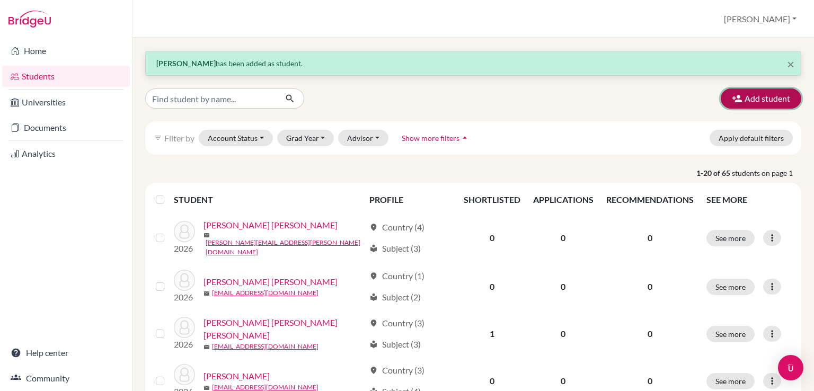
click at [759, 92] on button "Add student" at bounding box center [760, 98] width 81 height 20
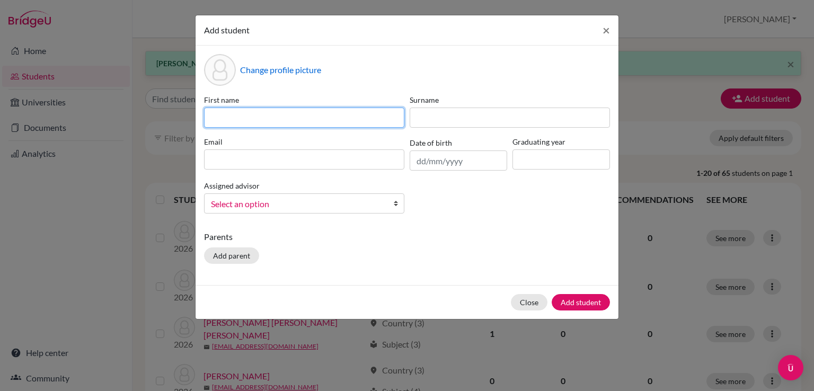
click at [318, 114] on input at bounding box center [304, 118] width 200 height 20
type input "Johnny"
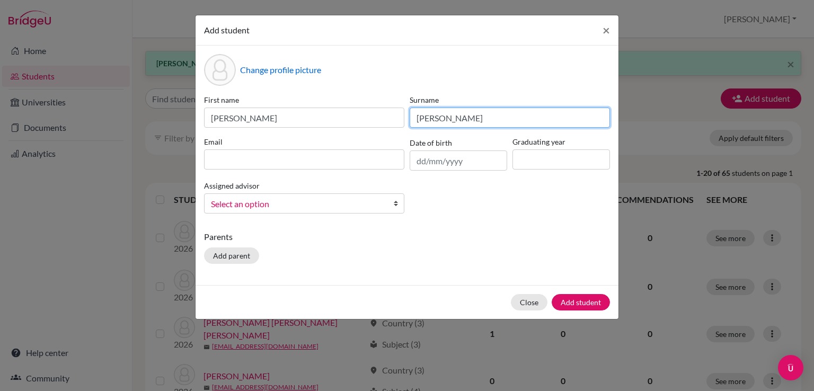
type input "Barrantes Zeledón"
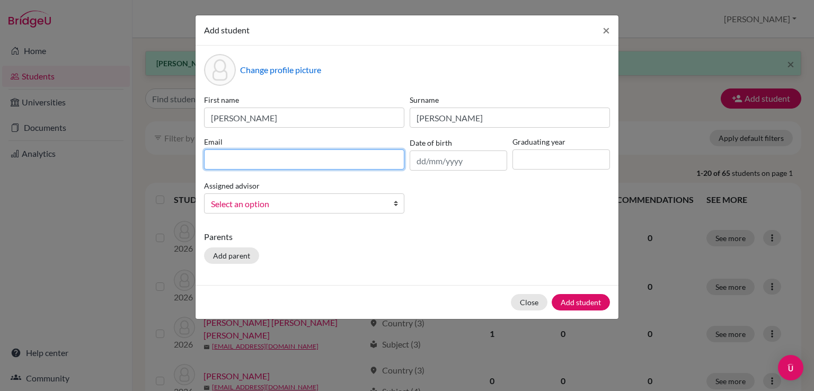
click at [290, 161] on input at bounding box center [304, 159] width 200 height 20
click at [303, 161] on input at bounding box center [304, 159] width 200 height 20
paste input "j.bar@aiscr.org"
type input "j.bar@aiscr.org"
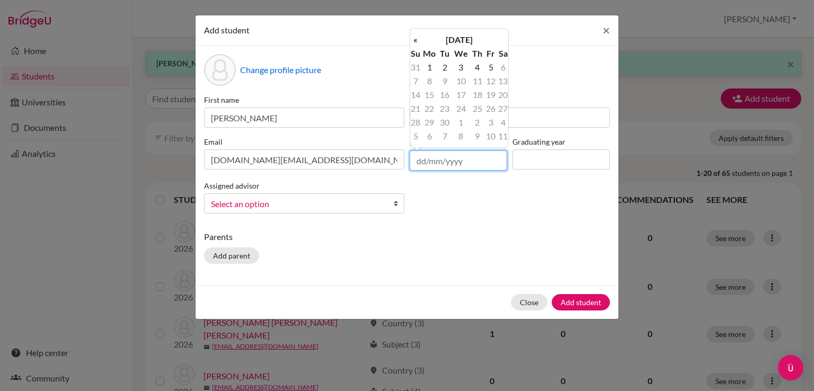
click at [419, 157] on input "text" at bounding box center [457, 160] width 97 height 20
type input "07/05/2009"
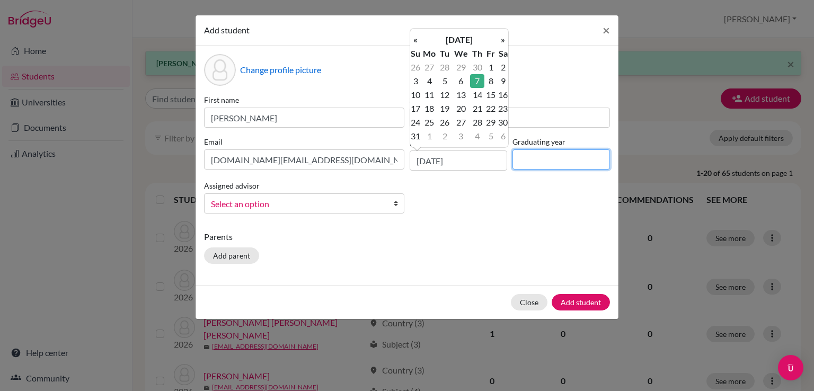
click at [571, 153] on input at bounding box center [560, 159] width 97 height 20
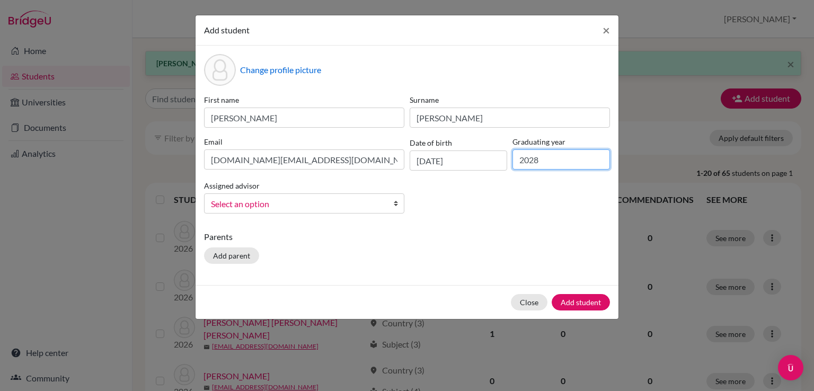
type input "2028"
click at [275, 189] on div "Assigned advisor Conejo, Elizabeth Select an option" at bounding box center [303, 196] width 205 height 34
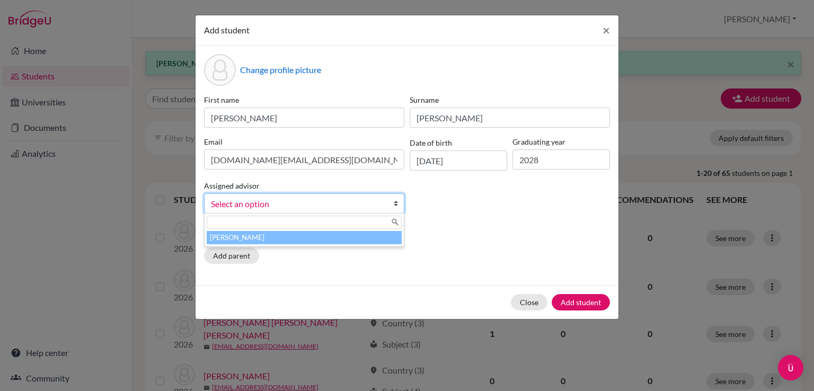
click at [275, 204] on span "Select an option" at bounding box center [297, 204] width 173 height 14
click at [273, 240] on li "[PERSON_NAME]" at bounding box center [304, 237] width 195 height 13
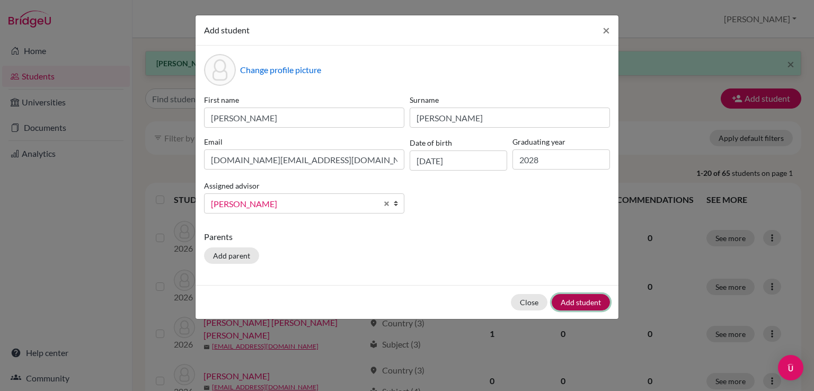
click at [587, 301] on button "Add student" at bounding box center [580, 302] width 58 height 16
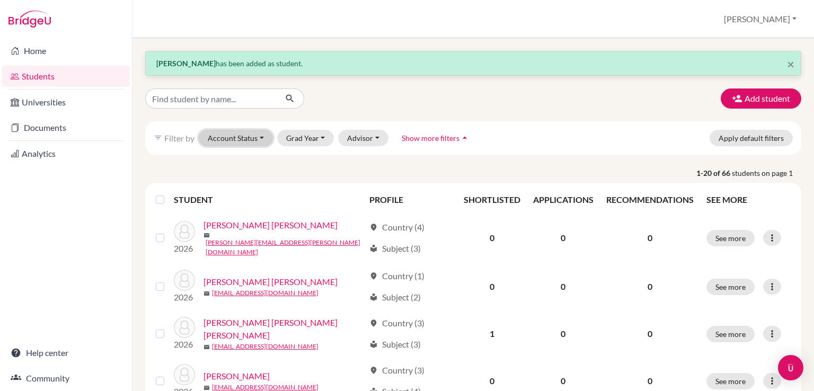
click at [220, 134] on button "Account Status" at bounding box center [236, 138] width 74 height 16
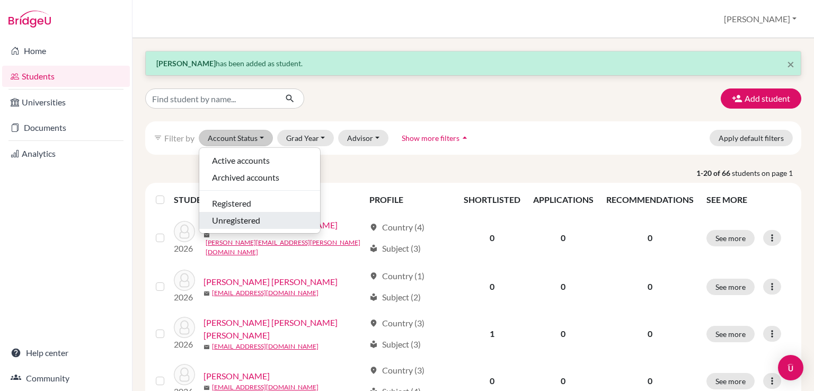
click at [238, 220] on span "Unregistered" at bounding box center [236, 220] width 48 height 13
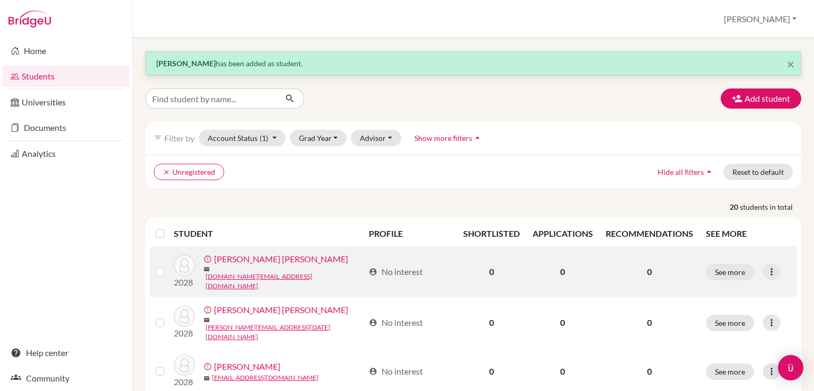
click at [155, 272] on td at bounding box center [161, 271] width 24 height 51
click at [168, 265] on label at bounding box center [168, 265] width 0 height 0
click at [0, 0] on input "checkbox" at bounding box center [0, 0] width 0 height 0
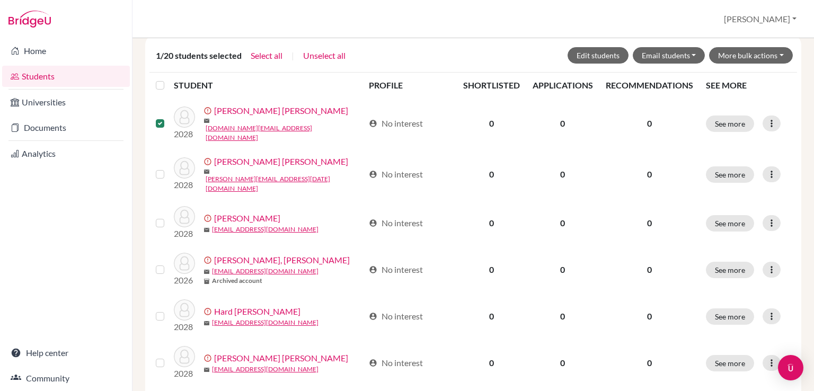
scroll to position [212, 0]
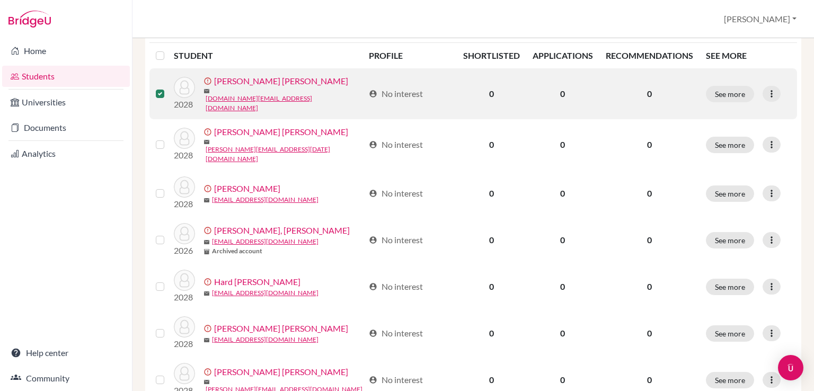
click at [168, 87] on label at bounding box center [168, 87] width 0 height 0
click at [0, 0] on input "checkbox" at bounding box center [0, 0] width 0 height 0
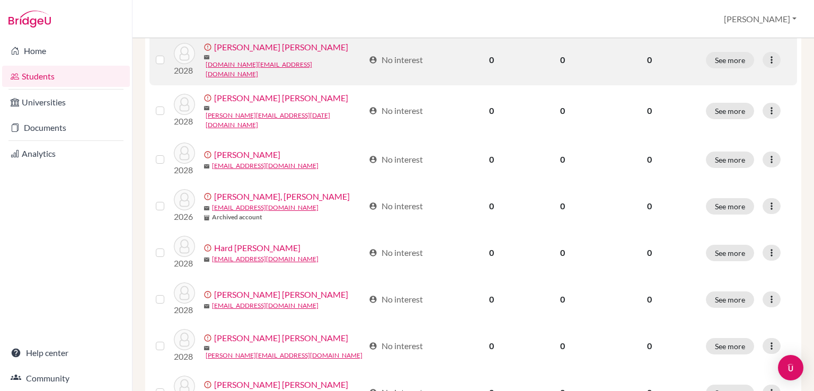
scroll to position [178, 0]
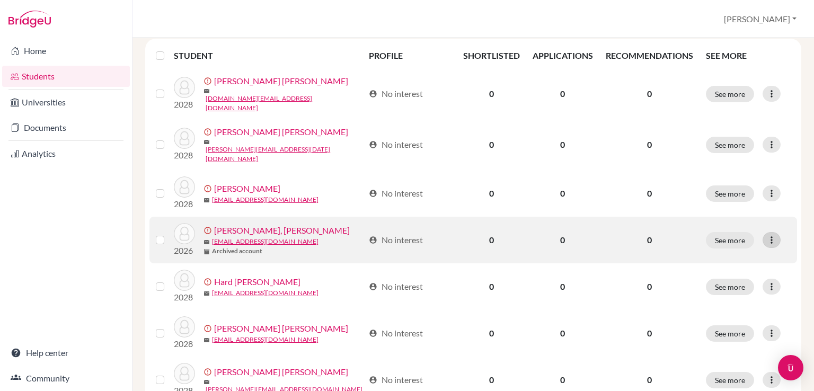
click at [769, 232] on div at bounding box center [771, 240] width 18 height 16
click at [168, 234] on label at bounding box center [168, 234] width 0 height 0
click at [0, 0] on input "checkbox" at bounding box center [0, 0] width 0 height 0
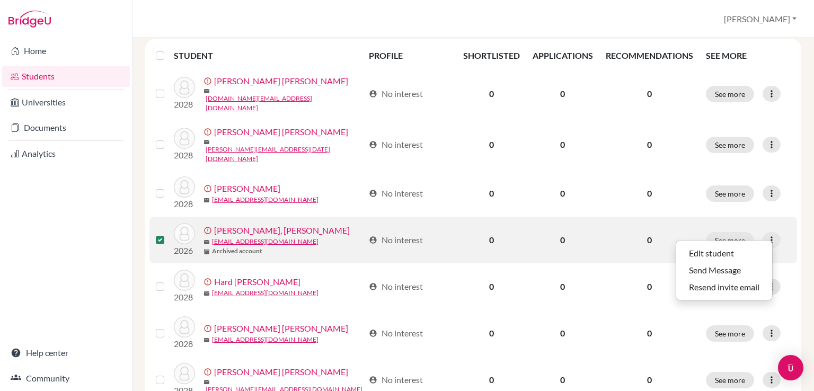
scroll to position [212, 0]
click at [766, 235] on icon at bounding box center [771, 240] width 11 height 11
click at [737, 251] on button "Edit student" at bounding box center [724, 253] width 96 height 17
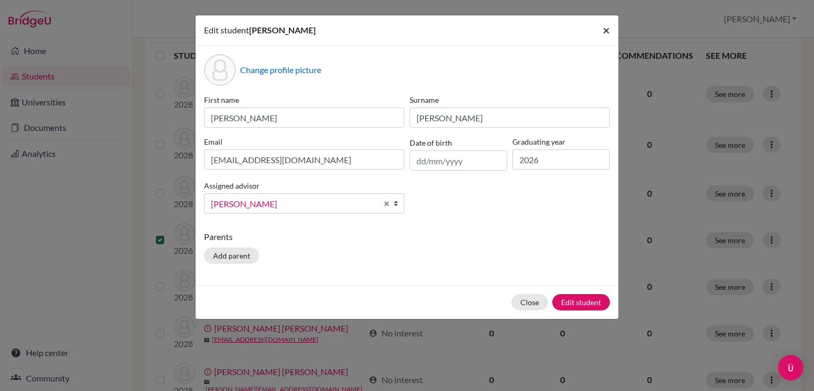
click at [604, 31] on span "×" at bounding box center [605, 29] width 7 height 15
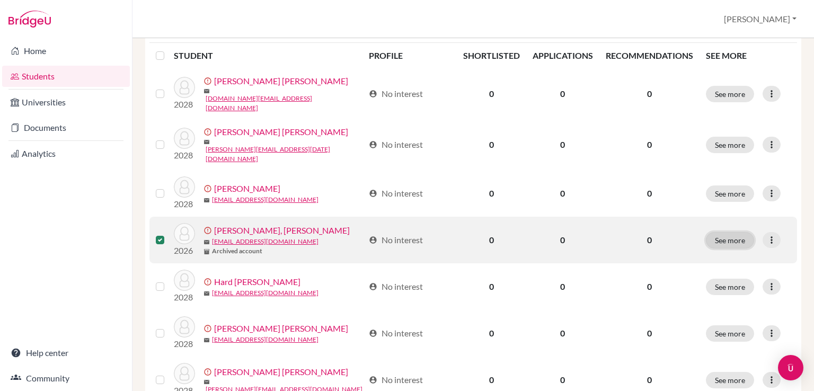
click at [717, 232] on button "See more" at bounding box center [729, 240] width 48 height 16
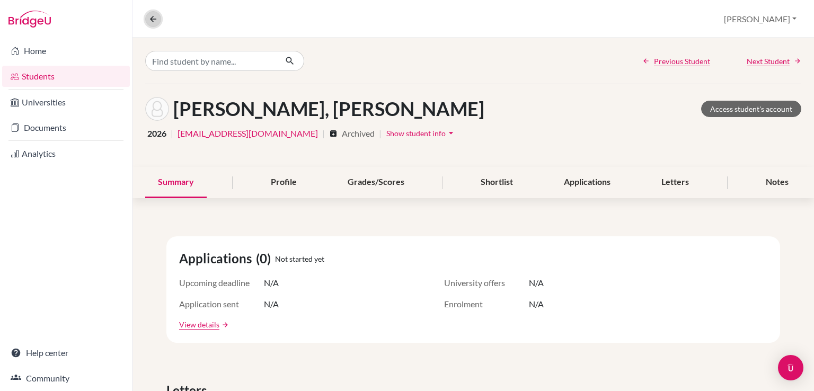
click at [155, 20] on icon at bounding box center [153, 19] width 10 height 10
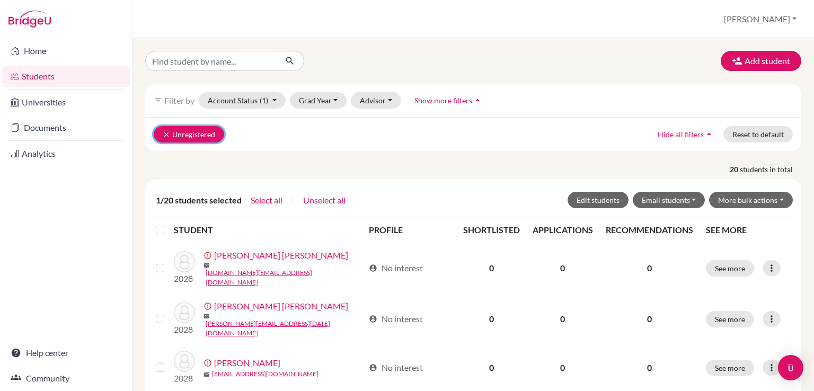
click at [169, 136] on button "clear Unregistered" at bounding box center [189, 134] width 70 height 16
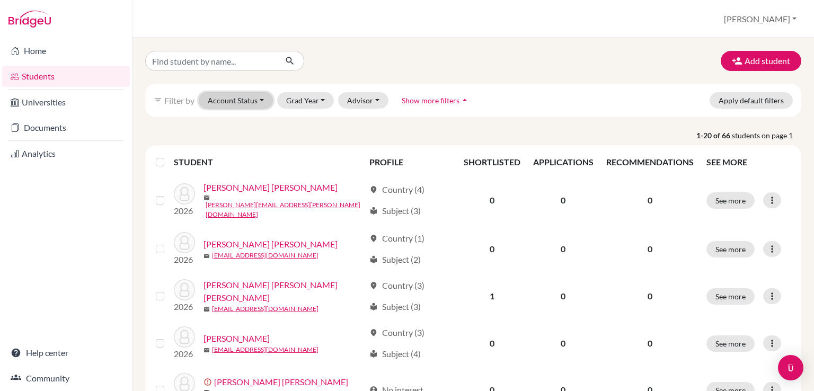
click at [226, 104] on button "Account Status" at bounding box center [236, 100] width 74 height 16
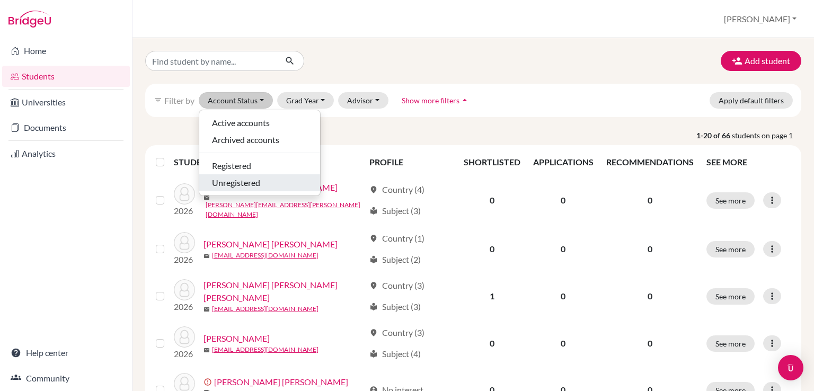
click at [238, 178] on span "Unregistered" at bounding box center [236, 182] width 48 height 13
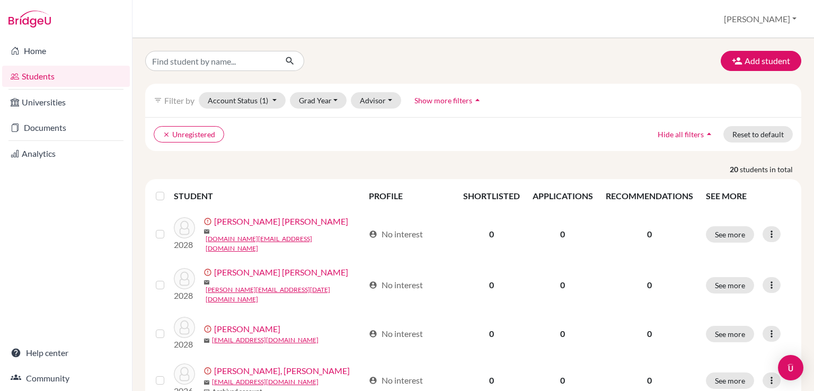
click at [168, 190] on label at bounding box center [168, 190] width 0 height 0
click at [0, 0] on input "checkbox" at bounding box center [0, 0] width 0 height 0
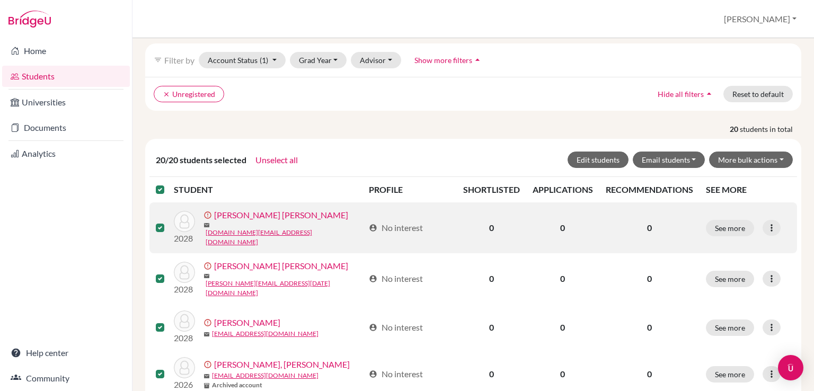
scroll to position [265, 0]
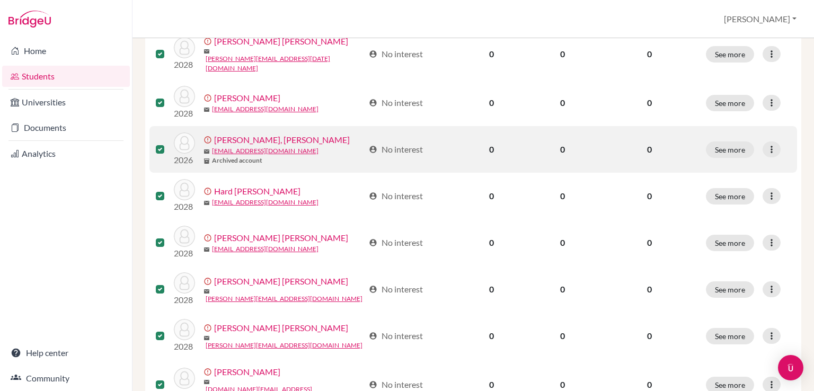
click at [168, 143] on label at bounding box center [168, 143] width 0 height 0
click at [0, 0] on input "checkbox" at bounding box center [0, 0] width 0 height 0
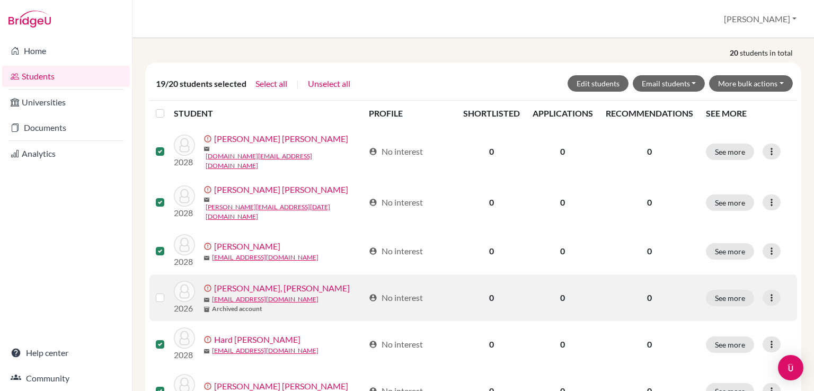
scroll to position [106, 0]
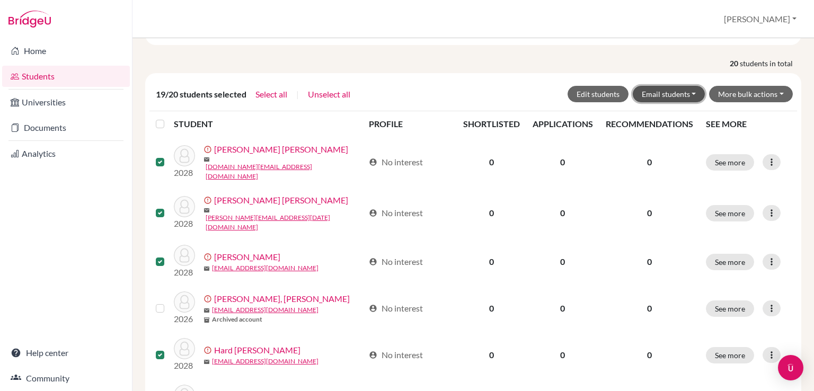
click at [681, 93] on button "Email students" at bounding box center [668, 94] width 73 height 16
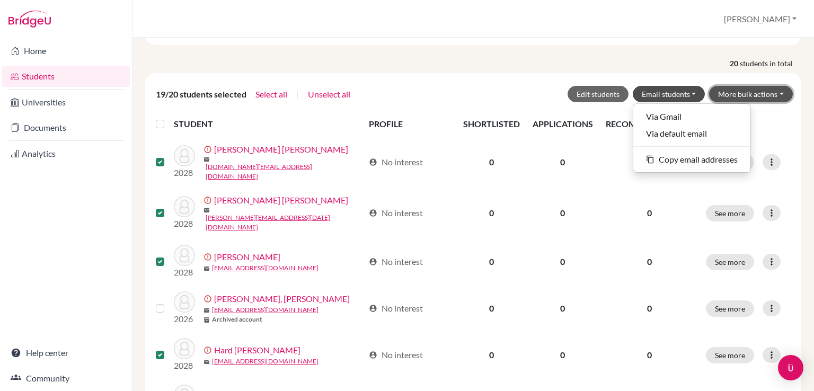
click at [754, 93] on button "More bulk actions" at bounding box center [751, 94] width 84 height 16
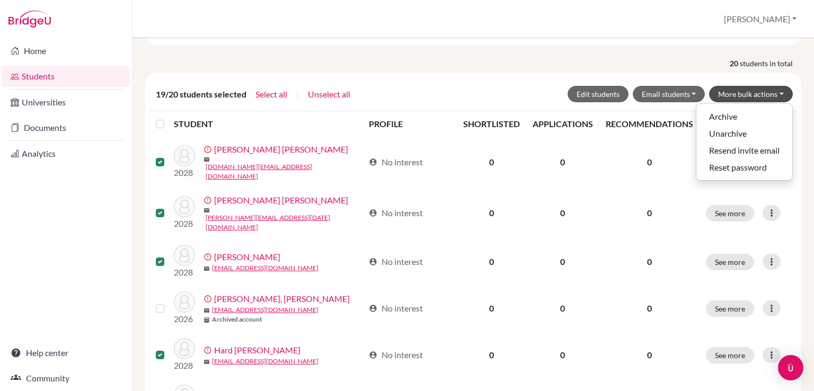
click at [629, 64] on p "20 students in total" at bounding box center [473, 63] width 672 height 11
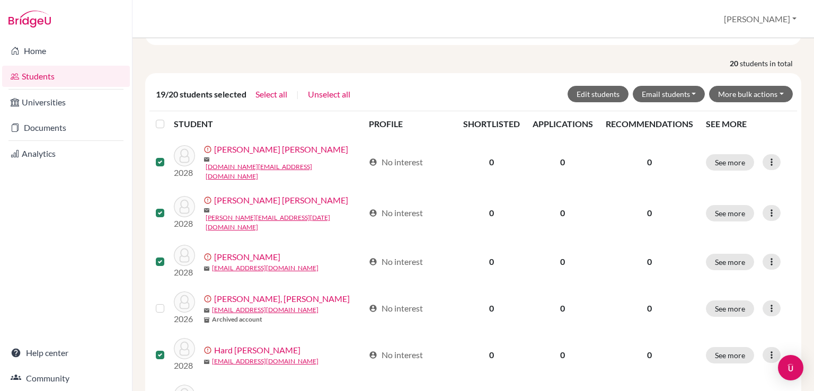
click at [168, 118] on label at bounding box center [168, 118] width 0 height 0
click at [0, 0] on input "checkbox" at bounding box center [0, 0] width 0 height 0
click at [168, 118] on label at bounding box center [168, 118] width 0 height 0
click at [0, 0] on input "checkbox" at bounding box center [0, 0] width 0 height 0
